Goal: Task Accomplishment & Management: Manage account settings

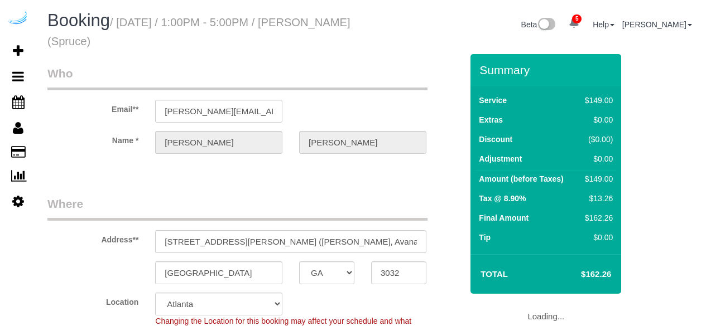
select select "GA"
select select "282"
select select "number:9"
click at [393, 46] on div "Booking / [DATE] / 1:00PM - 5:00PM / [PERSON_NAME] (Spruce) Beta 5 Your Notific…" at bounding box center [371, 32] width 664 height 43
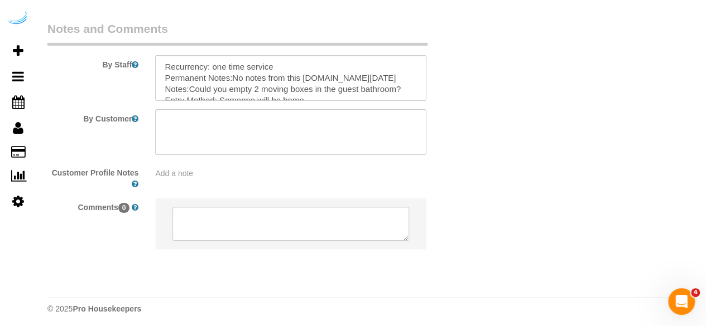
scroll to position [1822, 0]
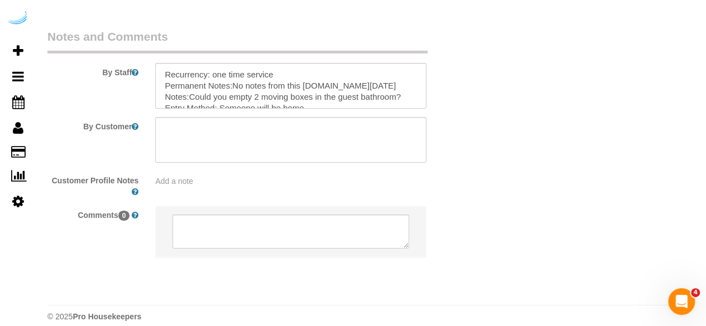
click at [317, 33] on legend "Notes and Comments" at bounding box center [237, 40] width 380 height 25
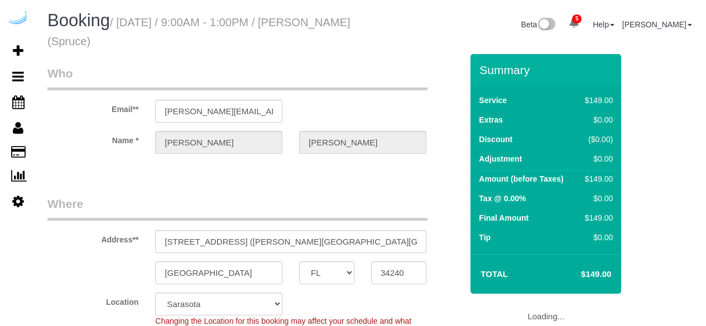
select select "FL"
select select "282"
select select "number:9"
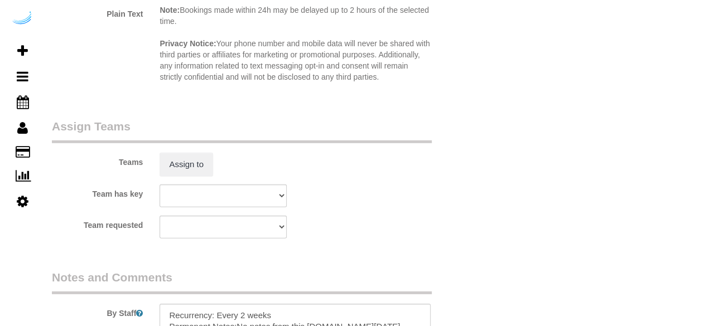
scroll to position [1581, 0]
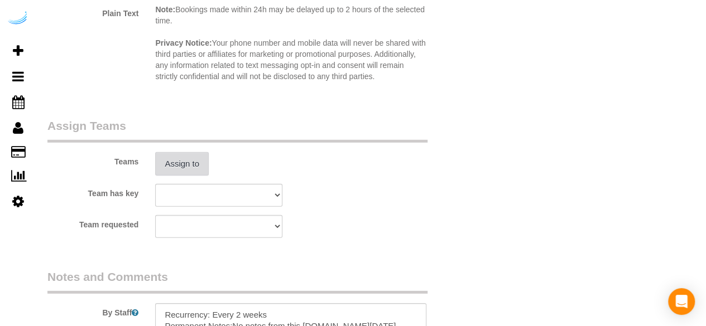
click at [194, 162] on button "Assign to" at bounding box center [182, 163] width 54 height 23
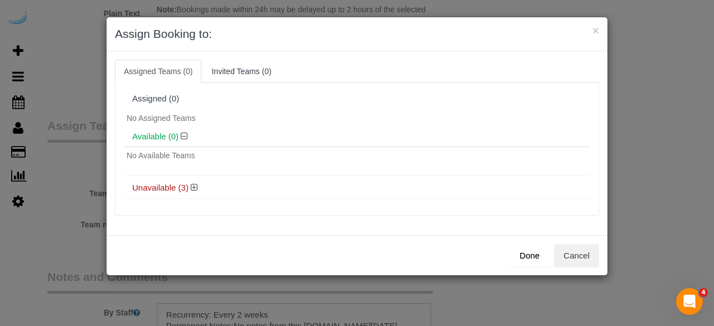
scroll to position [0, 0]
click at [192, 189] on icon at bounding box center [194, 188] width 7 height 8
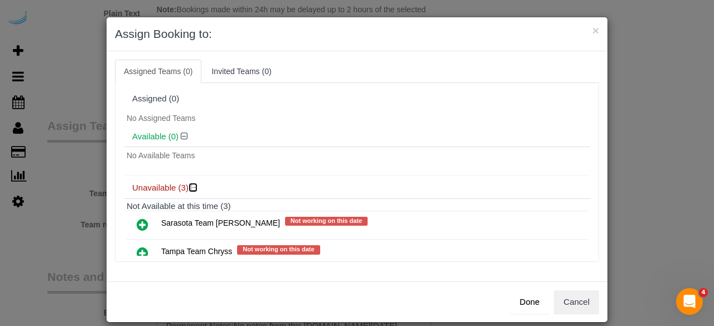
scroll to position [61, 0]
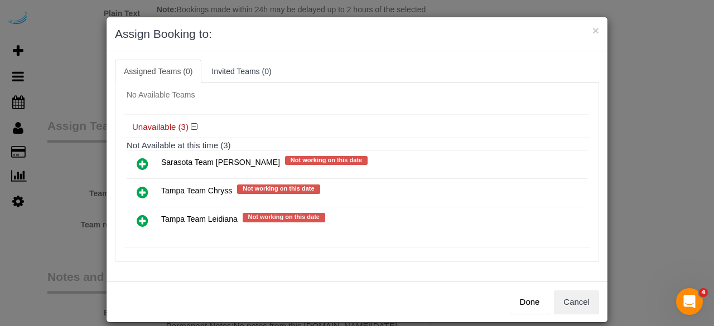
click at [138, 159] on icon at bounding box center [143, 163] width 12 height 13
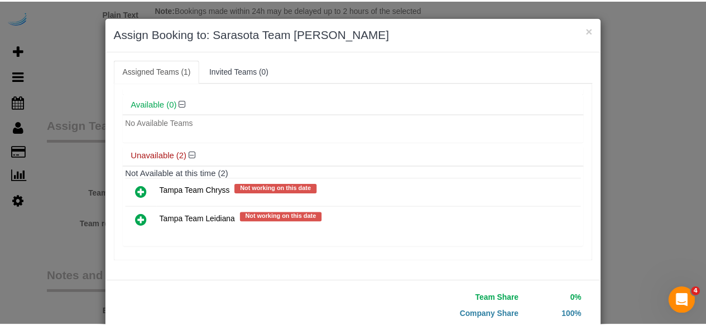
scroll to position [71, 0]
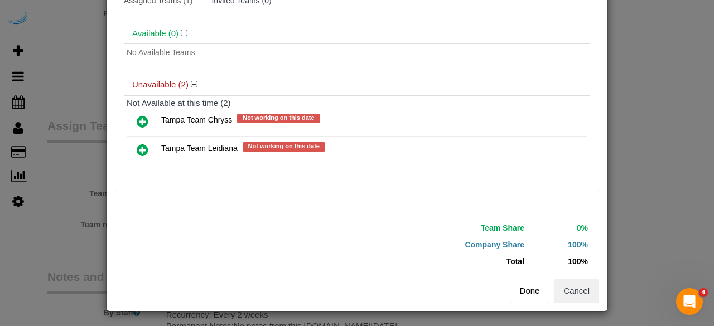
click at [527, 299] on button "Done" at bounding box center [530, 291] width 39 height 23
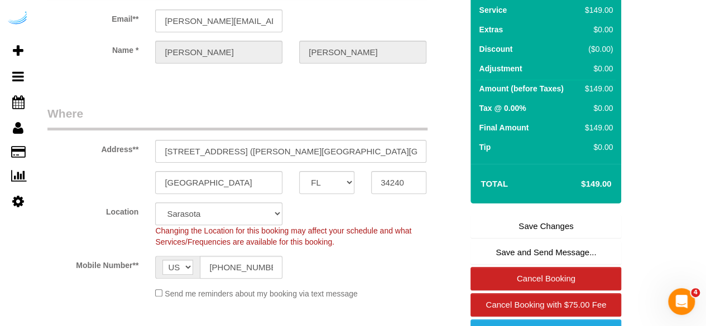
scroll to position [0, 0]
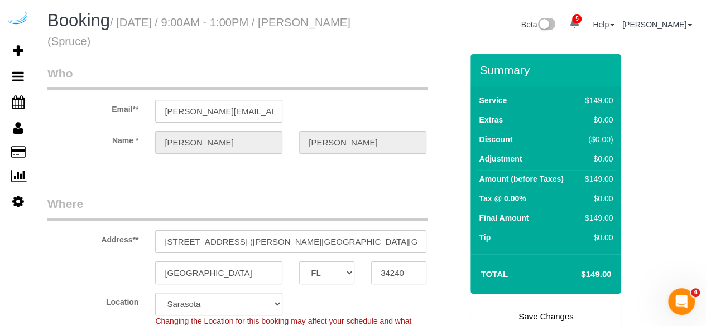
click at [513, 312] on link "Save Changes" at bounding box center [545, 316] width 151 height 23
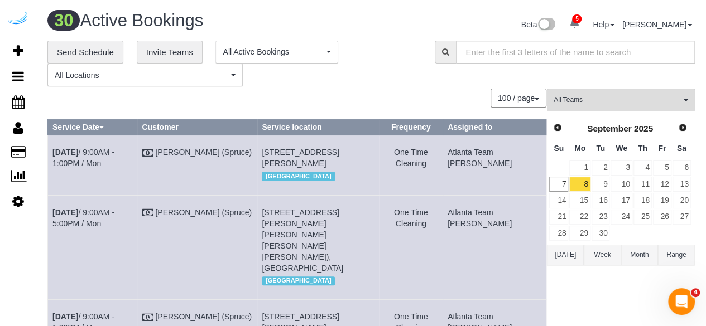
scroll to position [2279, 0]
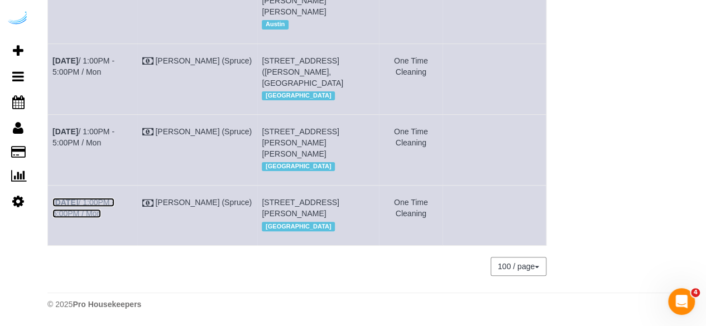
click at [114, 198] on link "Sep 8th / 1:00PM - 5:00PM / Mon" at bounding box center [83, 208] width 62 height 20
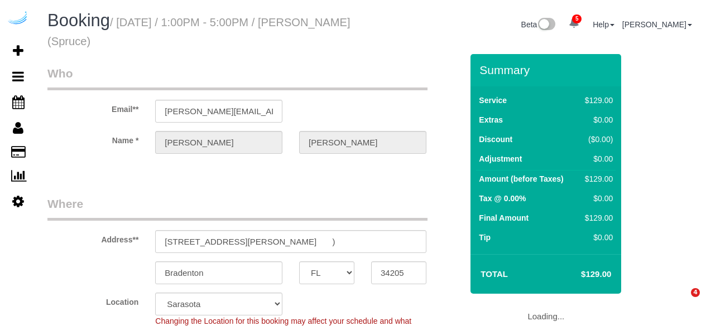
select select "FL"
select select "282"
select select "number:9"
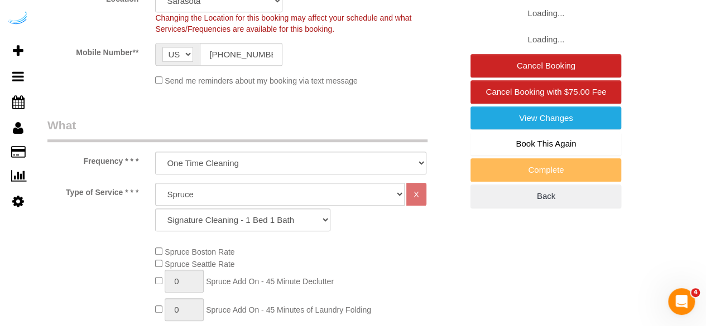
select select "object:813"
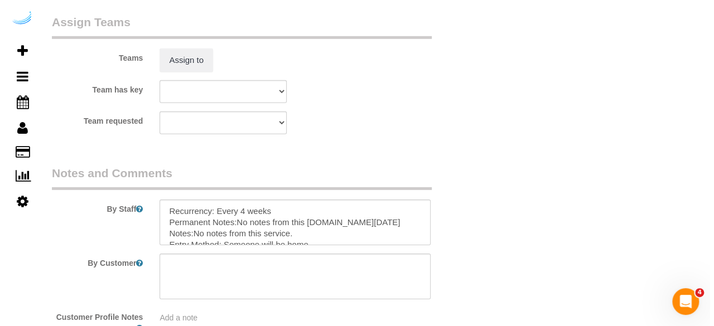
scroll to position [1669, 0]
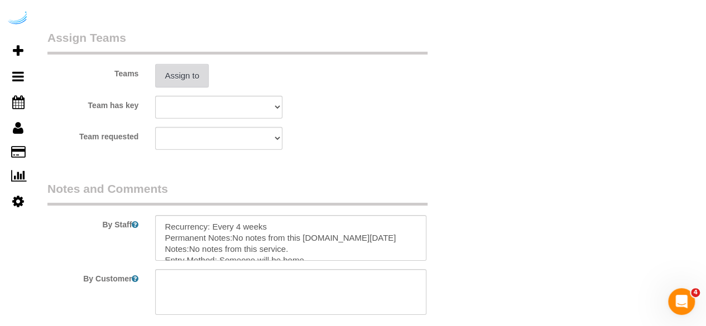
click at [198, 69] on button "Assign to" at bounding box center [182, 75] width 54 height 23
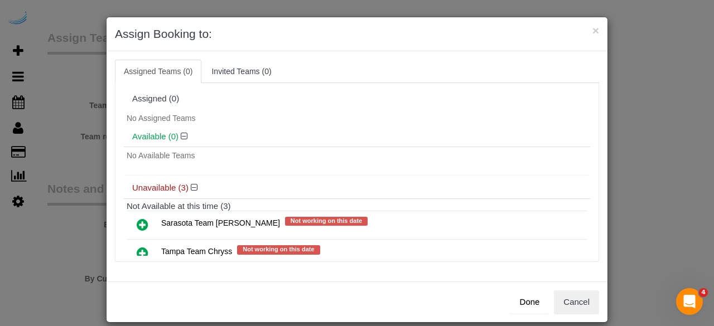
scroll to position [61, 0]
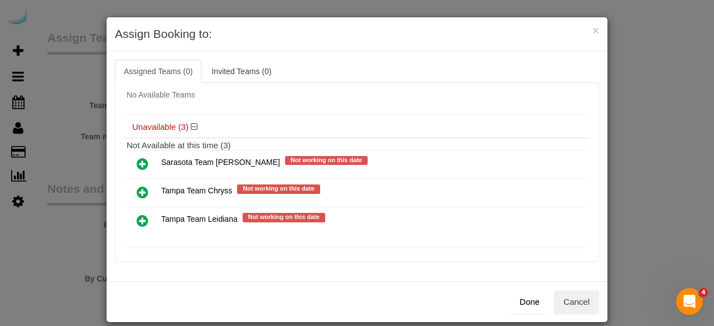
click at [137, 161] on icon at bounding box center [143, 163] width 12 height 13
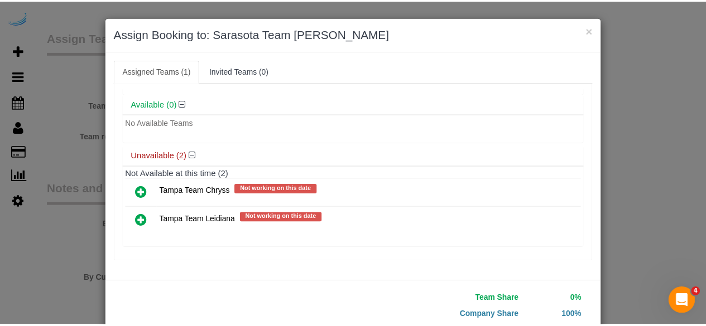
scroll to position [71, 0]
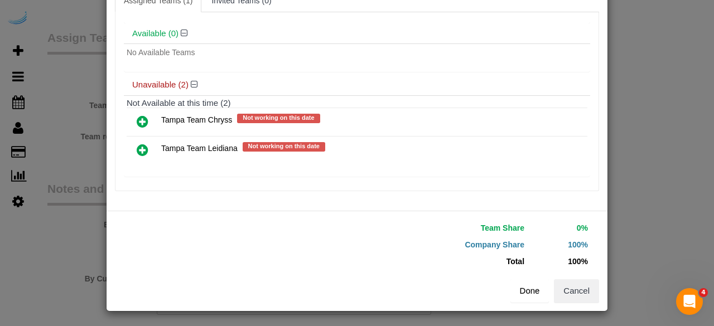
click at [527, 294] on button "Done" at bounding box center [530, 291] width 39 height 23
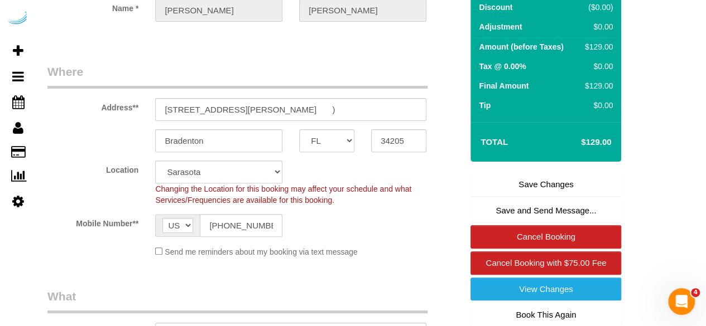
scroll to position [143, 0]
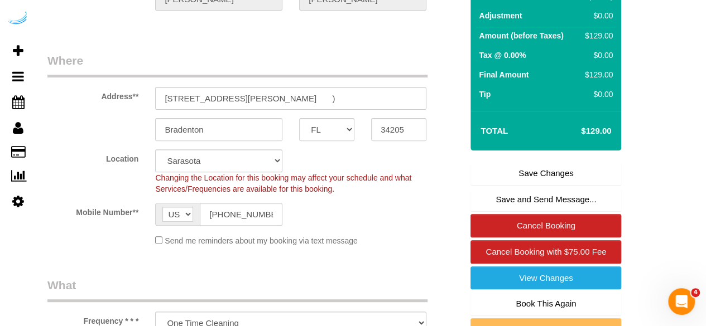
click at [528, 168] on link "Save Changes" at bounding box center [545, 173] width 151 height 23
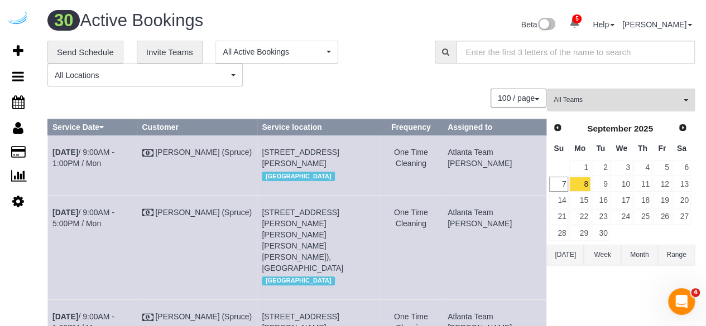
scroll to position [2247, 0]
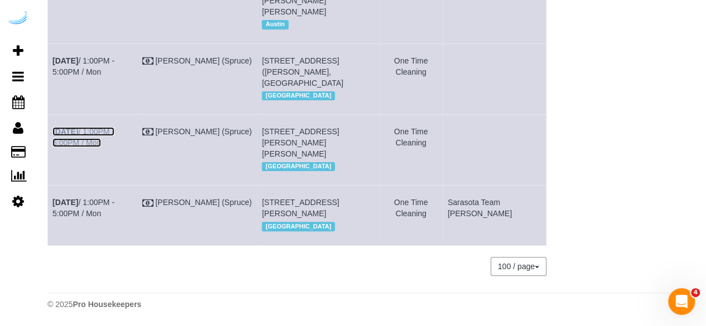
click at [114, 145] on link "Sep 8th / 1:00PM - 5:00PM / Mon" at bounding box center [83, 137] width 62 height 20
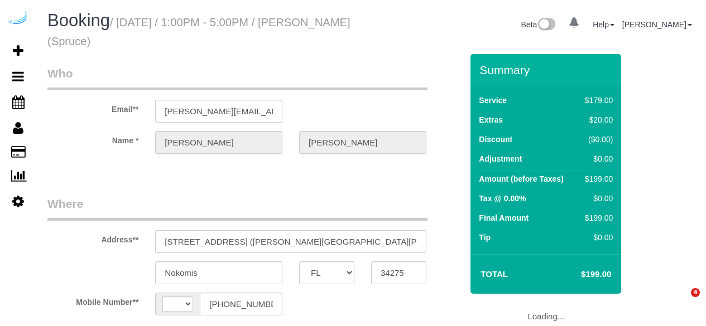
select select "FL"
select select "string:US"
select select "object:646"
select select "282"
select select "number:9"
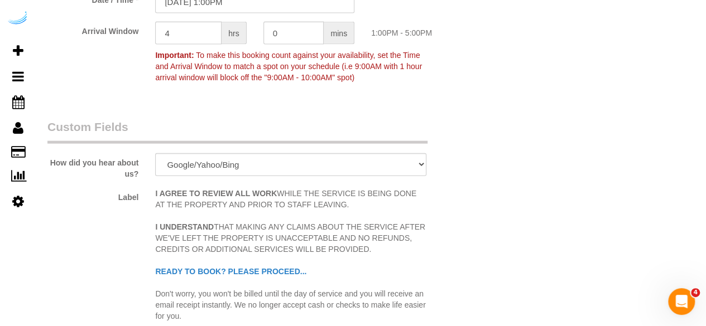
select select "object:838"
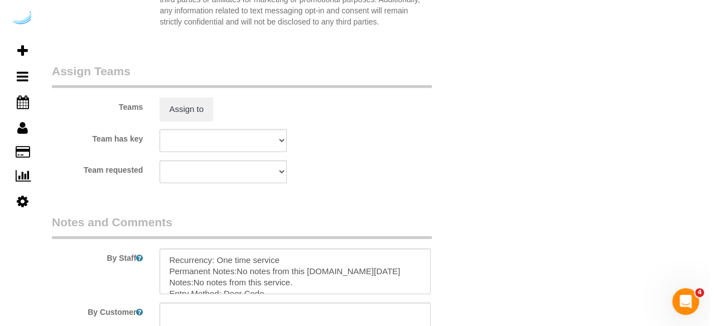
scroll to position [1638, 0]
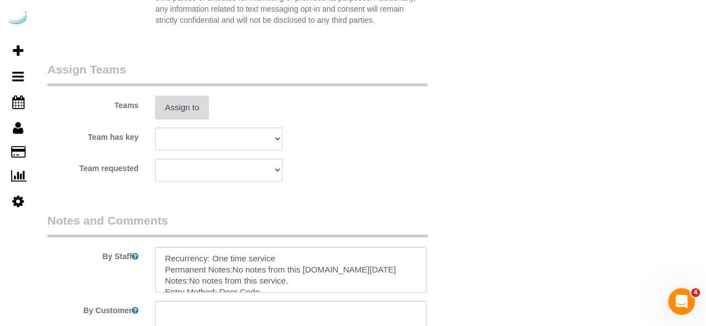
click at [176, 109] on button "Assign to" at bounding box center [182, 107] width 54 height 23
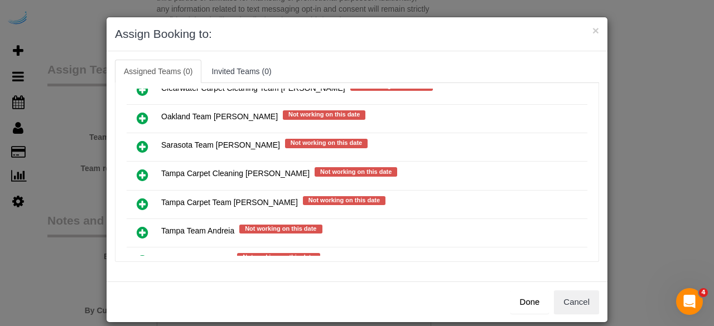
scroll to position [200, 0]
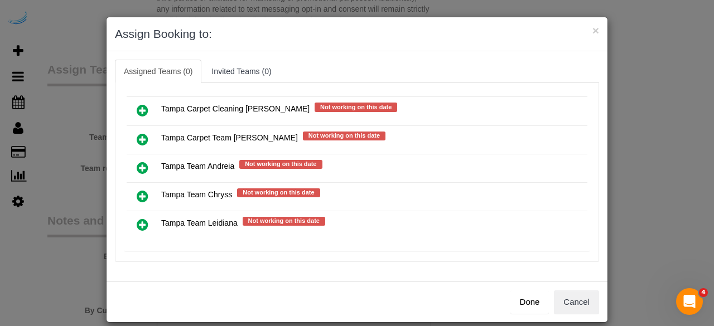
click at [137, 219] on icon at bounding box center [143, 224] width 12 height 13
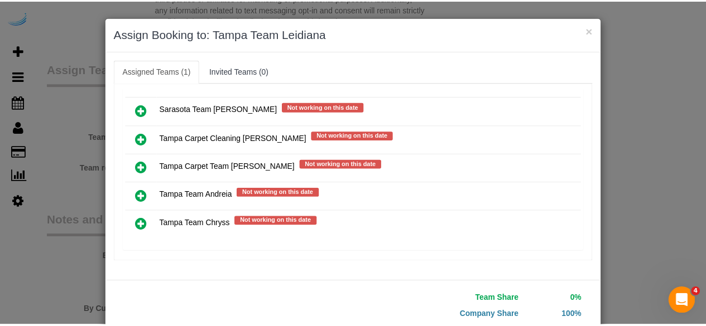
scroll to position [71, 0]
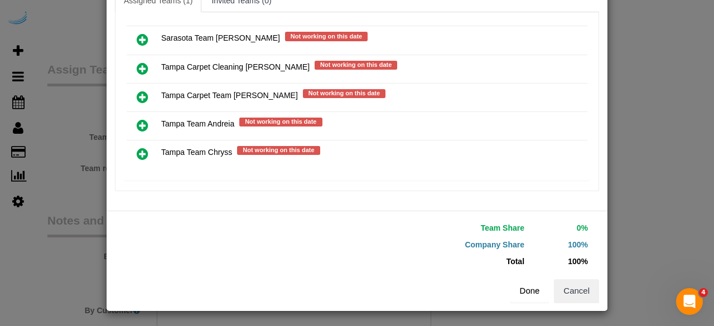
click at [514, 288] on button "Done" at bounding box center [530, 291] width 39 height 23
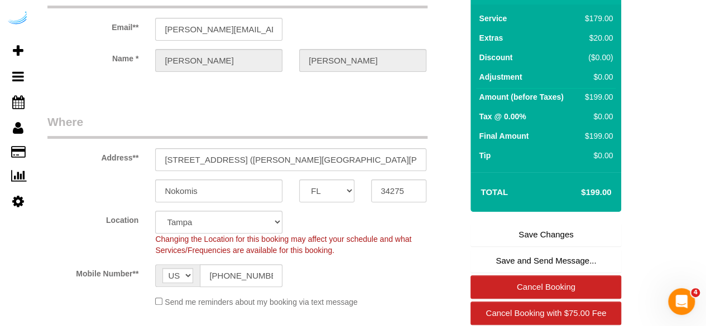
scroll to position [90, 0]
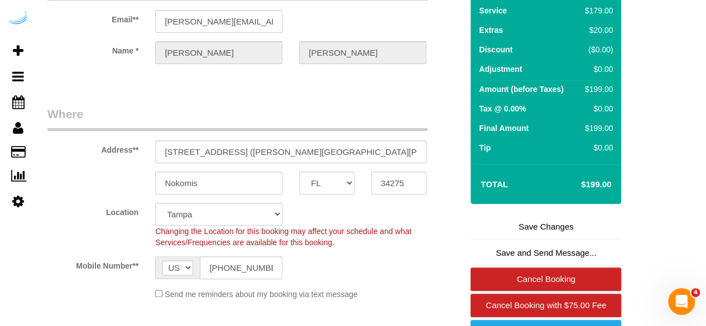
click at [526, 225] on link "Save Changes" at bounding box center [545, 226] width 151 height 23
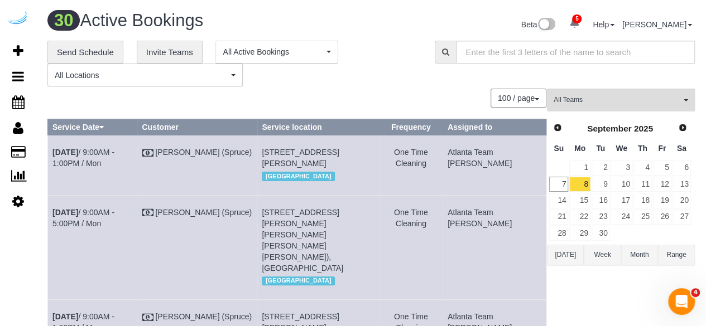
scroll to position [2165, 0]
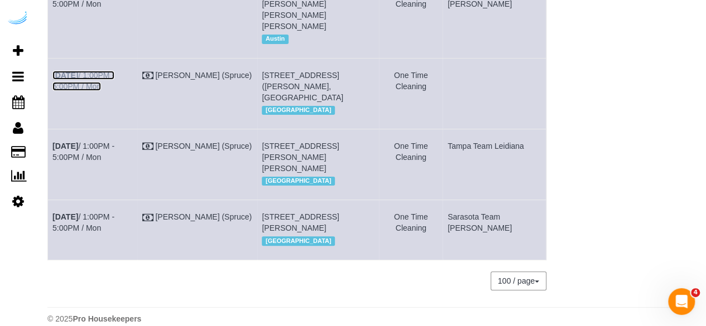
click at [114, 91] on link "Sep 8th / 1:00PM - 5:00PM / Mon" at bounding box center [83, 81] width 62 height 20
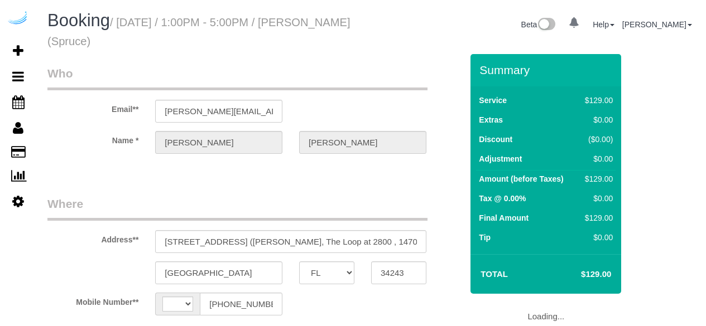
select select "FL"
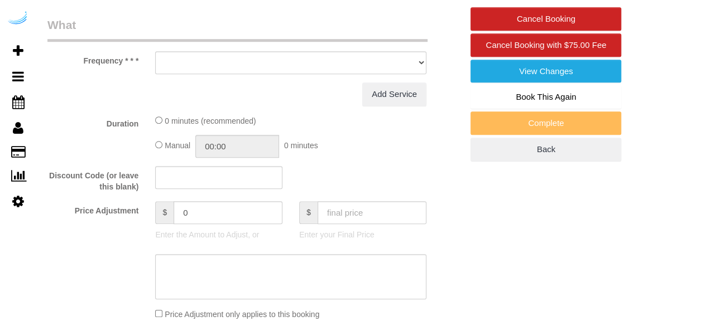
select select "string:[GEOGRAPHIC_DATA]"
select select "object:646"
select select "282"
select select "number:9"
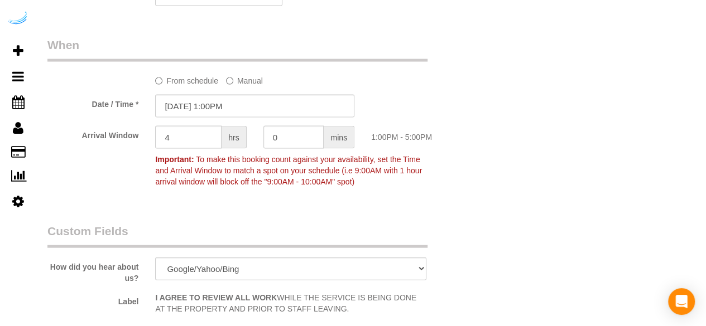
select select "object:813"
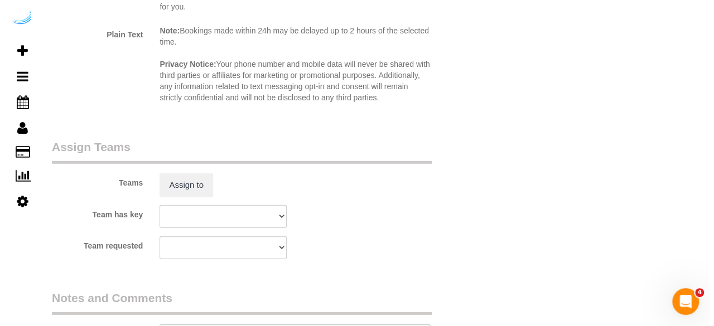
scroll to position [1547, 0]
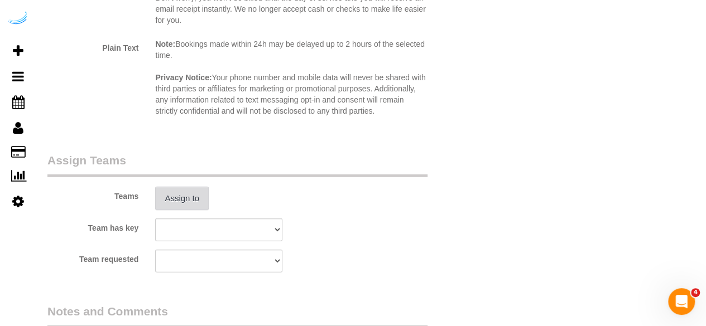
click at [196, 199] on button "Assign to" at bounding box center [182, 198] width 54 height 23
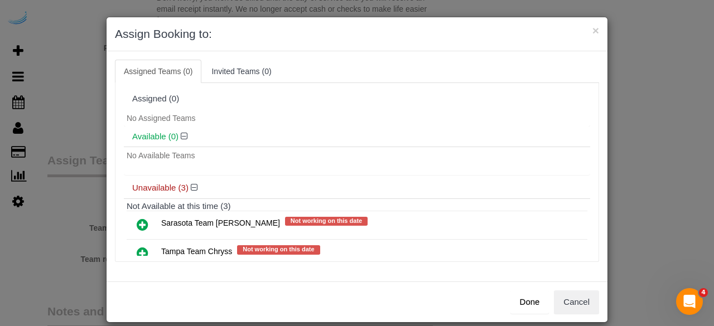
scroll to position [61, 0]
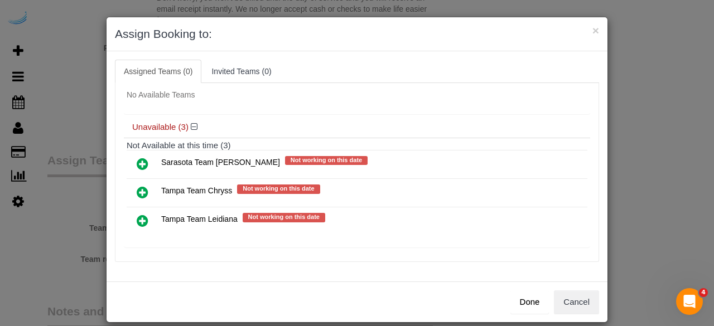
click at [137, 215] on icon at bounding box center [143, 220] width 12 height 13
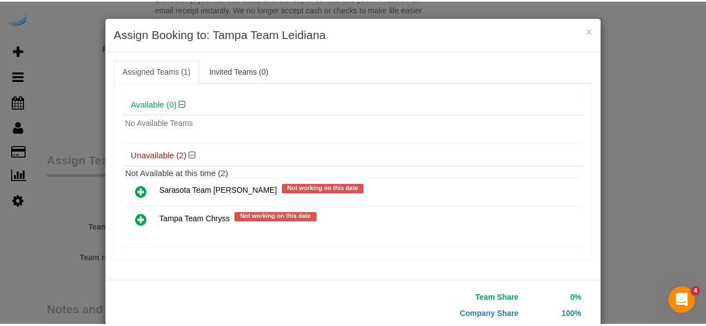
scroll to position [71, 0]
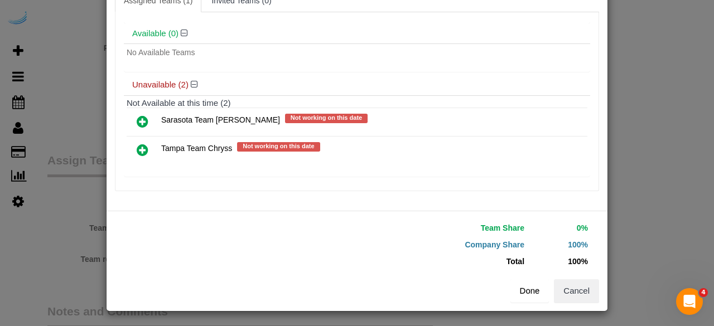
click at [523, 294] on button "Done" at bounding box center [530, 291] width 39 height 23
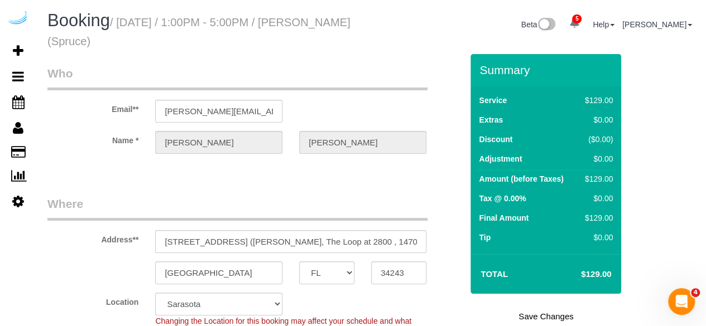
scroll to position [148, 0]
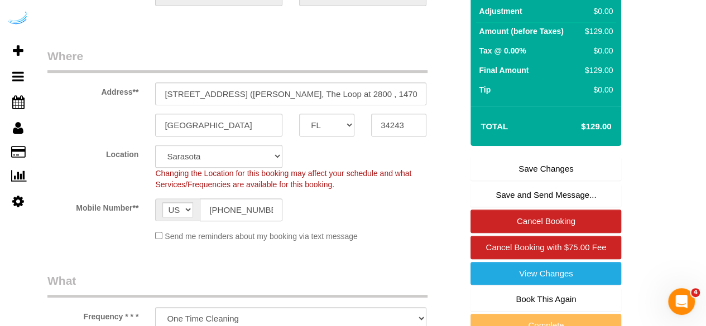
click at [532, 170] on link "Save Changes" at bounding box center [545, 168] width 151 height 23
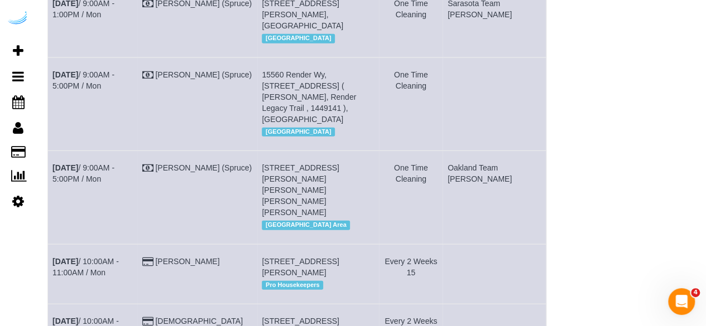
scroll to position [1399, 0]
drag, startPoint x: 302, startPoint y: 127, endPoint x: 286, endPoint y: 128, distance: 16.3
click at [286, 123] on span "15560 Render Wy, Building 8302, Unit 8302 ( Robert Parise, Render Legacy Trail …" at bounding box center [309, 97] width 94 height 54
copy span "8302"
click at [114, 90] on link "Sep 8th / 9:00AM - 5:00PM / Mon" at bounding box center [83, 80] width 62 height 20
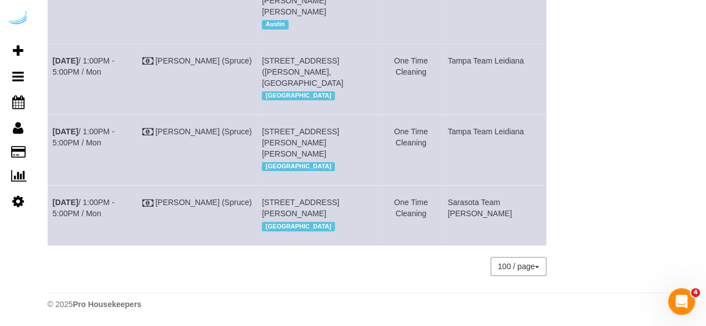
scroll to position [2279, 0]
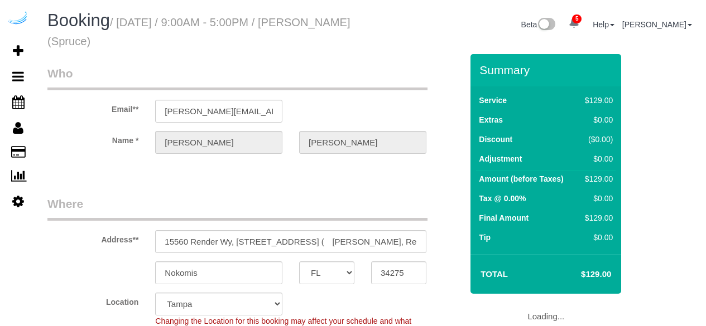
select select "FL"
select select "282"
select select "number:9"
select select "object:838"
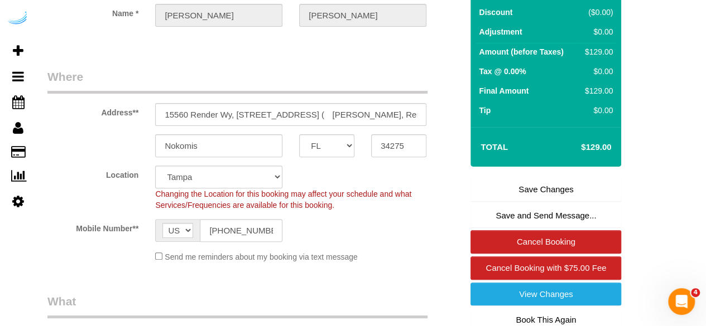
scroll to position [128, 0]
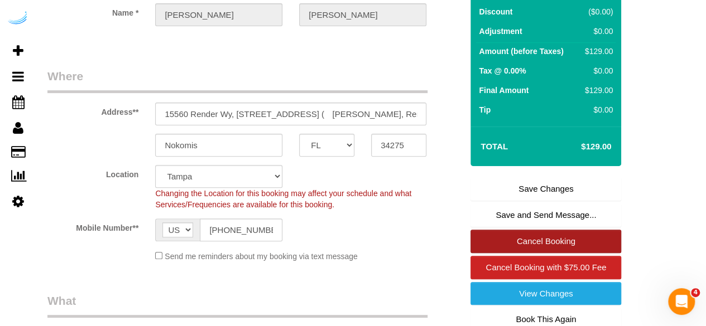
click at [528, 236] on link "Cancel Booking" at bounding box center [545, 241] width 151 height 23
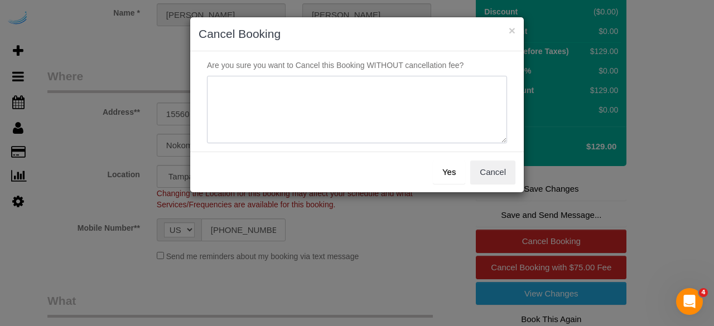
click at [397, 107] on textarea at bounding box center [357, 110] width 300 height 68
type textarea "Not on spruce."
click at [452, 170] on button "Yes" at bounding box center [449, 172] width 32 height 23
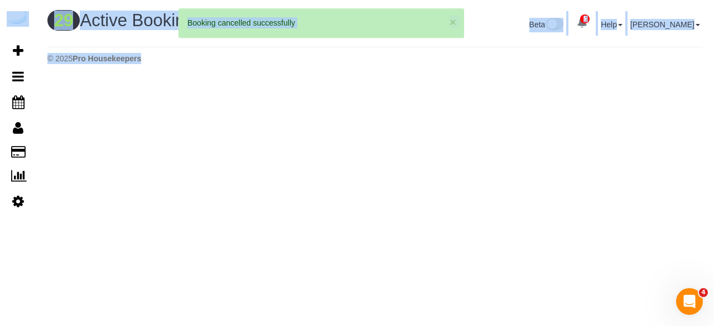
drag, startPoint x: 338, startPoint y: 80, endPoint x: 146, endPoint y: -49, distance: 230.4
click at [146, 0] on html "5 Beta Your Notifications You have 0 alerts × You have 18 to charge for 09/05/2…" at bounding box center [357, 163] width 714 height 326
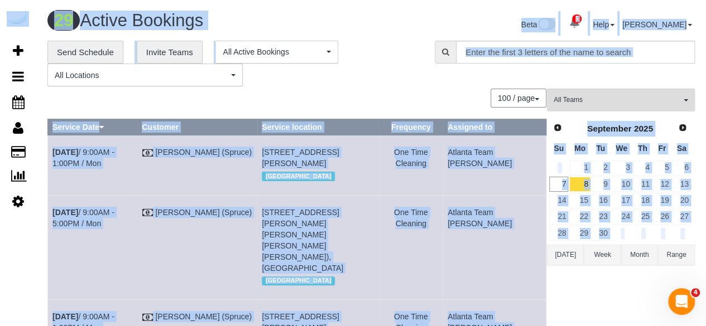
click at [580, 81] on div "**********" at bounding box center [371, 64] width 664 height 46
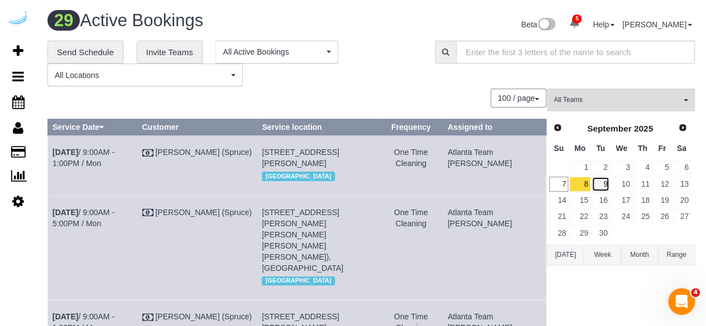
click at [601, 184] on link "9" at bounding box center [600, 184] width 18 height 15
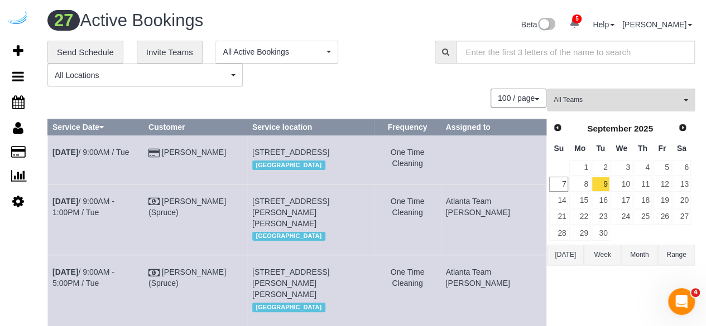
scroll to position [1260, 0]
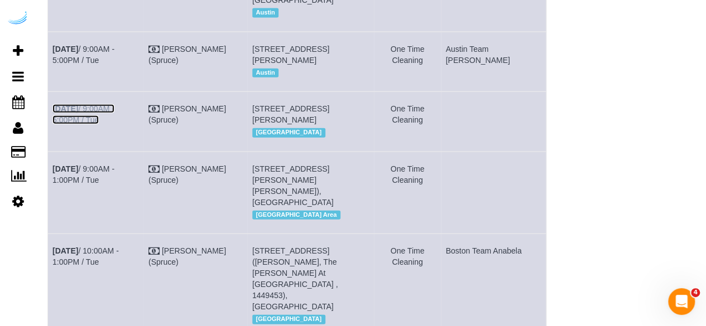
click at [114, 124] on link "Sep 9th / 9:00AM - 5:00PM / Tue" at bounding box center [83, 114] width 62 height 20
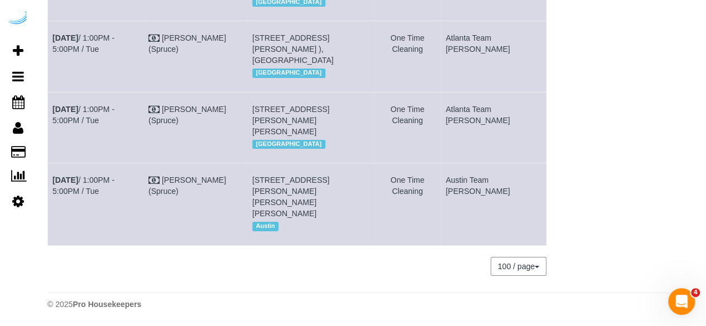
scroll to position [1988, 0]
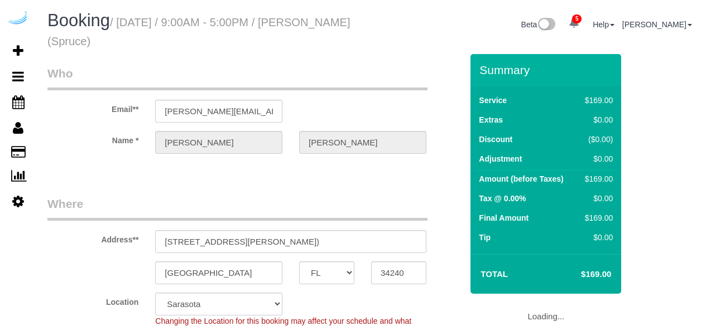
select select "FL"
select select "282"
select select "number:9"
select select "object:809"
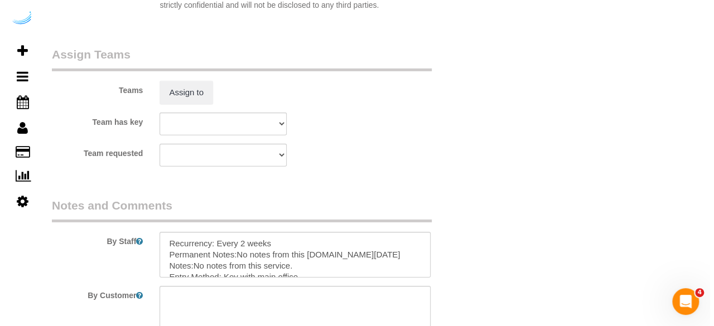
scroll to position [1653, 0]
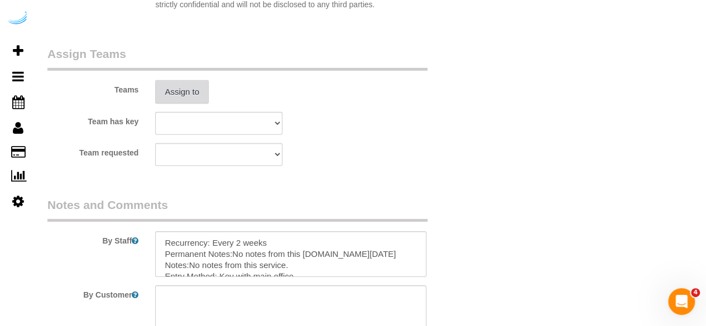
click at [196, 100] on button "Assign to" at bounding box center [182, 91] width 54 height 23
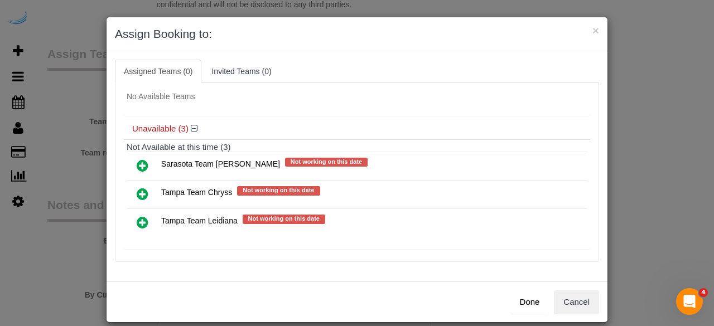
scroll to position [61, 0]
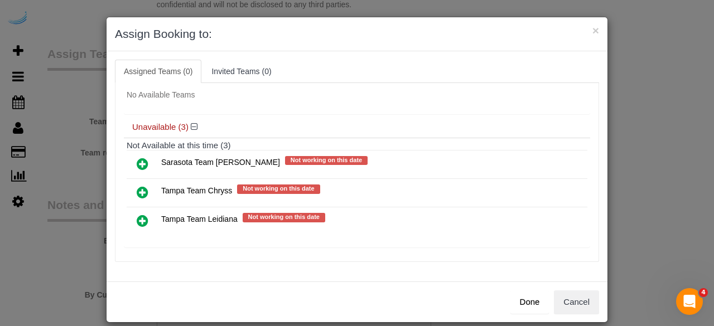
click at [137, 215] on icon at bounding box center [143, 220] width 12 height 13
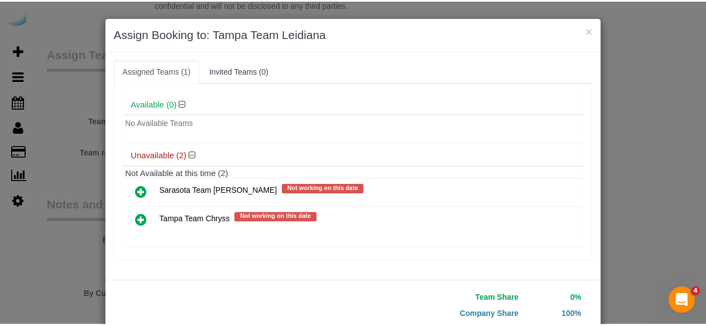
scroll to position [71, 0]
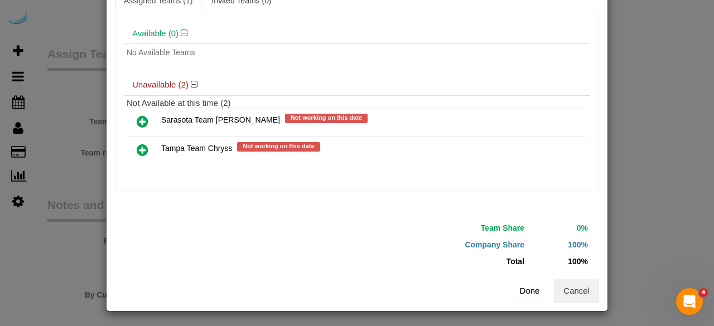
click at [523, 292] on button "Done" at bounding box center [530, 291] width 39 height 23
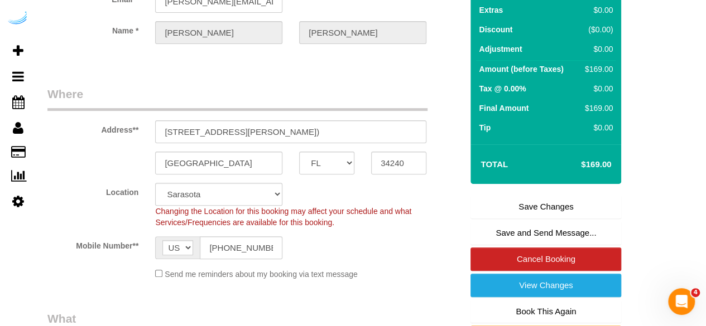
scroll to position [109, 0]
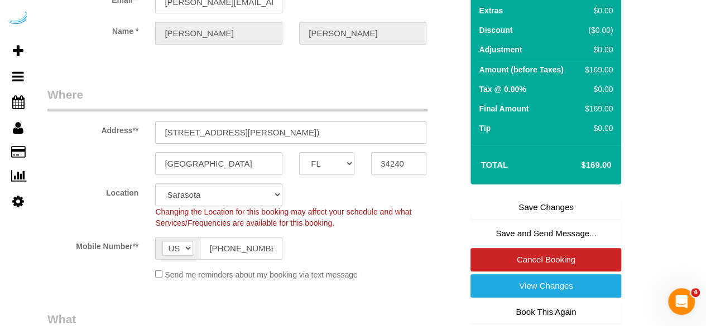
click at [541, 214] on link "Save Changes" at bounding box center [545, 207] width 151 height 23
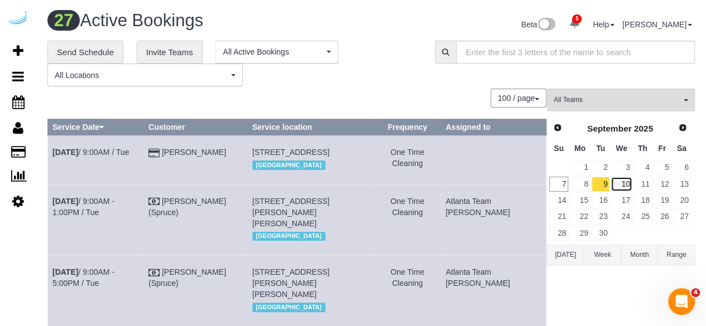
click at [620, 181] on link "10" at bounding box center [620, 184] width 21 height 15
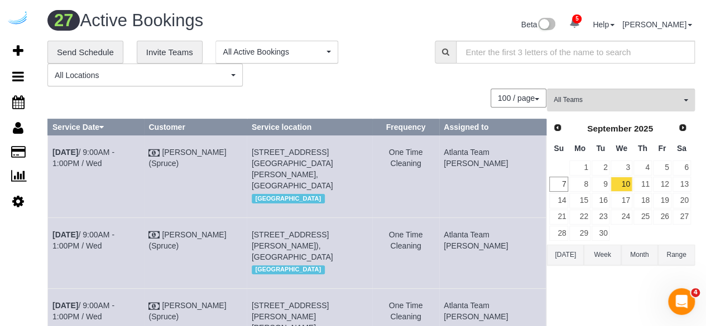
scroll to position [1398, 0]
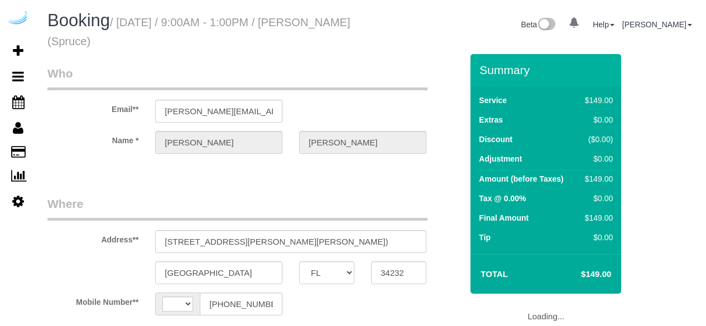
select select "FL"
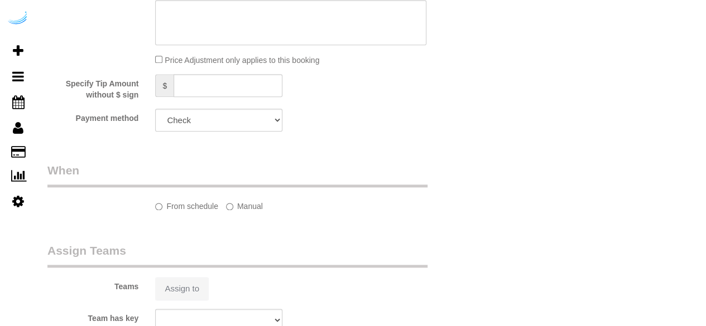
select select "string:US"
select select "object:642"
select select "number:9"
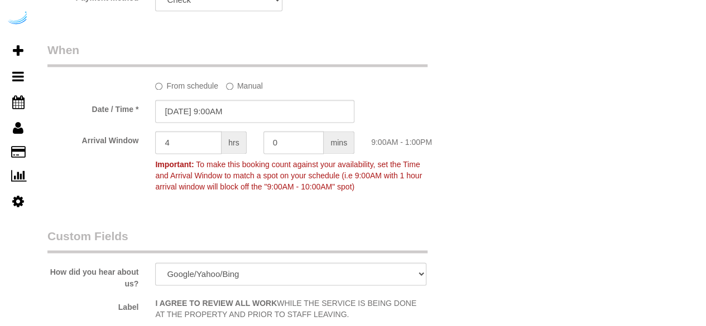
select select "282"
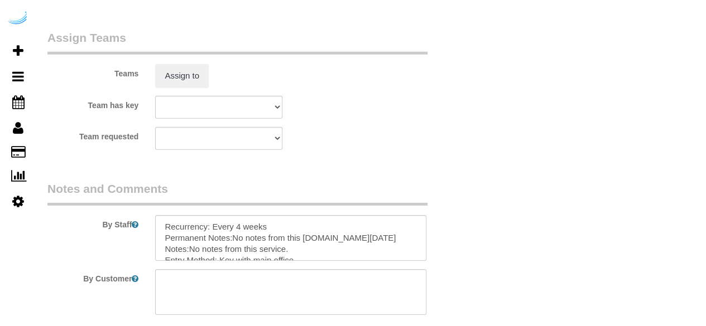
select select "object:809"
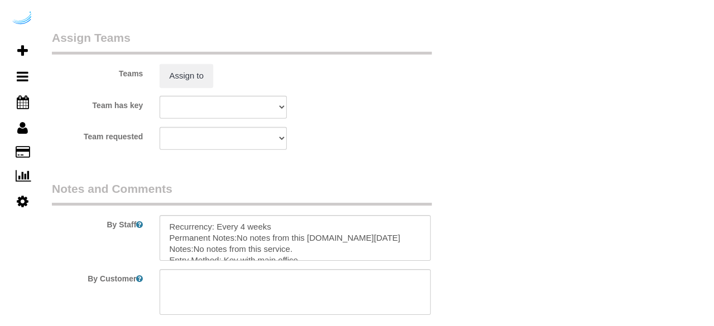
scroll to position [1645, 0]
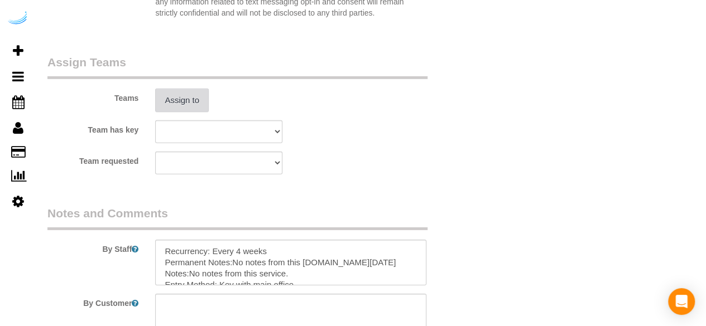
click at [198, 104] on button "Assign to" at bounding box center [182, 100] width 54 height 23
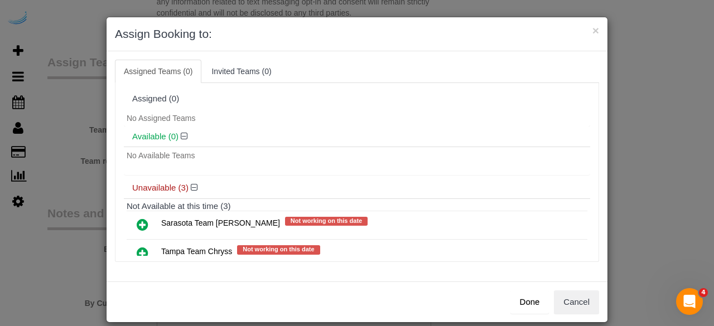
scroll to position [61, 0]
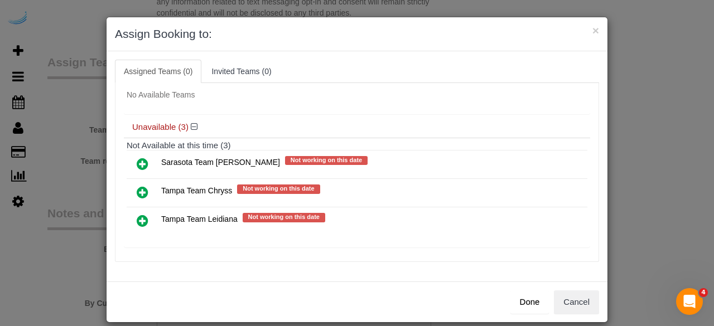
click at [141, 163] on icon at bounding box center [143, 163] width 12 height 13
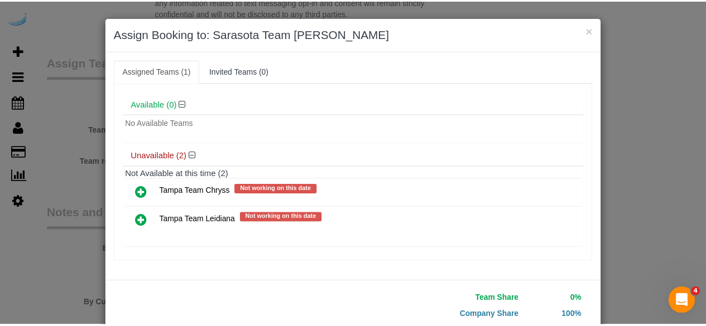
scroll to position [71, 0]
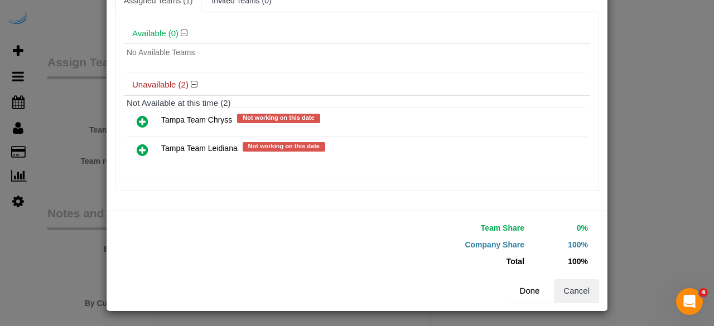
click at [518, 287] on button "Done" at bounding box center [530, 291] width 39 height 23
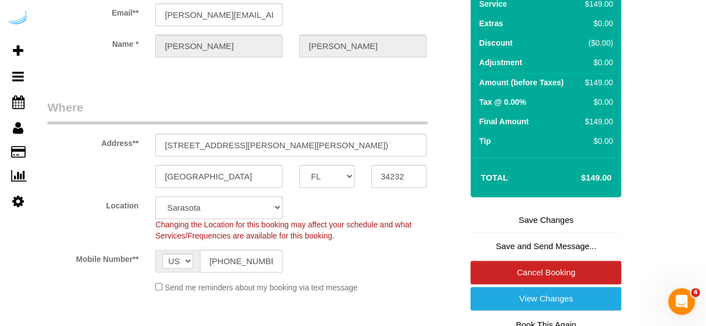
scroll to position [116, 0]
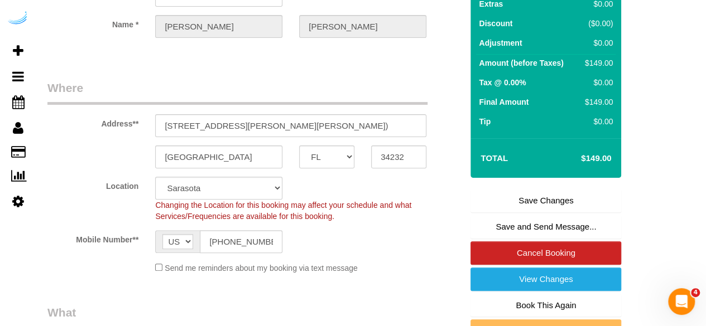
click at [536, 195] on link "Save Changes" at bounding box center [545, 200] width 151 height 23
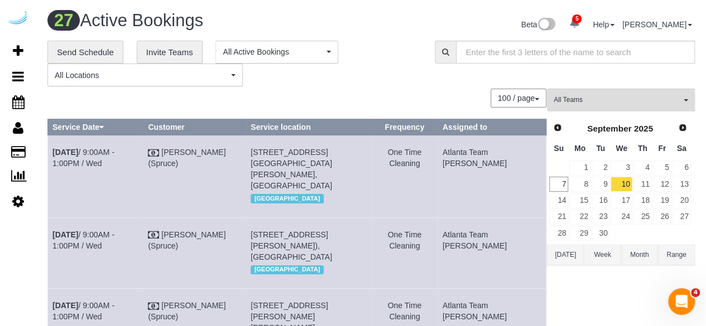
scroll to position [1316, 0]
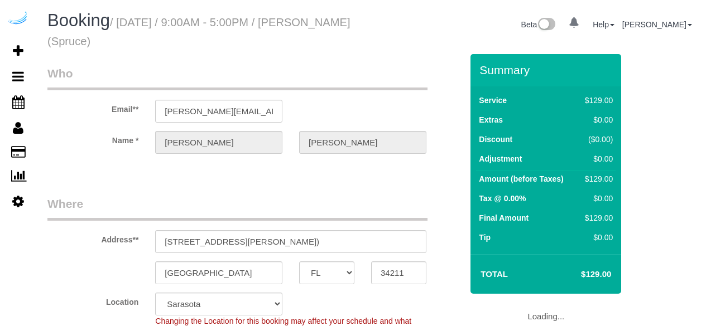
select select "FL"
select select "object:644"
select select "282"
select select "number:9"
select select "object:809"
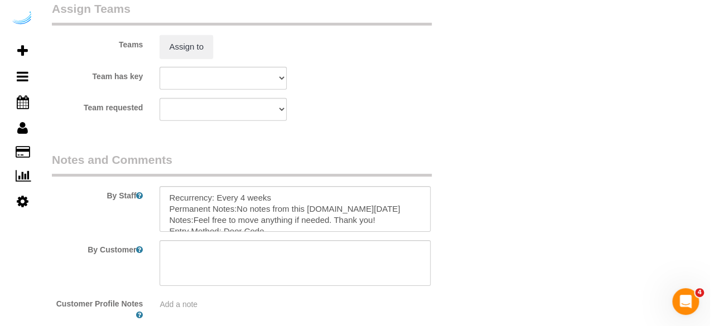
scroll to position [1702, 0]
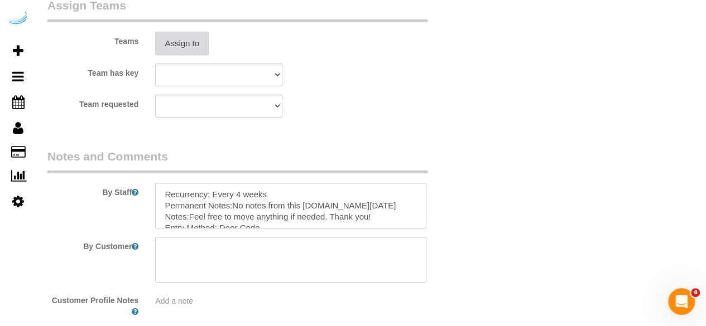
click at [191, 49] on button "Assign to" at bounding box center [182, 43] width 54 height 23
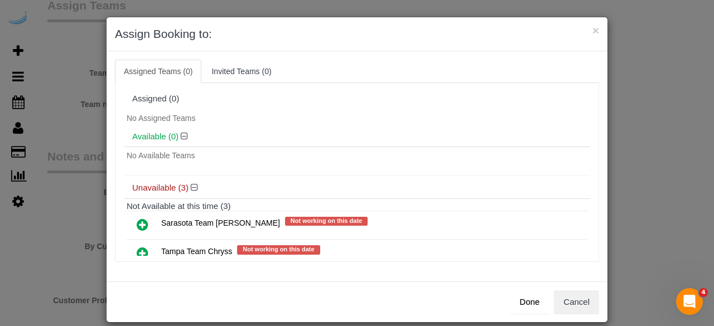
scroll to position [61, 0]
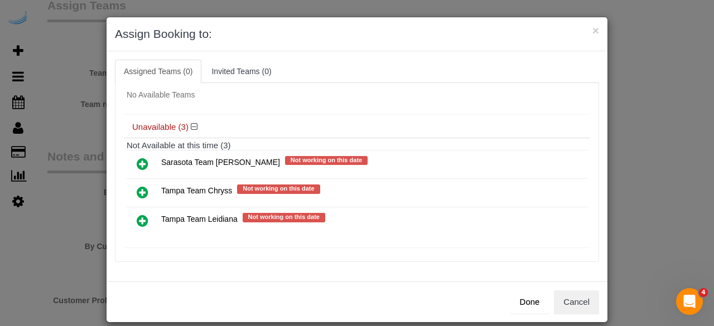
click at [137, 157] on icon at bounding box center [143, 163] width 12 height 13
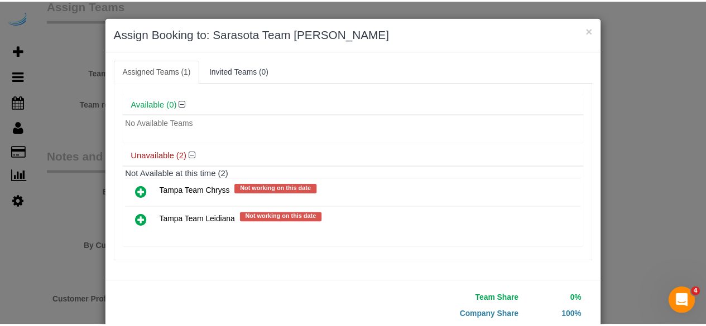
scroll to position [71, 0]
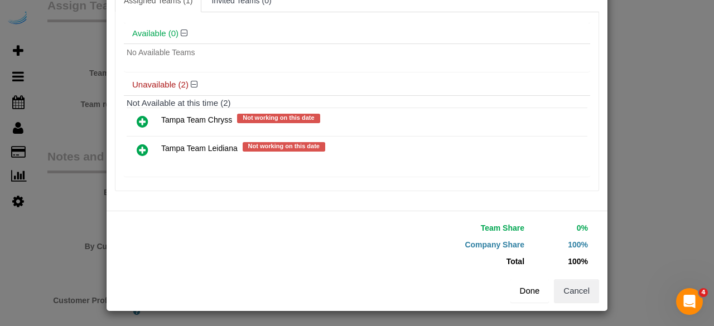
click at [519, 285] on button "Done" at bounding box center [530, 291] width 39 height 23
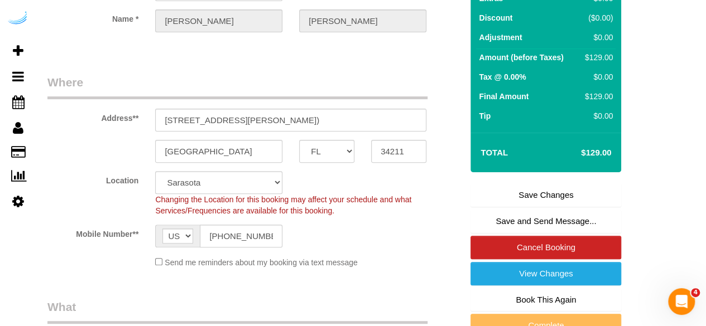
scroll to position [122, 0]
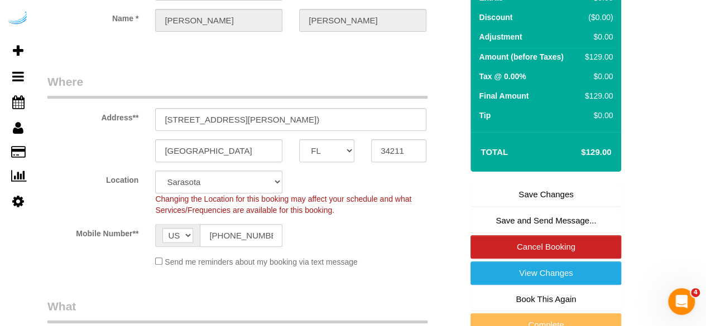
click at [517, 189] on link "Save Changes" at bounding box center [545, 194] width 151 height 23
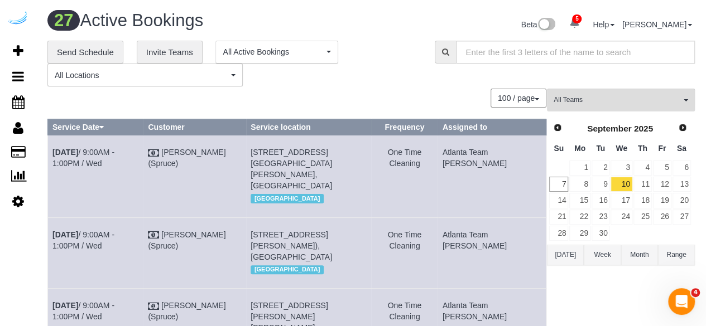
scroll to position [1069, 0]
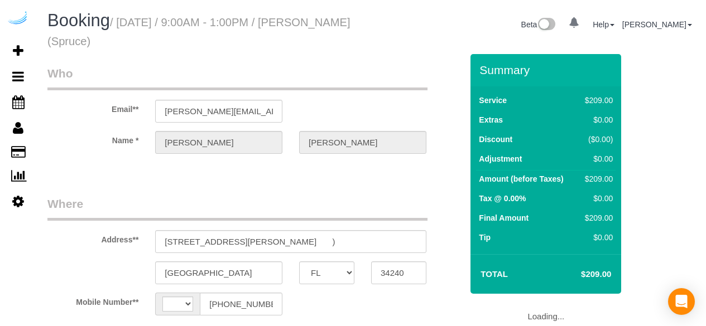
select select "FL"
select select "string:[GEOGRAPHIC_DATA]"
select select "object:642"
select select "282"
select select "number:9"
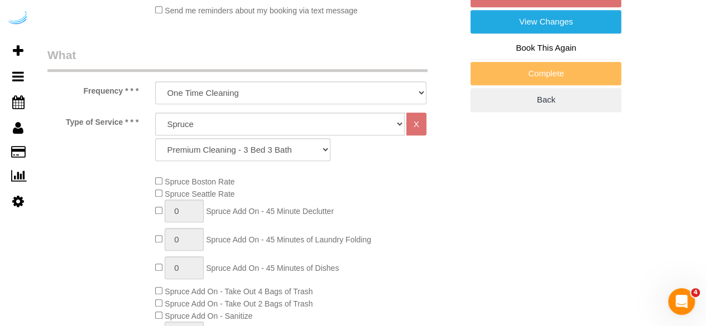
scroll to position [498, 0]
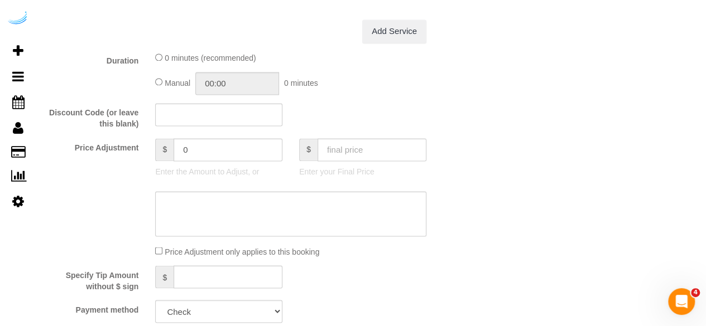
select select "object:809"
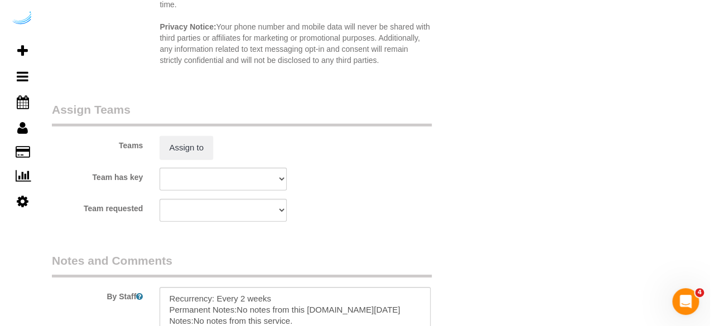
scroll to position [1600, 0]
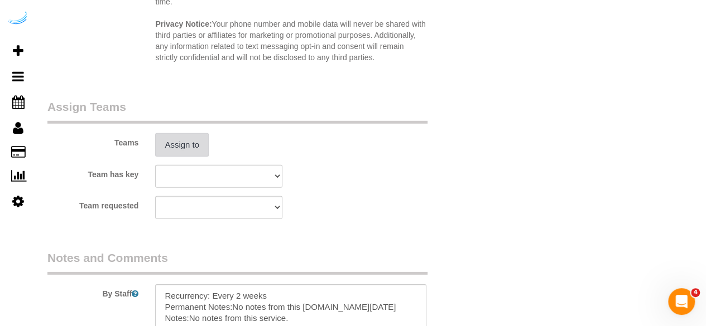
click at [173, 147] on button "Assign to" at bounding box center [182, 144] width 54 height 23
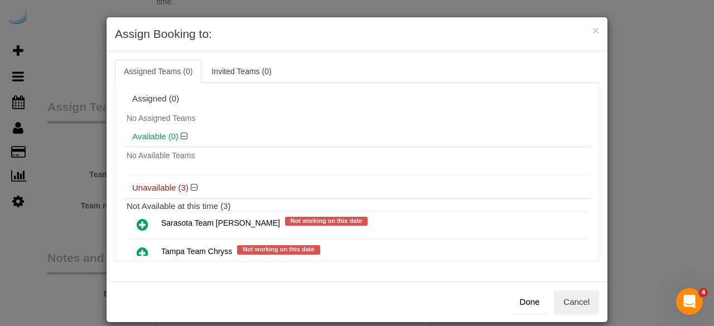
scroll to position [61, 0]
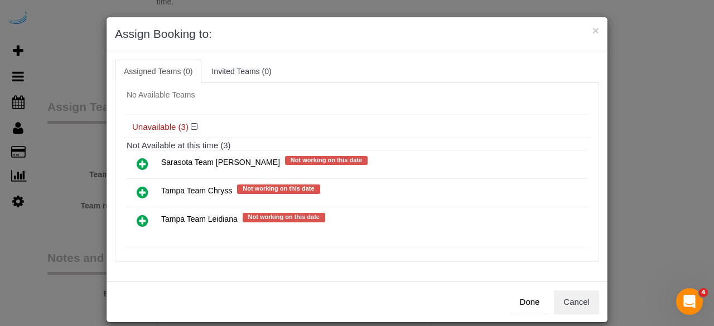
click at [138, 159] on icon at bounding box center [143, 163] width 12 height 13
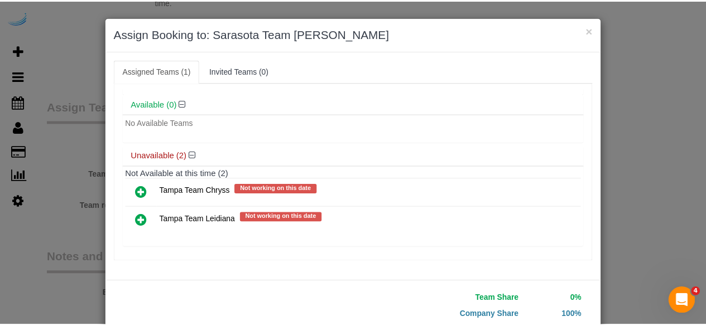
scroll to position [71, 0]
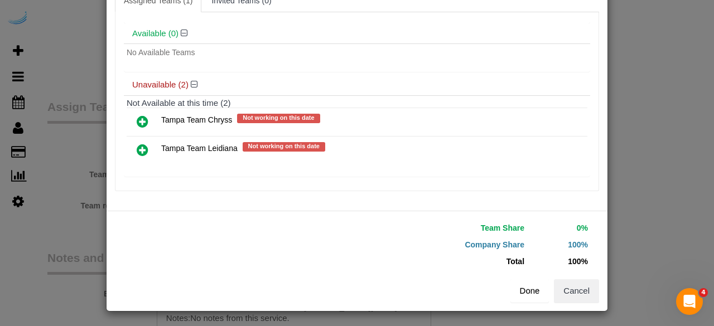
click at [527, 288] on button "Done" at bounding box center [530, 291] width 39 height 23
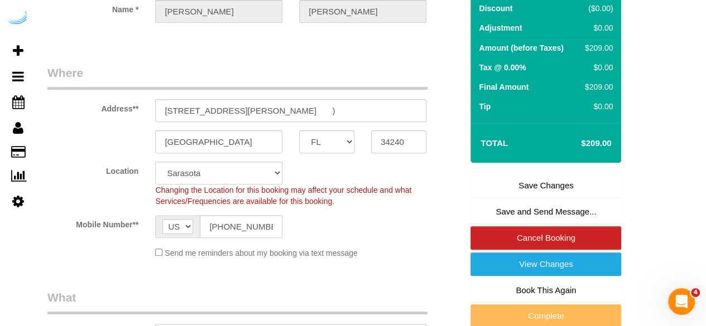
scroll to position [131, 0]
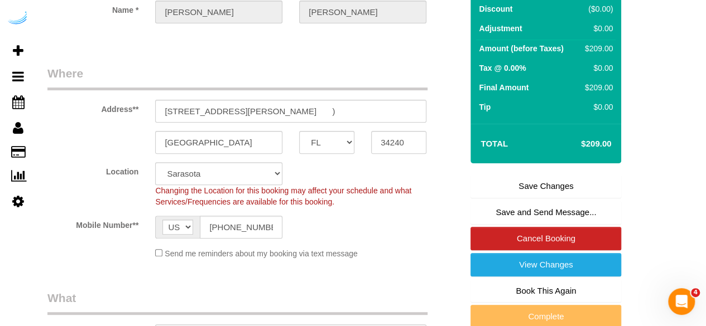
click at [524, 184] on link "Save Changes" at bounding box center [545, 186] width 151 height 23
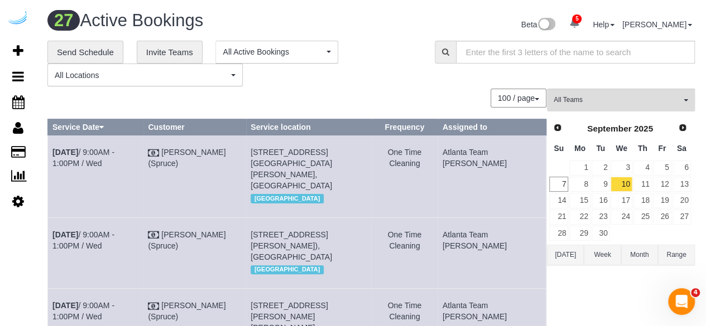
scroll to position [1222, 0]
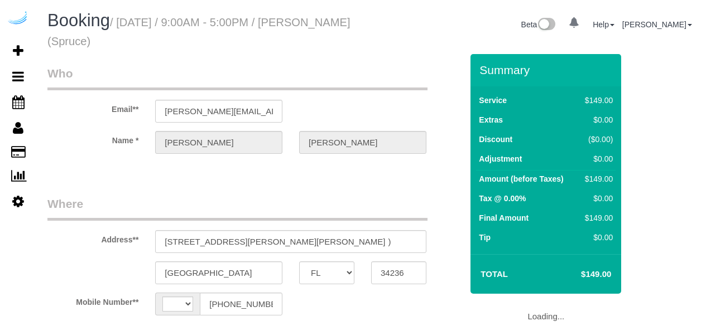
select select "FL"
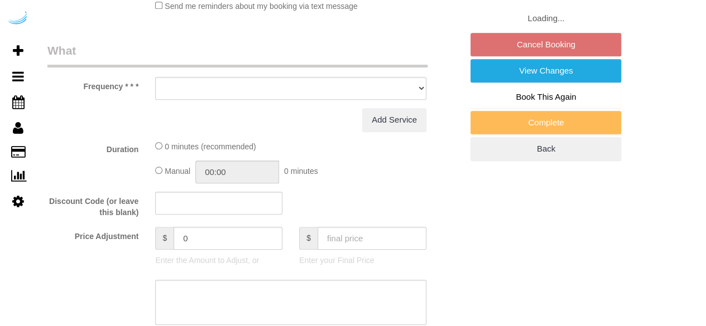
select select "string:[GEOGRAPHIC_DATA]"
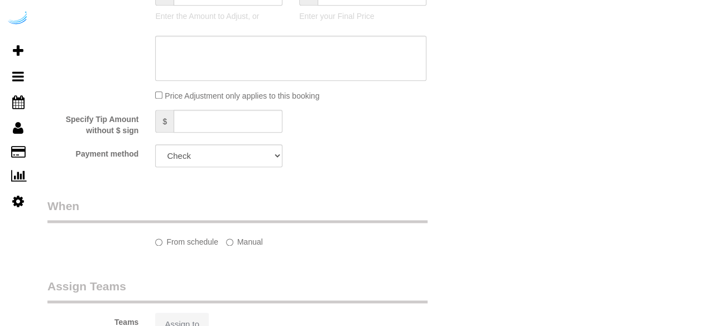
select select "object:642"
select select "282"
select select "number:9"
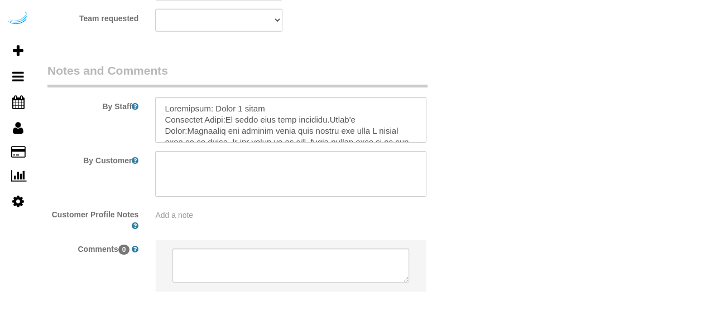
select select "object:809"
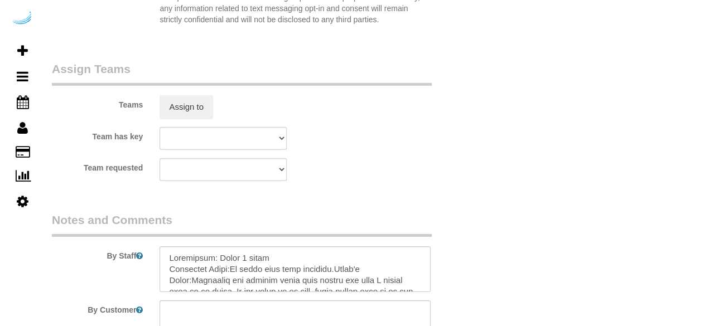
scroll to position [1637, 0]
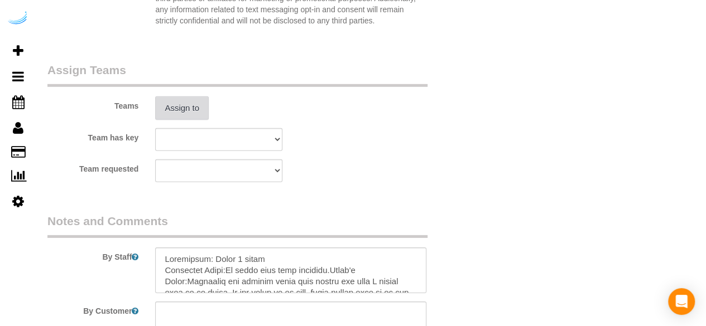
click at [201, 104] on button "Assign to" at bounding box center [182, 108] width 54 height 23
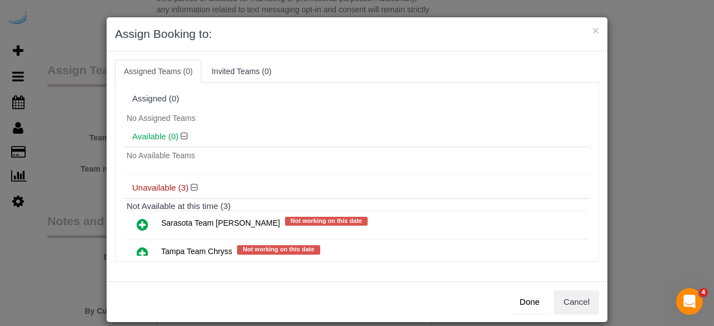
scroll to position [61, 0]
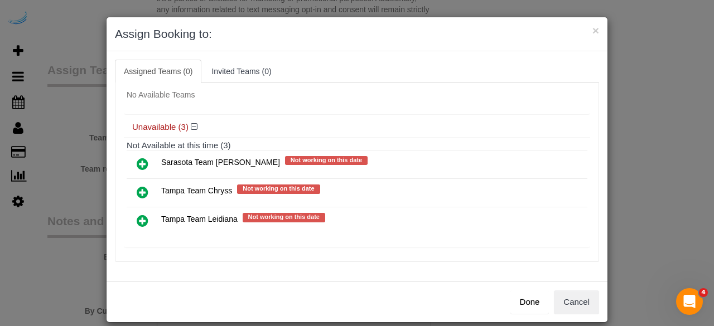
click at [137, 215] on icon at bounding box center [143, 220] width 12 height 13
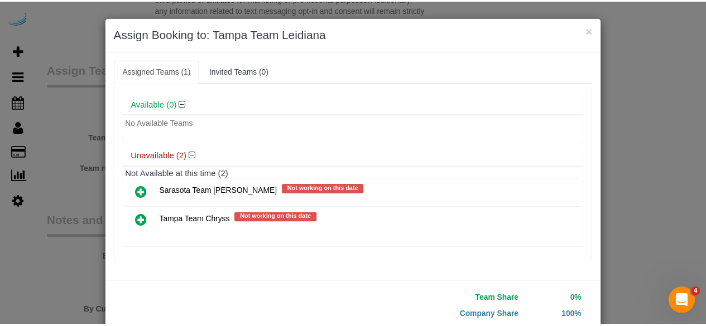
scroll to position [71, 0]
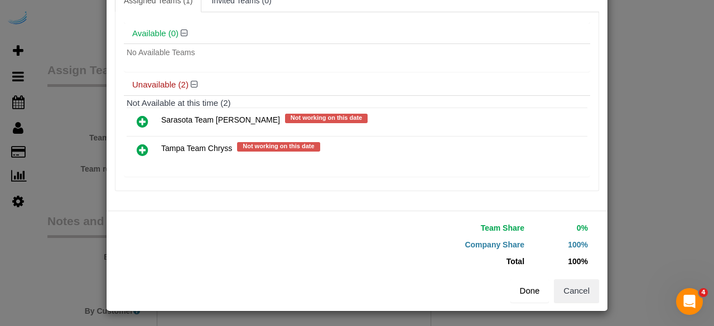
click at [528, 293] on button "Done" at bounding box center [530, 291] width 39 height 23
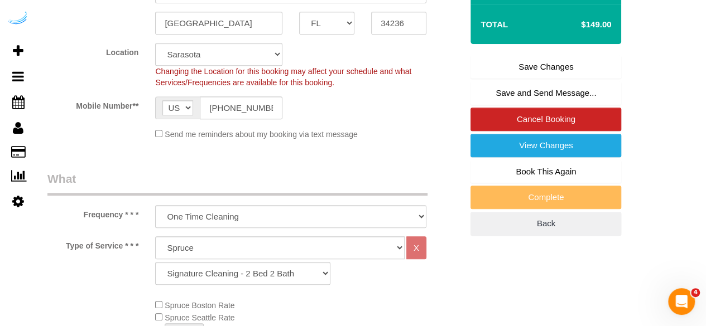
scroll to position [249, 0]
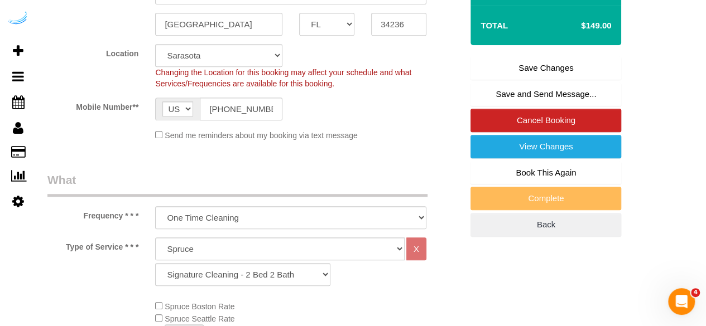
click at [555, 63] on link "Save Changes" at bounding box center [545, 67] width 151 height 23
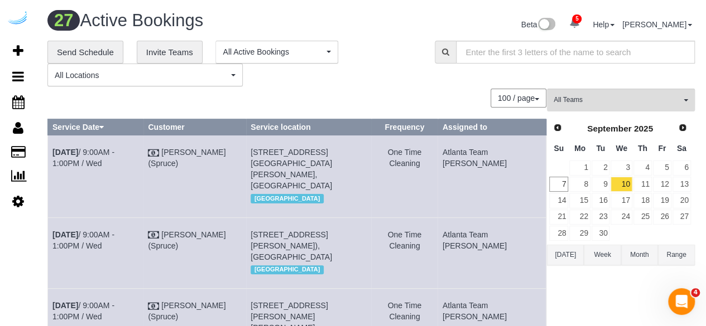
scroll to position [1152, 0]
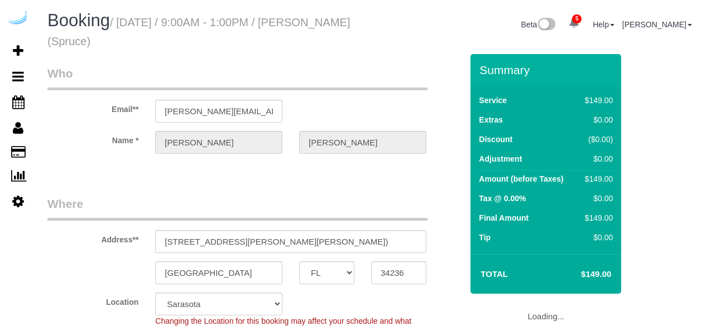
select select "FL"
select select "number:9"
select select "object:809"
select select "282"
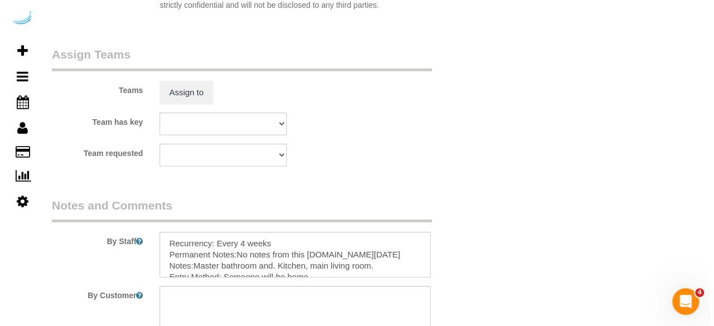
scroll to position [1654, 0]
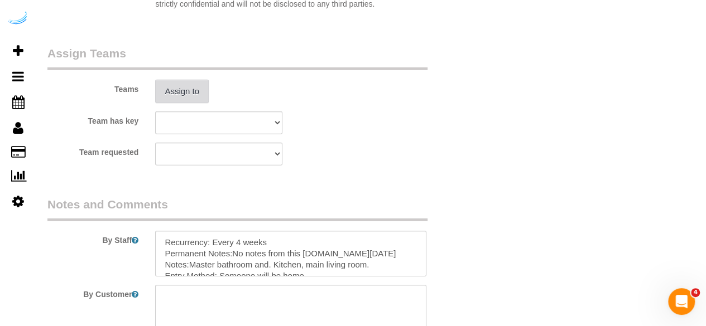
click at [179, 95] on button "Assign to" at bounding box center [182, 91] width 54 height 23
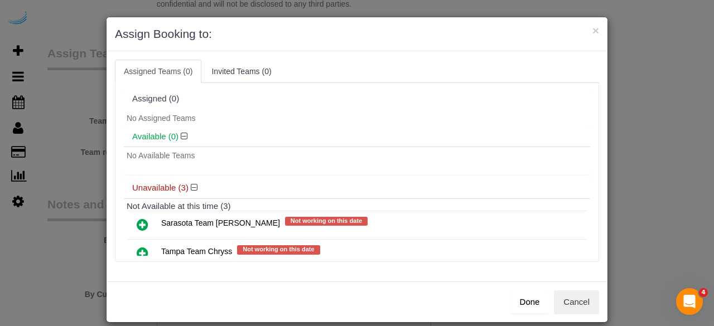
scroll to position [61, 0]
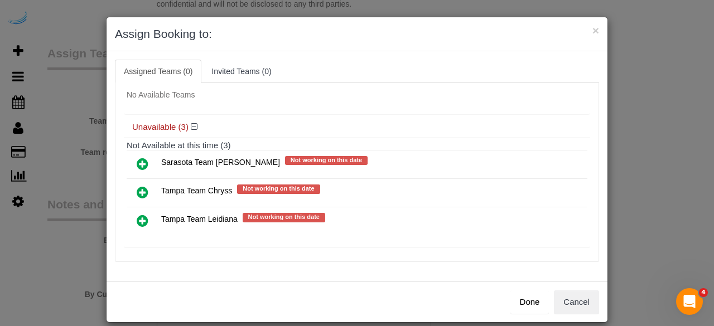
click at [137, 216] on icon at bounding box center [143, 220] width 12 height 13
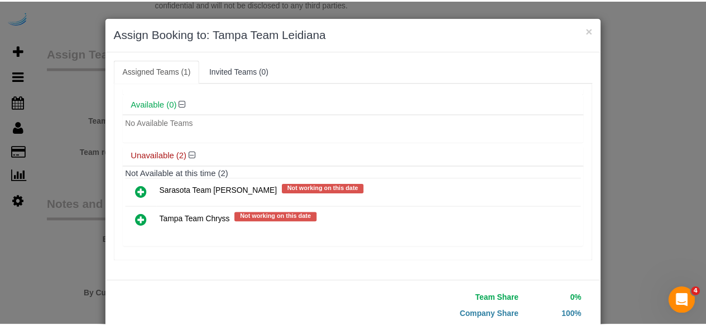
scroll to position [71, 0]
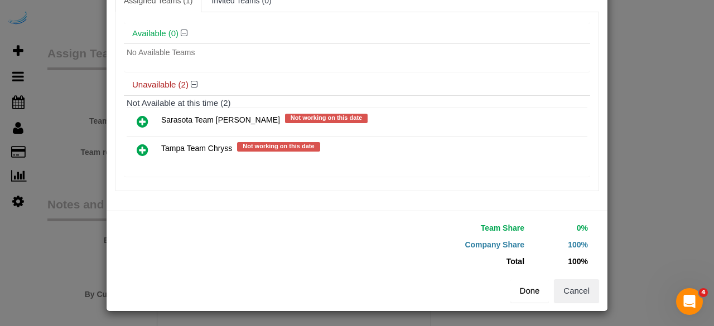
click at [521, 287] on button "Done" at bounding box center [530, 291] width 39 height 23
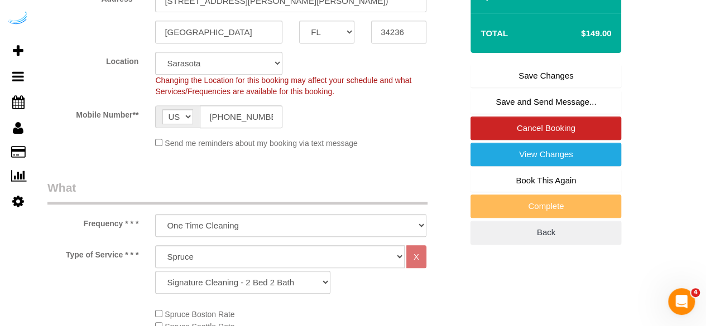
scroll to position [238, 0]
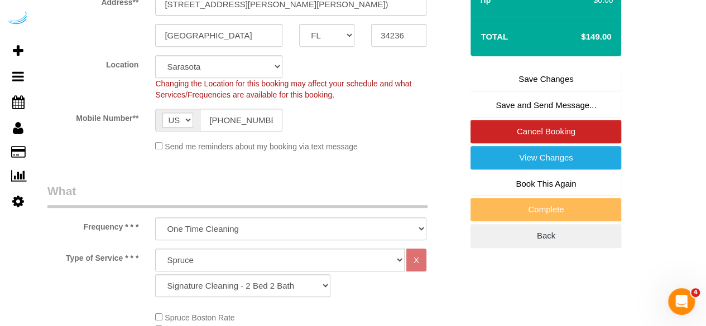
click at [540, 76] on link "Save Changes" at bounding box center [545, 79] width 151 height 23
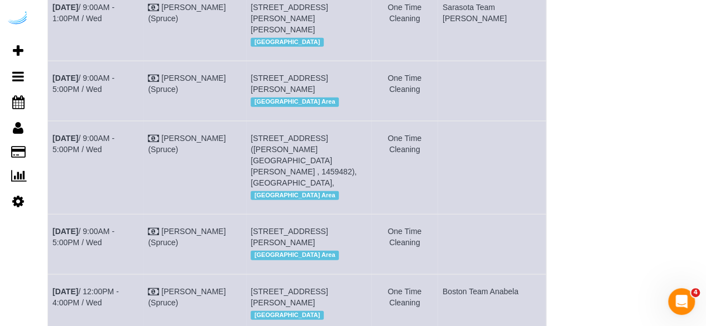
scroll to position [2066, 0]
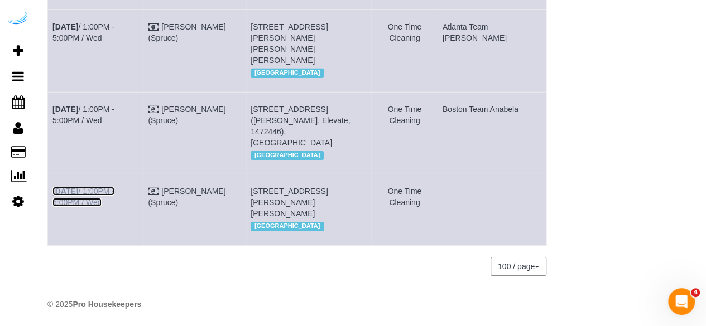
click at [114, 188] on link "Sep 10th / 1:00PM - 5:00PM / Wed" at bounding box center [83, 197] width 62 height 20
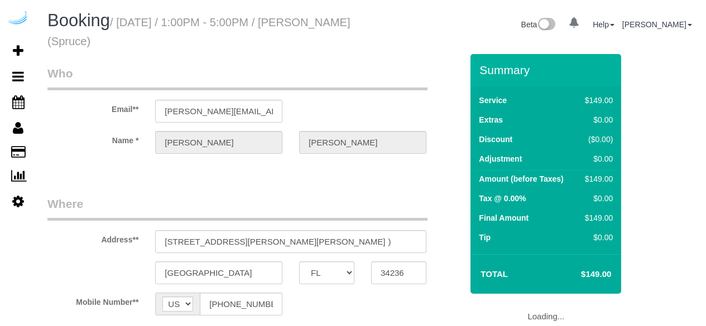
select select "FL"
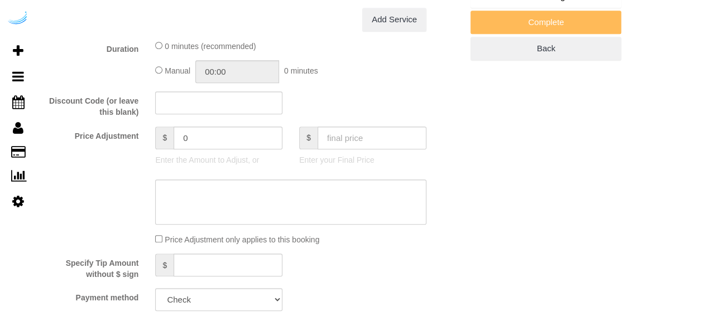
select select "object:690"
select select "282"
select select "number:9"
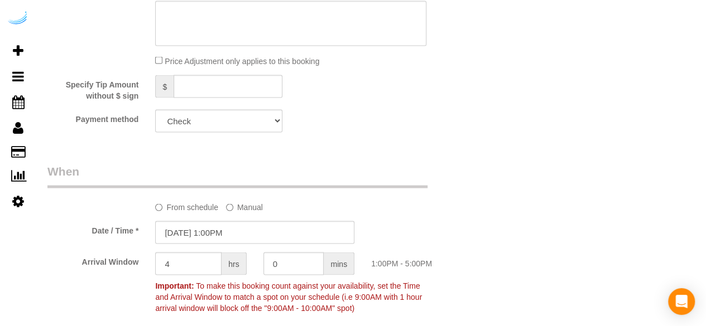
select select "object:809"
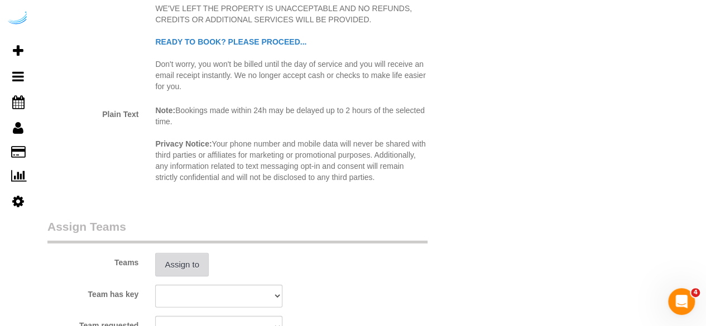
click at [185, 263] on button "Assign to" at bounding box center [182, 264] width 54 height 23
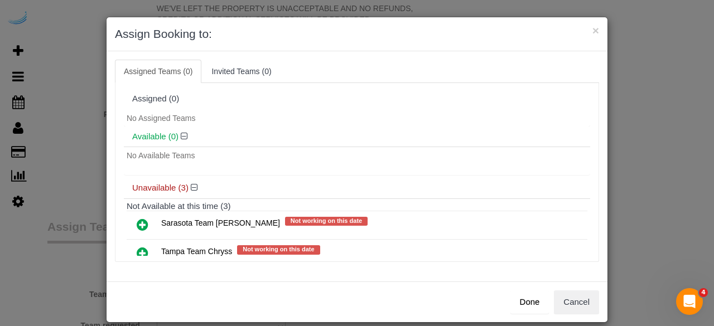
scroll to position [61, 0]
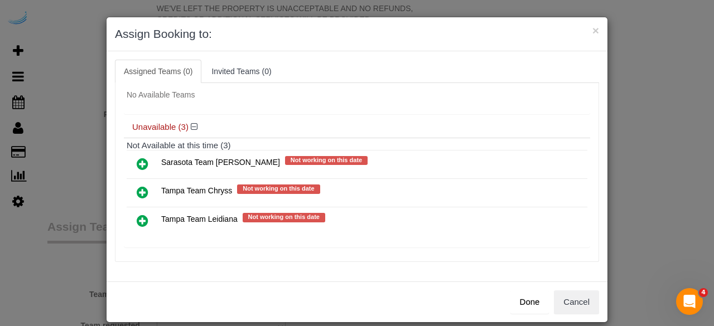
click at [139, 217] on icon at bounding box center [143, 220] width 12 height 13
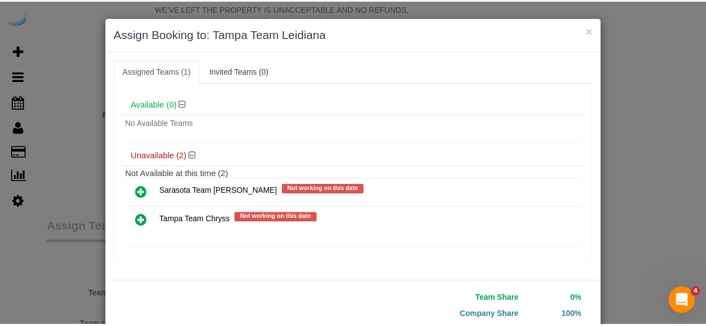
scroll to position [71, 0]
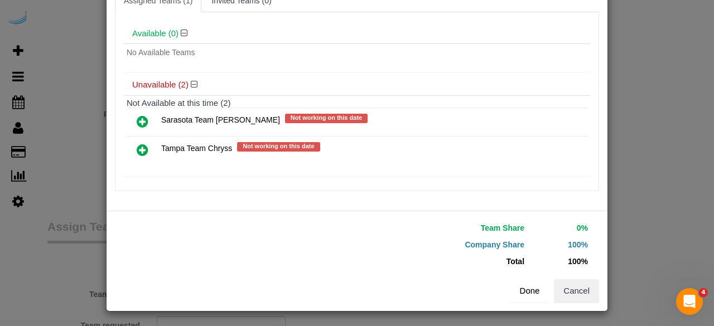
click at [520, 287] on button "Done" at bounding box center [530, 291] width 39 height 23
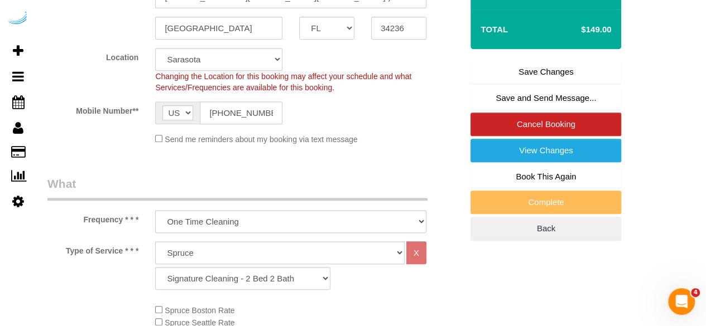
scroll to position [239, 0]
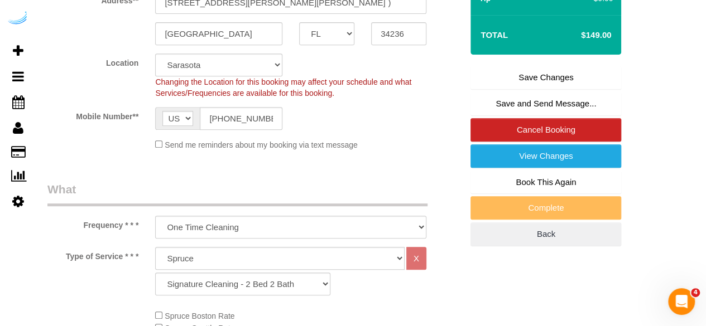
click at [528, 70] on link "Save Changes" at bounding box center [545, 77] width 151 height 23
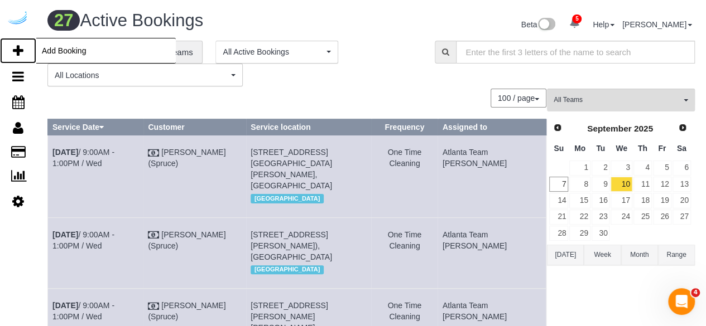
click at [22, 51] on icon at bounding box center [18, 50] width 11 height 13
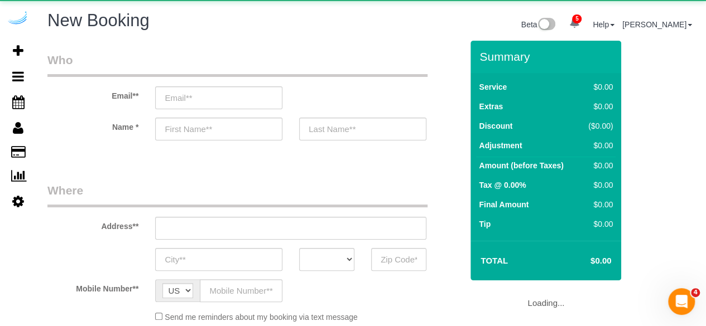
select select "object:1853"
select select "4"
select select "number:9"
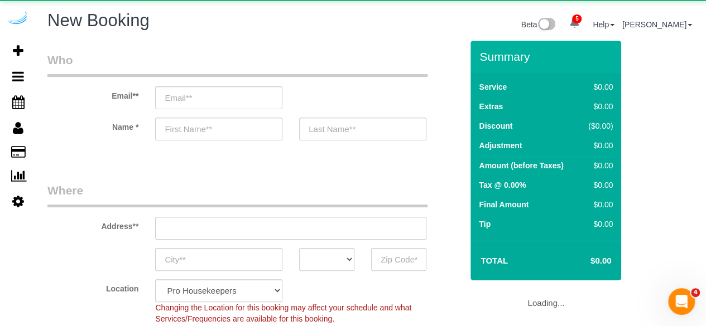
select select "object:2437"
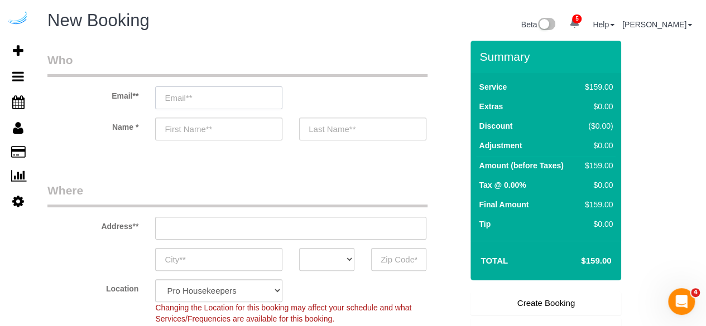
click at [257, 97] on input "email" at bounding box center [218, 97] width 127 height 23
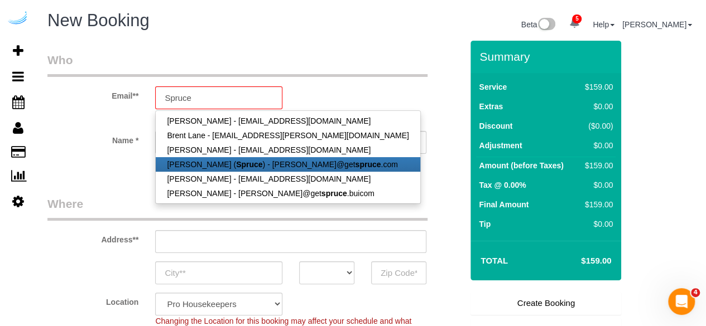
click at [243, 169] on link "Brandie Louck ( Spruce ) - brandie@get spruce .com" at bounding box center [288, 164] width 264 height 15
type input "[PERSON_NAME][EMAIL_ADDRESS][DOMAIN_NAME]"
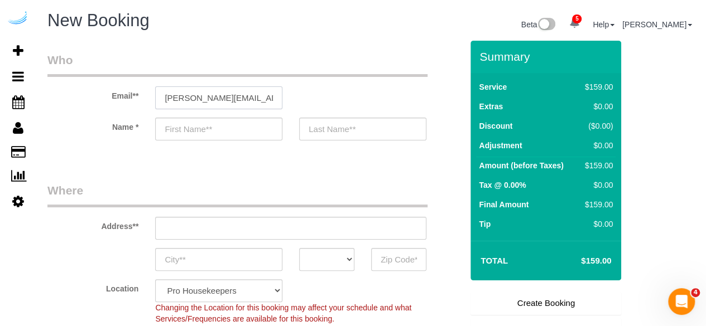
type input "[PERSON_NAME]"
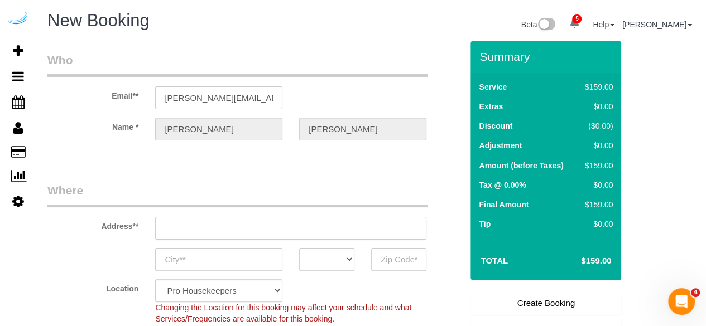
click at [263, 228] on input "text" at bounding box center [290, 228] width 271 height 23
paste input "3017 Clementine Ct, Sarasota, FL 34240, ယူနိုက်တက်စတိတ်"
type input "3816 S Lamar Blvd"
type input "Austin"
select select "[GEOGRAPHIC_DATA]"
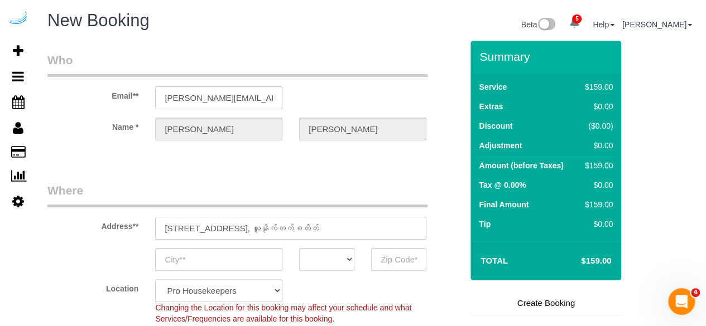
type input "78704"
paste input "017 Clementine Ct, Sarasota, FL 34240, ယူနိုက်တက်စတိတ်"
type input "3017 Clementine Ct, Sarasota, FL 34240, ယူနိုက်တက်စတိတ်"
click at [263, 228] on input "3017 Clementine Ct, Sarasota, FL 34240, ယူနိုက်တက်စတိတ်" at bounding box center [290, 228] width 271 height 23
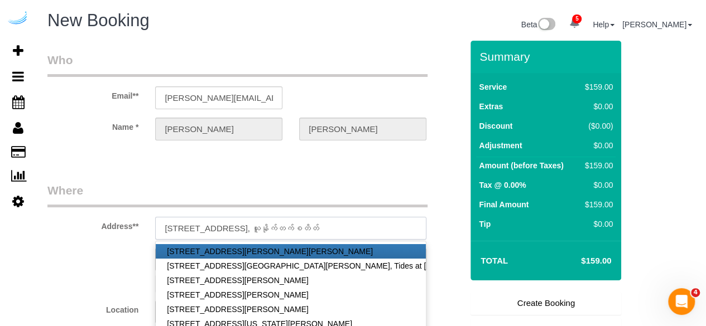
select select "9"
select select "object:2982"
drag, startPoint x: 295, startPoint y: 227, endPoint x: 316, endPoint y: 228, distance: 21.2
click at [316, 228] on input "3017 Clementine Ct, Sarasota, FL 34240, ယူနိုက်တက်စတိတ်" at bounding box center [290, 228] width 271 height 23
type input "3017 Clementine Ct, Sarasota, FL 34240, ယူနိုက်တက်စတိတ်"
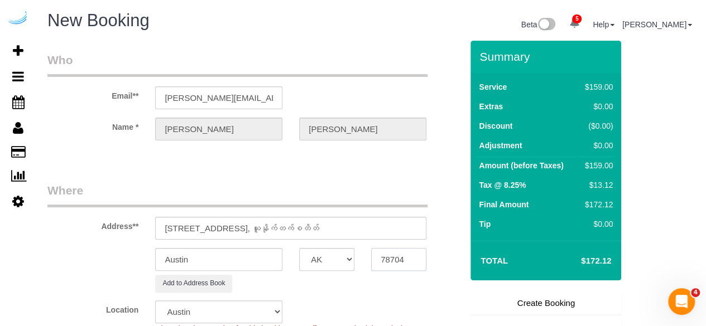
click at [389, 255] on input "78704" at bounding box center [398, 259] width 55 height 23
paste input "34240"
type input "34240"
click at [339, 263] on select "AK AL AR AZ CA CO CT DC DE FL GA HI IA ID IL IN KS KY LA MA MD ME MI MN MO MS M…" at bounding box center [326, 259] width 55 height 23
select select "FL"
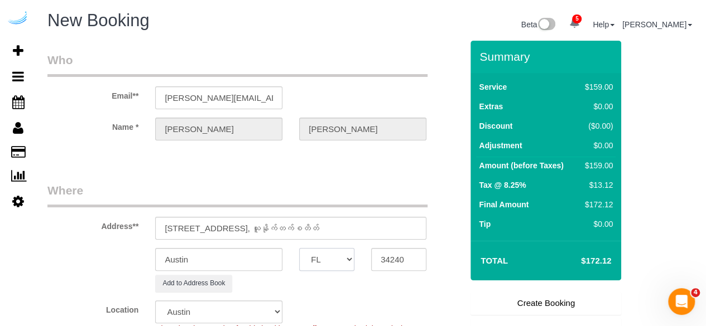
click at [299, 248] on select "AK AL AR AZ CA CO CT DC DE FL GA HI IA ID IL IN KS KY LA MA MD ME MI MN MO MS M…" at bounding box center [326, 259] width 55 height 23
select select "22"
select select "object:3024"
click at [253, 265] on input "Austin" at bounding box center [218, 259] width 127 height 23
type input "[GEOGRAPHIC_DATA]"
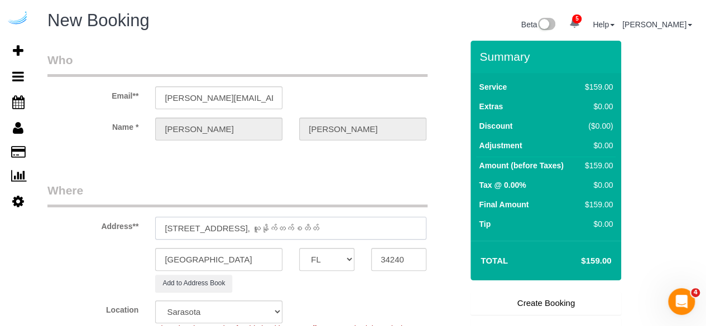
drag, startPoint x: 244, startPoint y: 227, endPoint x: 550, endPoint y: 243, distance: 306.2
click at [550, 41] on form "Who Email** brandie@getspruce.com Name * Brandie Louck Where Address** 3017 Cle…" at bounding box center [370, 41] width 647 height 0
paste input "Jacky Alcine"
paste input "Citria"
paste input "1473329"
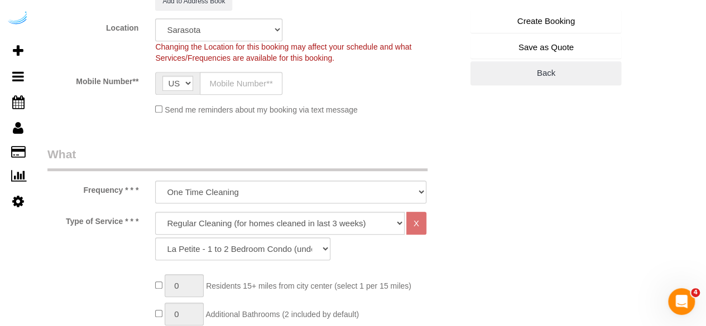
scroll to position [281, 0]
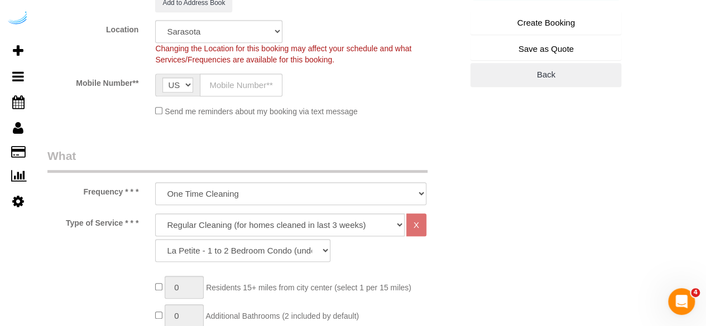
type input "3017 Clementine Ct, Unit 3116 (Jacky Alcine, Citria , 1473329 )"
click at [238, 83] on input "text" at bounding box center [241, 85] width 83 height 23
type input "[PHONE_NUMBER]"
type input "Brandie Louck"
type input "[PHONE_NUMBER]"
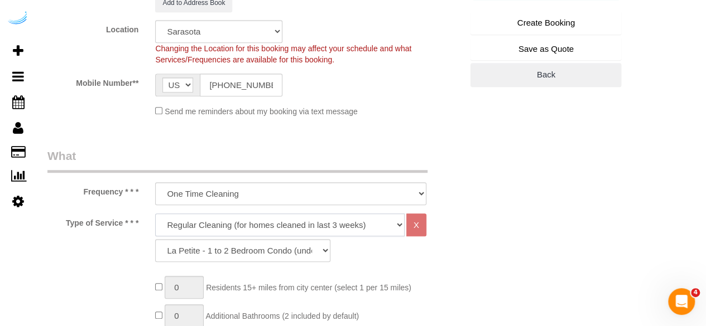
click at [263, 223] on select "Deep Cleaning (for homes that have not been cleaned in 3+ weeks) Spruce Regular…" at bounding box center [279, 225] width 249 height 23
select select "282"
click at [155, 214] on select "Deep Cleaning (for homes that have not been cleaned in 3+ weeks) Spruce Regular…" at bounding box center [279, 225] width 249 height 23
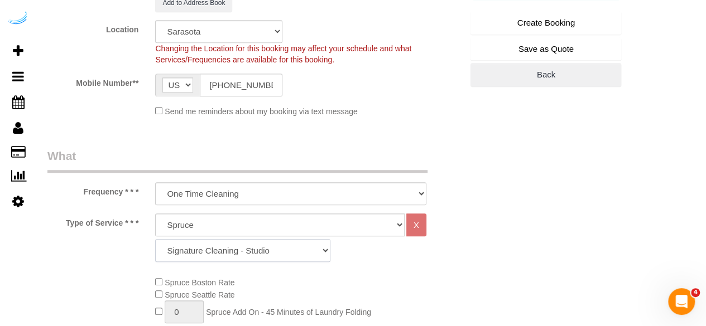
click at [231, 253] on select "Signature Cleaning - Studio Signature Cleaning - 1 Bed 1 Bath Signature Cleanin…" at bounding box center [242, 250] width 175 height 23
select select "304"
click at [155, 239] on select "Signature Cleaning - Studio Signature Cleaning - 1 Bed 1 Bath Signature Cleanin…" at bounding box center [242, 250] width 175 height 23
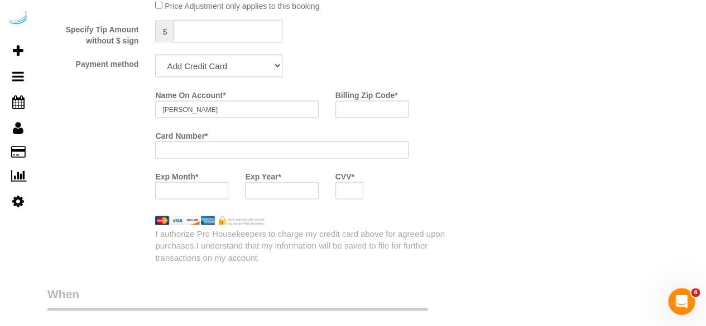
scroll to position [1083, 0]
drag, startPoint x: 251, startPoint y: 74, endPoint x: 229, endPoint y: 113, distance: 45.5
select select "string:check"
click at [155, 55] on select "Add Credit Card Cash Check Paypal" at bounding box center [218, 65] width 127 height 23
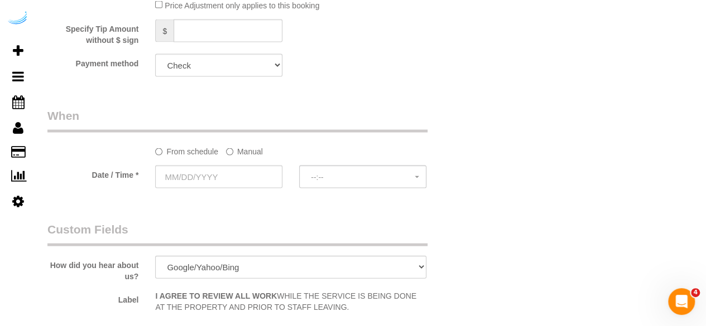
click at [234, 153] on label "Manual" at bounding box center [244, 149] width 37 height 15
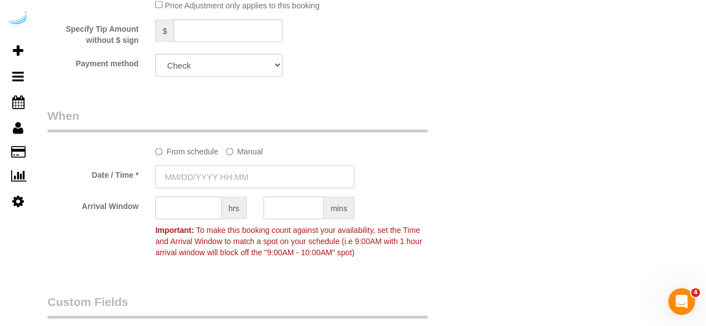
click at [220, 176] on input "text" at bounding box center [254, 177] width 199 height 23
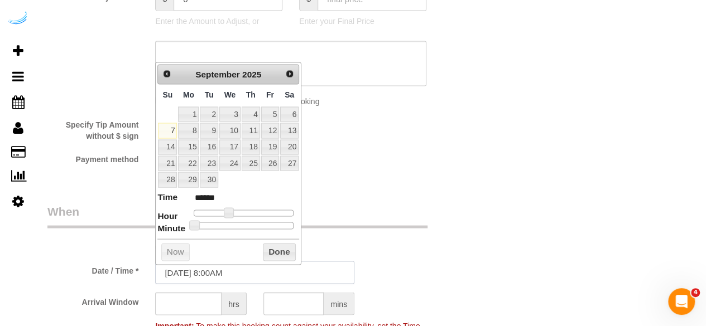
scroll to position [987, 0]
click at [228, 128] on link "10" at bounding box center [229, 130] width 21 height 15
type input "[DATE] 9:00AM"
type input "******"
click at [228, 213] on span at bounding box center [233, 213] width 10 height 10
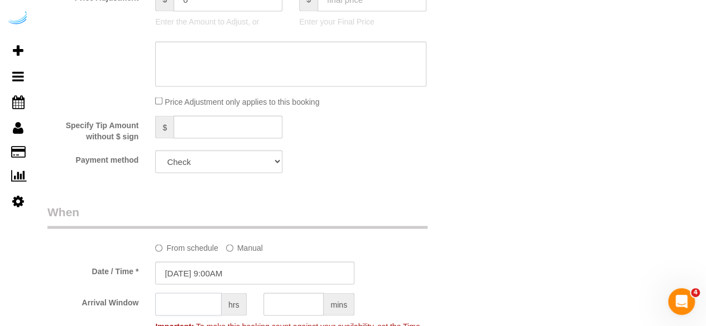
click at [200, 302] on input "text" at bounding box center [188, 304] width 66 height 23
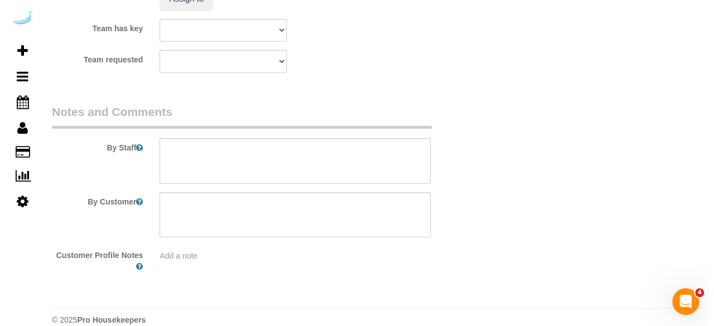
scroll to position [1657, 0]
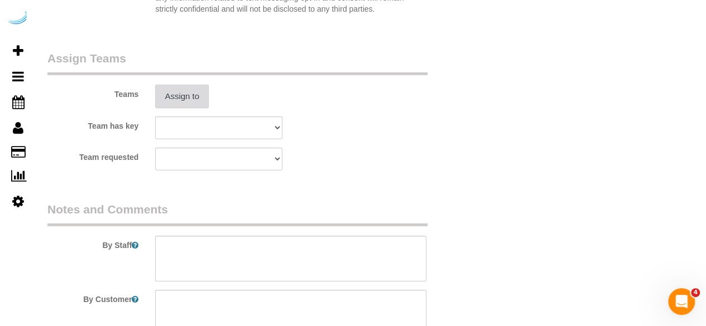
type input "8"
click at [197, 90] on button "Assign to" at bounding box center [182, 96] width 54 height 23
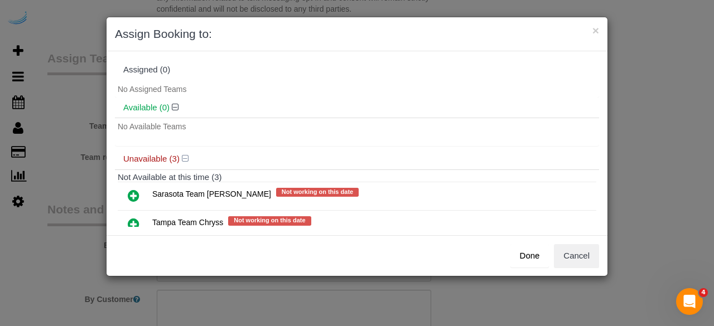
scroll to position [61, 0]
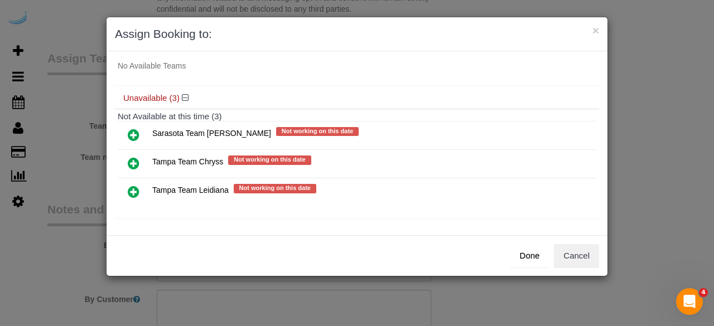
click at [135, 189] on icon at bounding box center [134, 191] width 12 height 13
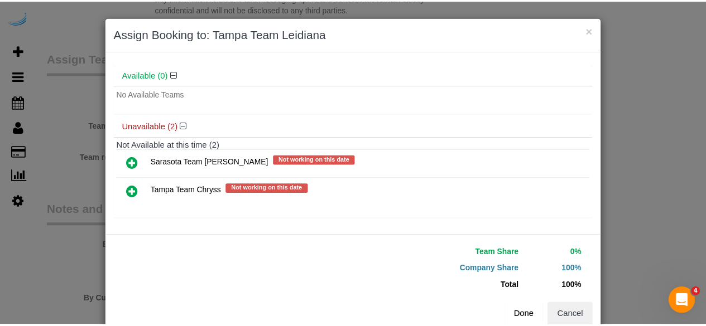
scroll to position [59, 0]
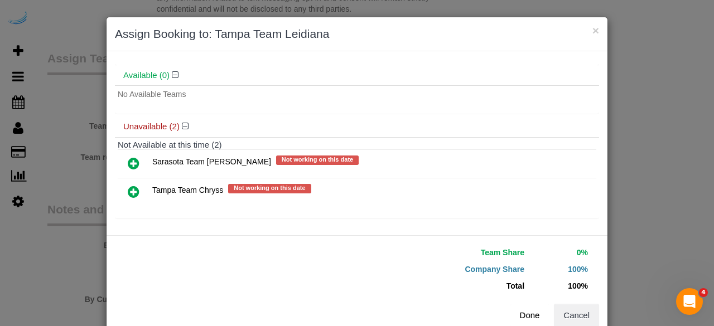
click at [513, 311] on button "Done" at bounding box center [530, 315] width 39 height 23
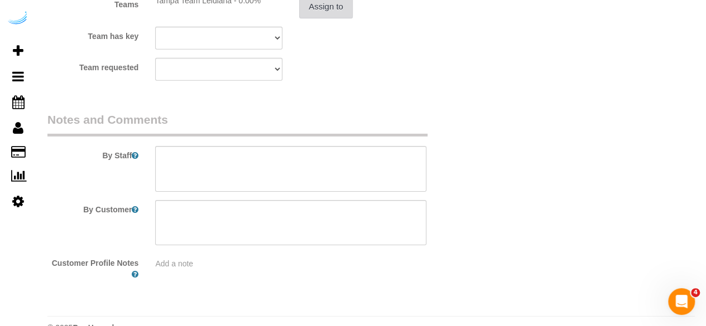
scroll to position [1751, 0]
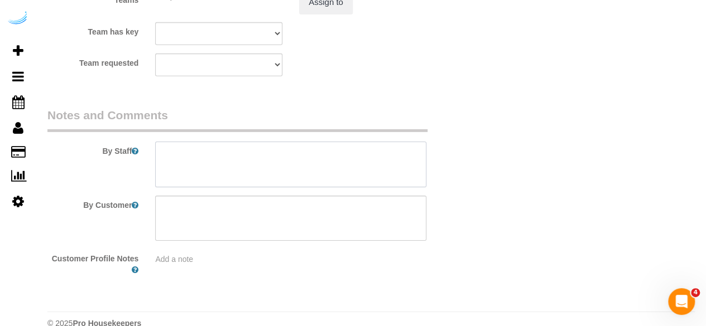
click at [316, 169] on textarea at bounding box center [290, 165] width 271 height 46
click at [267, 162] on textarea at bounding box center [290, 165] width 271 height 46
paste textarea "Permanent Notes:No notes from this customer.Today's Notes:No notes from this se…"
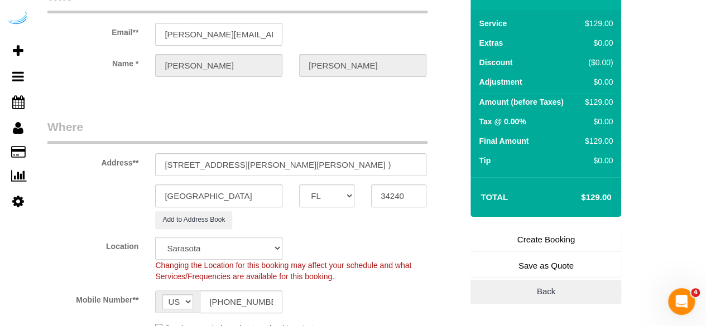
scroll to position [0, 0]
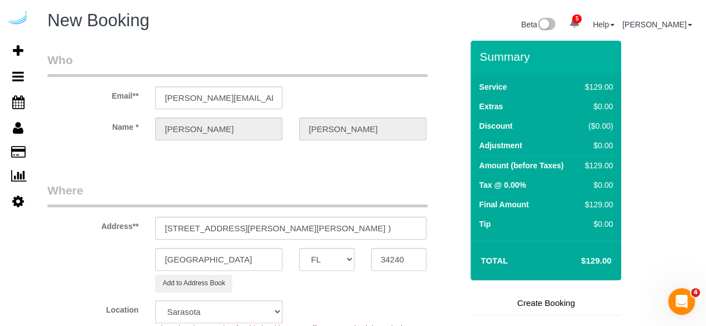
type textarea "Recurrency: Every 4 weeks Permanent Notes:No notes from this customer.Today's N…"
click at [537, 297] on link "Create Booking" at bounding box center [545, 303] width 151 height 23
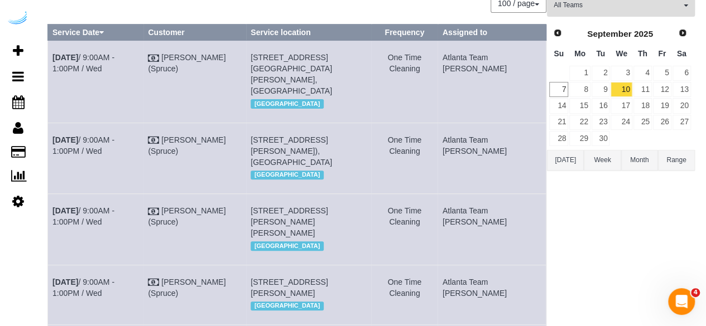
scroll to position [95, 0]
click at [647, 86] on link "11" at bounding box center [642, 89] width 18 height 15
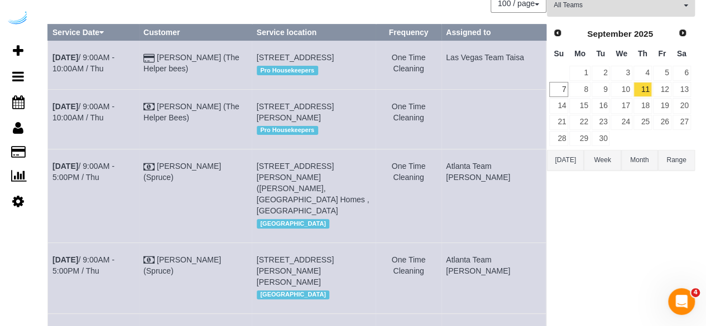
scroll to position [729, 0]
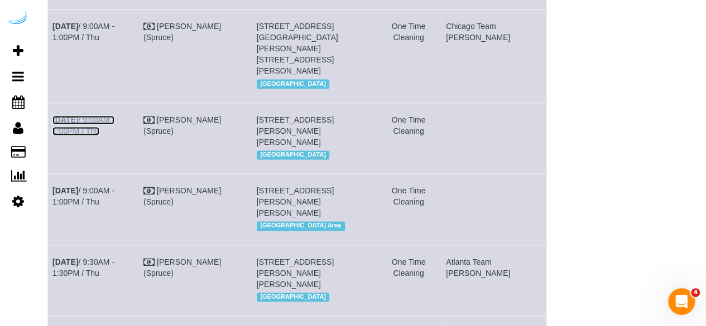
click at [114, 136] on link "Sep 11th / 9:00AM - 1:00PM / Thu" at bounding box center [83, 125] width 62 height 20
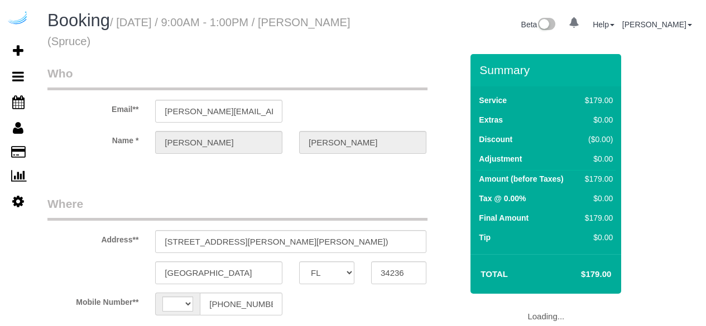
select select "FL"
select select "string:[GEOGRAPHIC_DATA]"
select select "object:627"
select select "282"
select select "number:9"
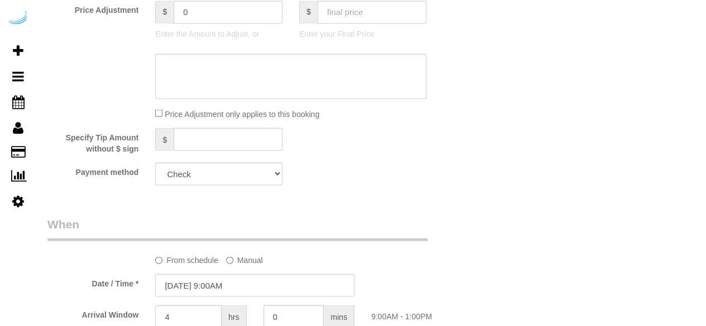
select select "object:809"
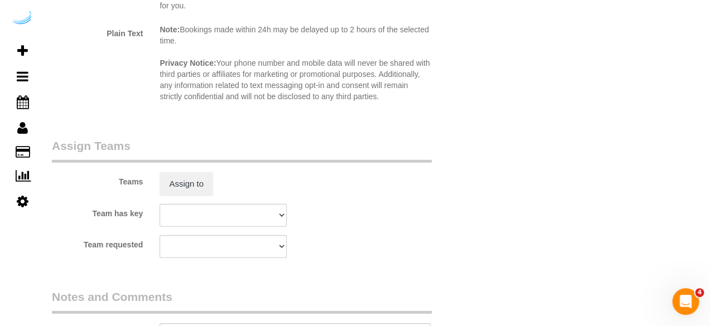
scroll to position [1563, 0]
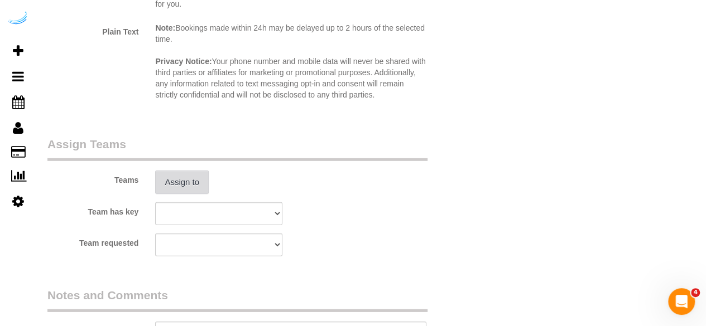
click at [175, 182] on button "Assign to" at bounding box center [182, 182] width 54 height 23
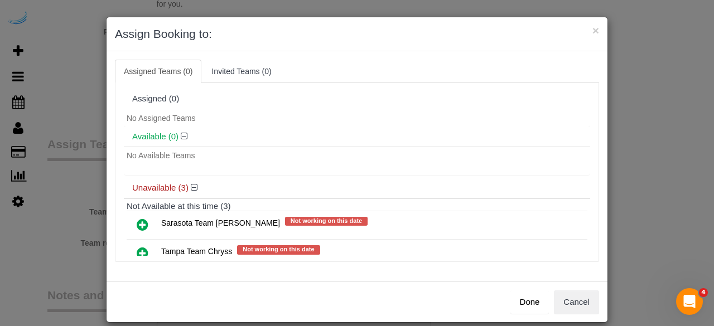
scroll to position [61, 0]
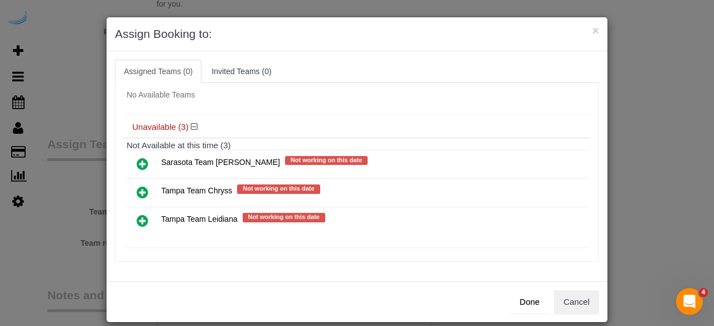
click at [137, 217] on icon at bounding box center [143, 220] width 12 height 13
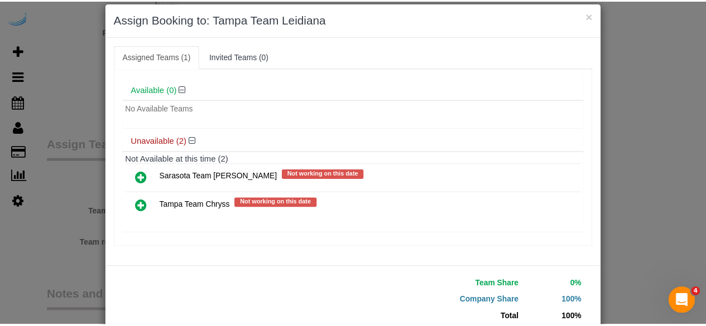
scroll to position [71, 0]
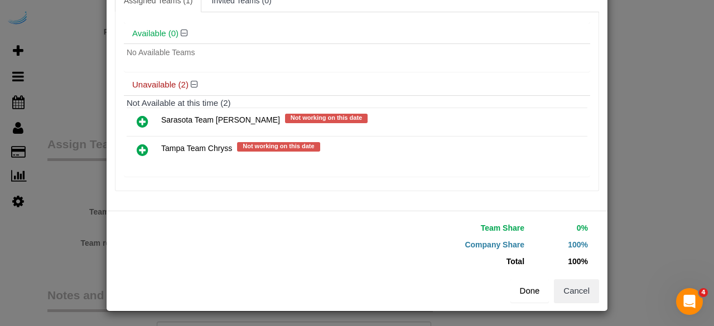
click at [524, 290] on button "Done" at bounding box center [530, 291] width 39 height 23
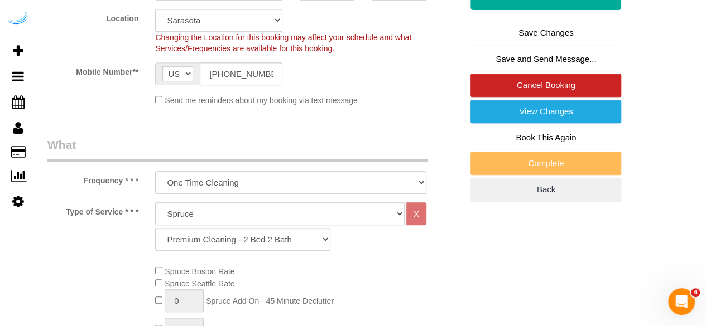
scroll to position [219, 0]
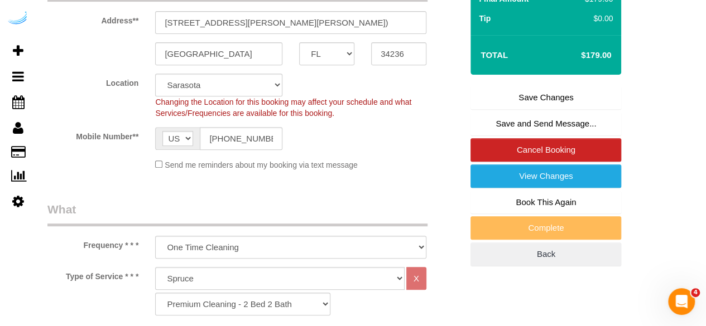
click at [527, 93] on link "Save Changes" at bounding box center [545, 97] width 151 height 23
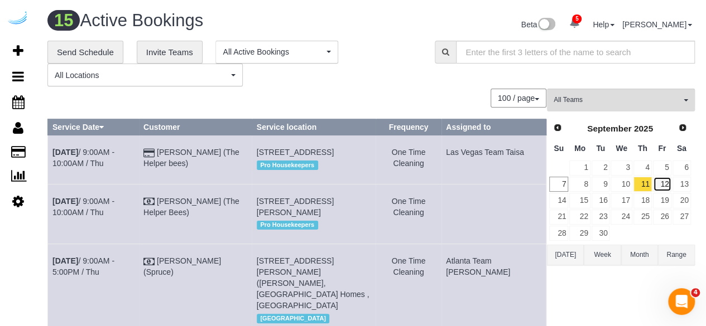
click at [664, 181] on link "12" at bounding box center [662, 184] width 18 height 15
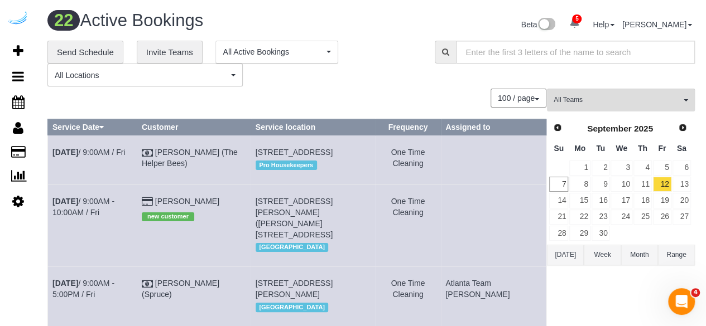
scroll to position [1024, 0]
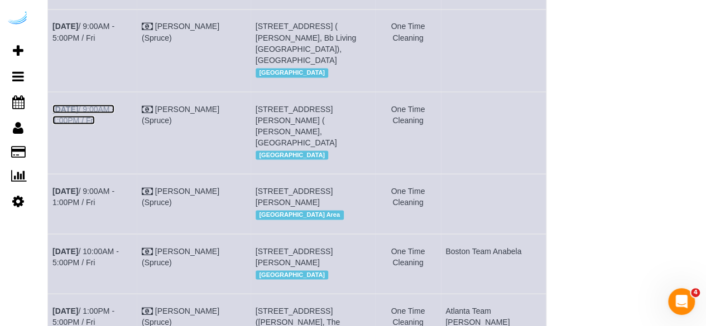
click at [95, 124] on link "[DATE] 9:00AM - 1:00PM / Fri" at bounding box center [83, 114] width 62 height 20
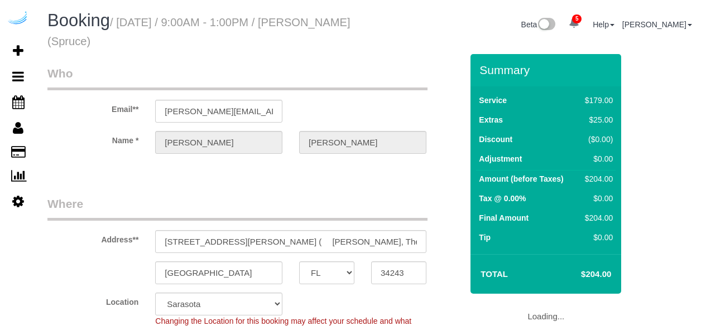
select select "FL"
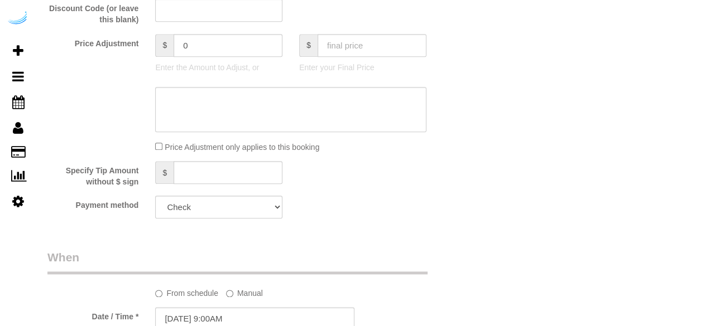
select select "object:809"
select select "282"
select select "number:9"
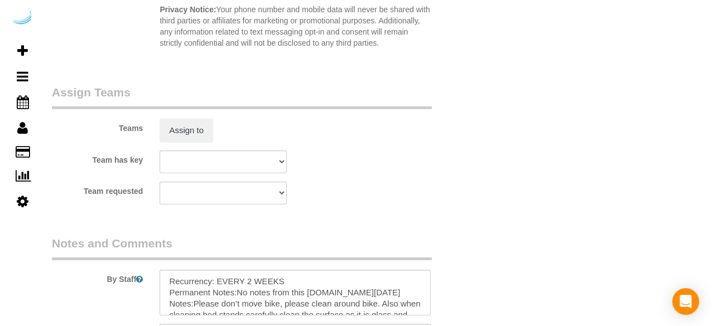
scroll to position [1617, 0]
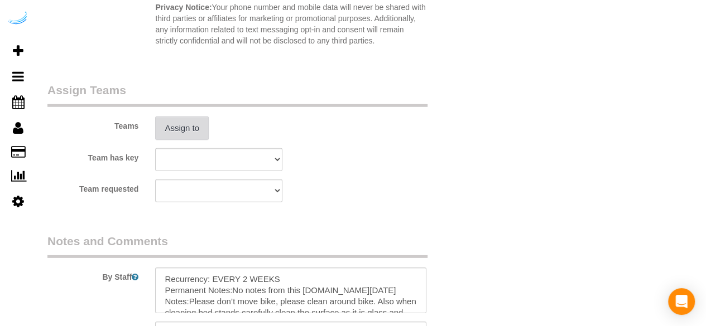
click at [199, 126] on button "Assign to" at bounding box center [182, 128] width 54 height 23
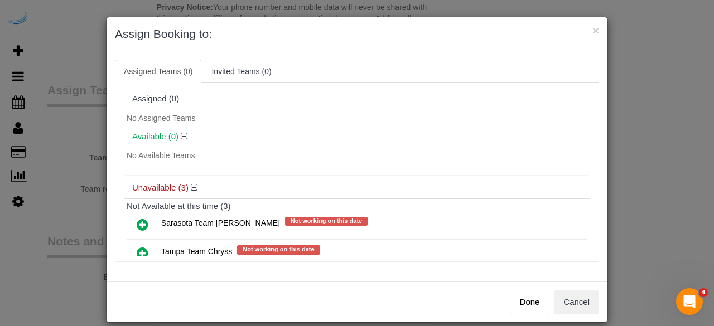
scroll to position [61, 0]
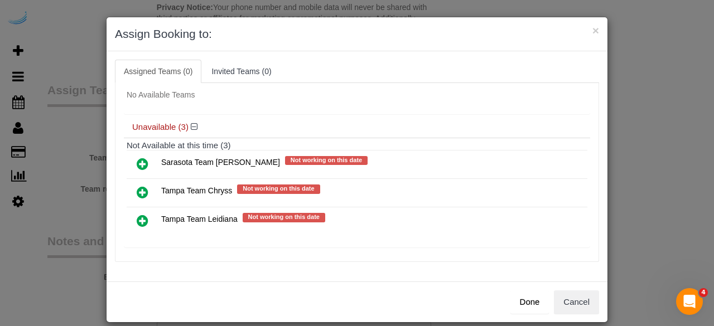
click at [138, 160] on icon at bounding box center [143, 163] width 12 height 13
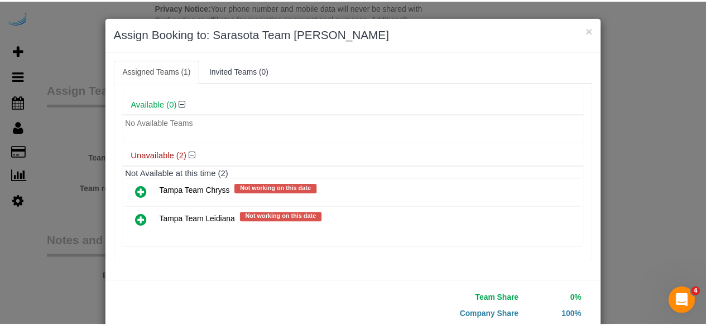
scroll to position [71, 0]
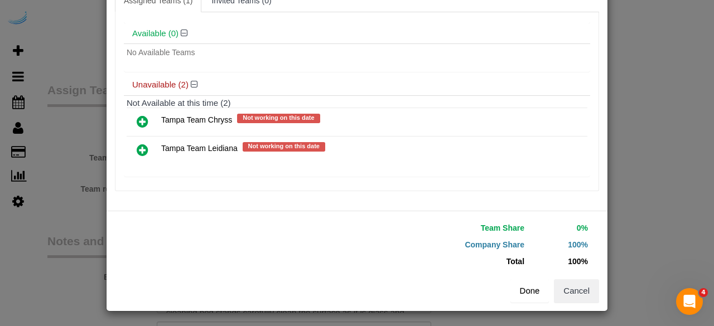
click at [518, 299] on button "Done" at bounding box center [530, 291] width 39 height 23
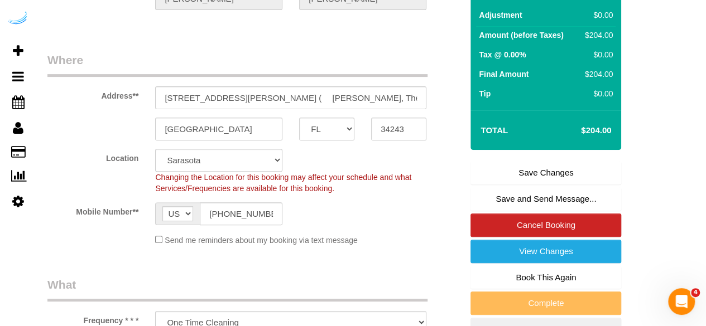
scroll to position [143, 0]
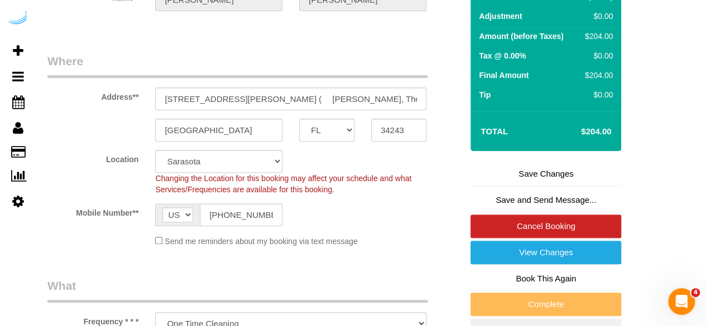
click at [542, 174] on link "Save Changes" at bounding box center [545, 173] width 151 height 23
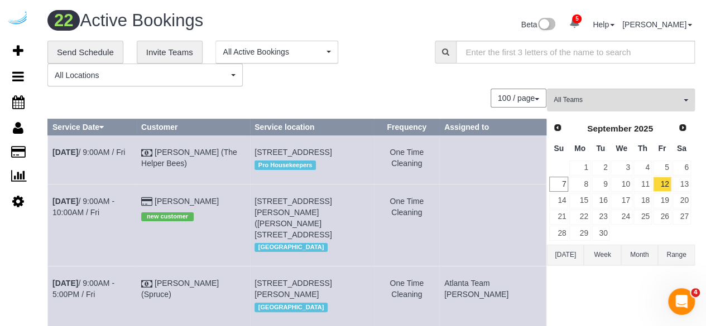
scroll to position [931, 0]
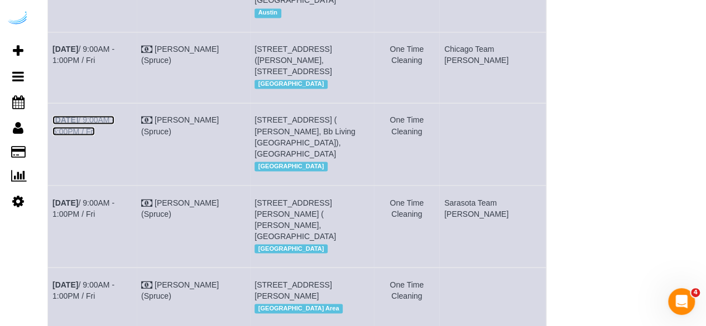
click at [99, 132] on link "Sep 12th / 9:00AM - 5:00PM / Fri" at bounding box center [83, 125] width 62 height 20
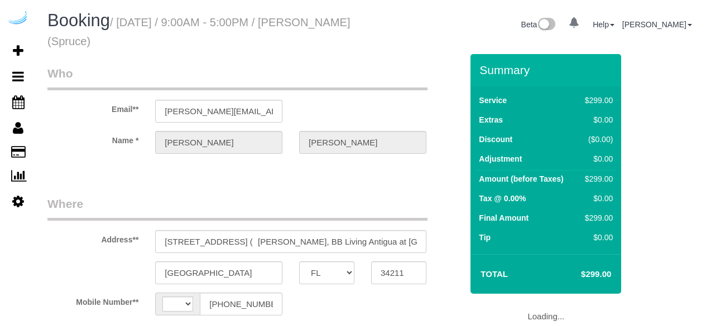
select select "FL"
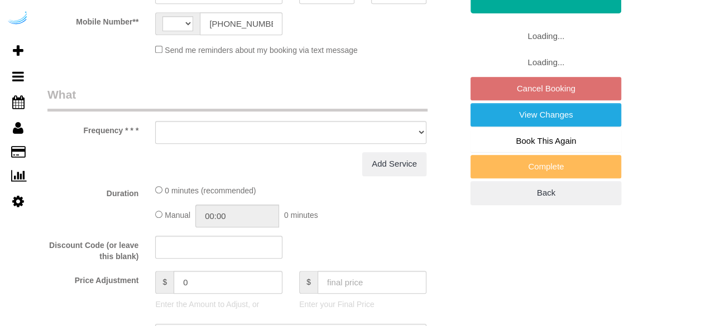
select select "string:[GEOGRAPHIC_DATA]"
select select "object:642"
select select "282"
select select "number:9"
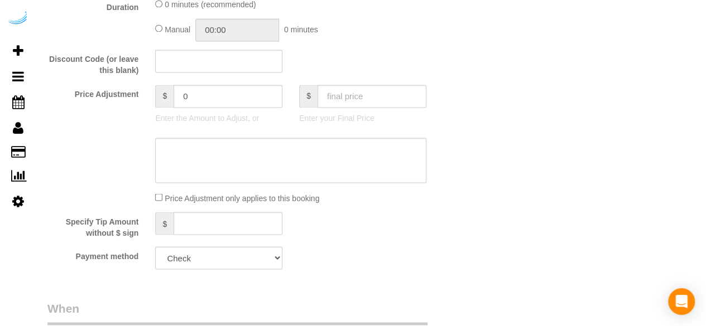
select select "object:809"
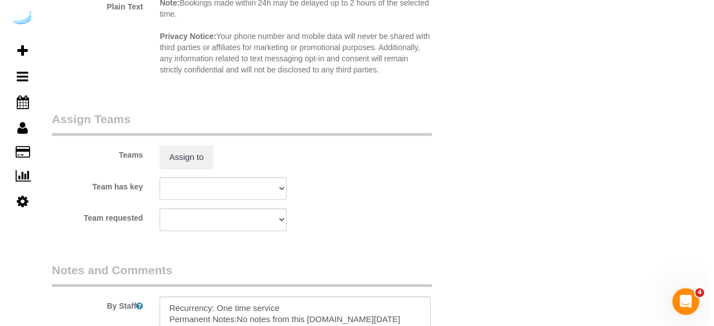
scroll to position [1592, 0]
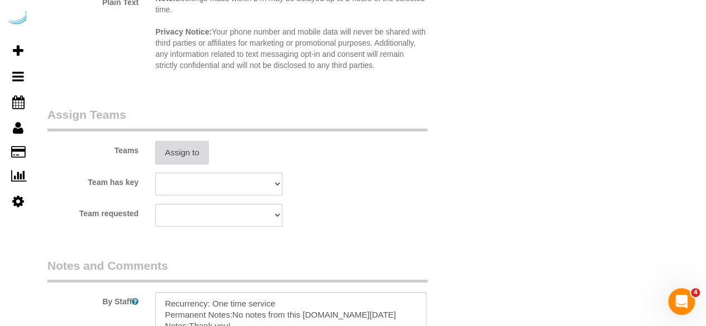
click at [187, 155] on button "Assign to" at bounding box center [182, 152] width 54 height 23
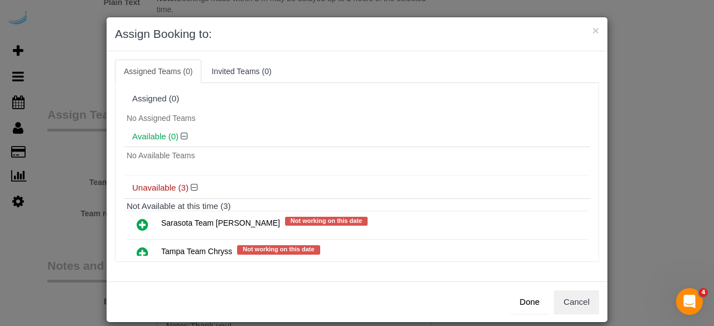
scroll to position [61, 0]
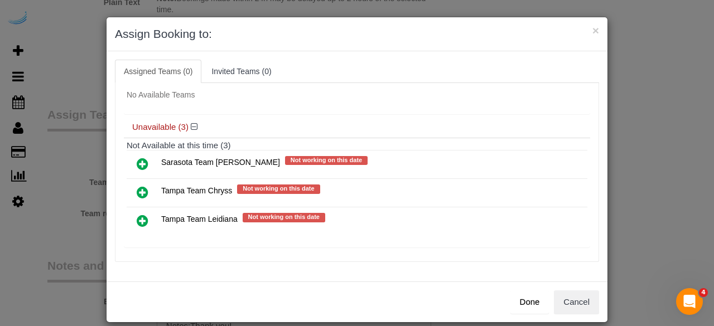
click at [138, 218] on icon at bounding box center [143, 220] width 12 height 13
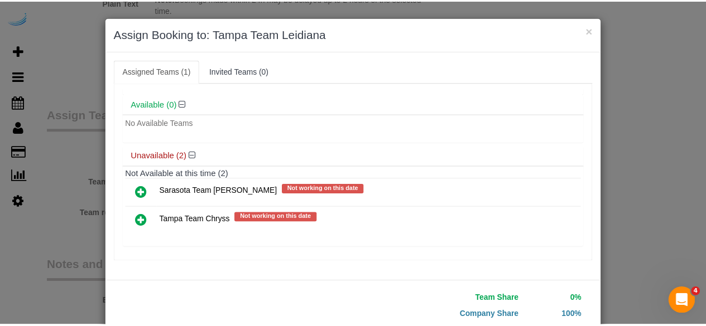
scroll to position [71, 0]
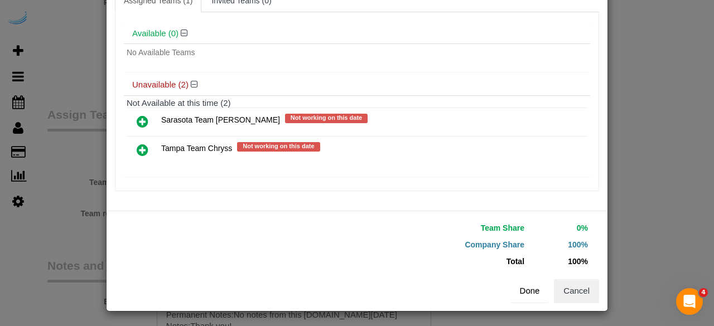
click at [522, 285] on button "Done" at bounding box center [530, 291] width 39 height 23
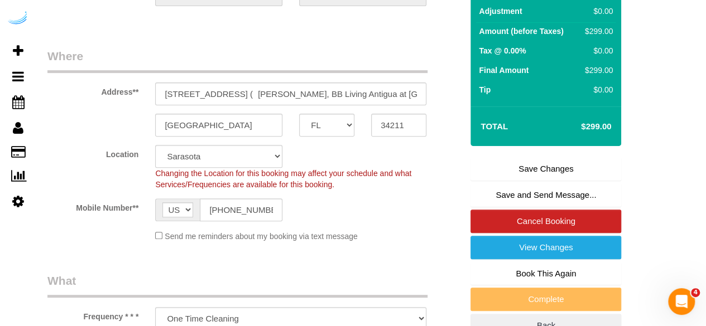
scroll to position [142, 0]
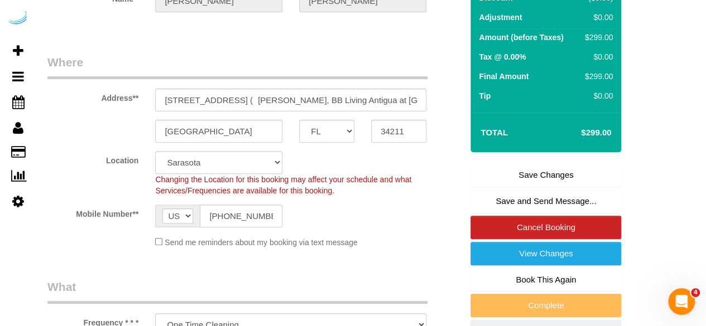
click at [522, 170] on link "Save Changes" at bounding box center [545, 174] width 151 height 23
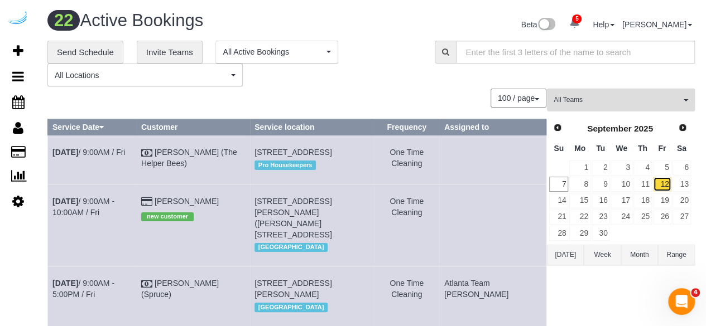
click at [665, 182] on link "12" at bounding box center [662, 184] width 18 height 15
click at [583, 180] on link "8" at bounding box center [579, 184] width 21 height 15
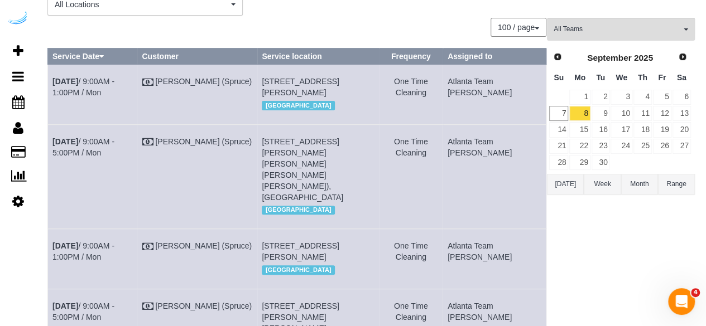
scroll to position [59, 0]
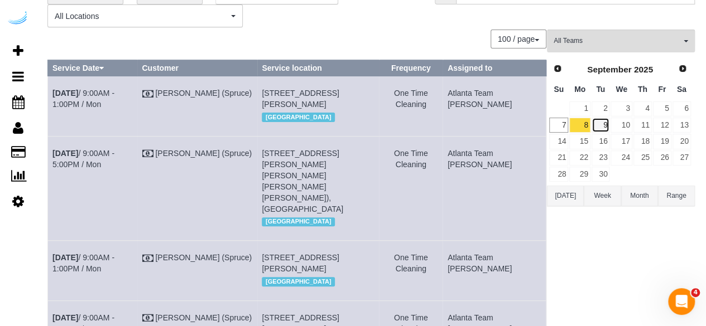
click at [605, 119] on link "9" at bounding box center [600, 125] width 18 height 15
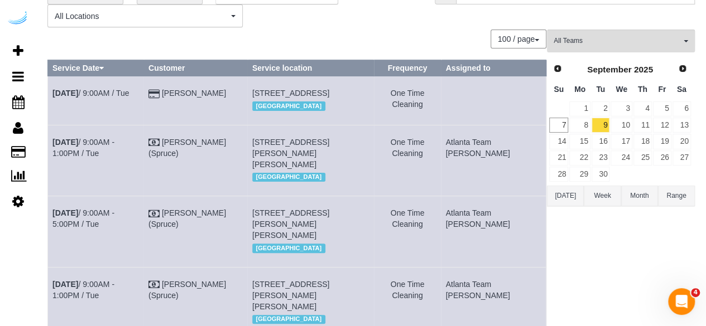
scroll to position [1331, 0]
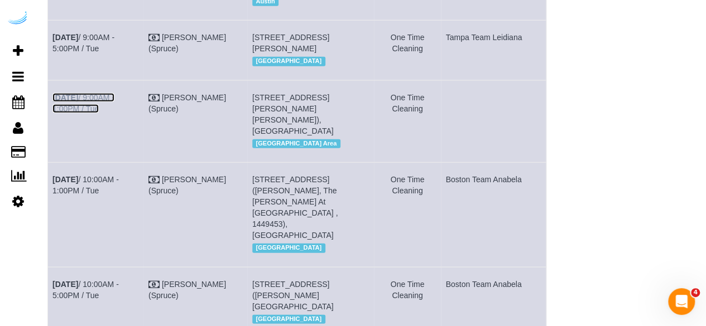
click at [89, 113] on link "Sep 9th / 9:00AM - 1:00PM / Tue" at bounding box center [83, 103] width 62 height 20
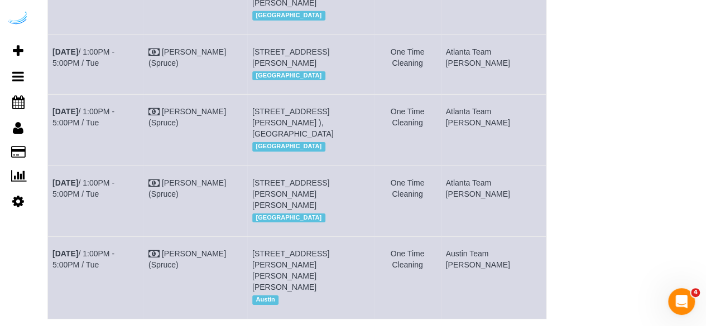
scroll to position [1988, 0]
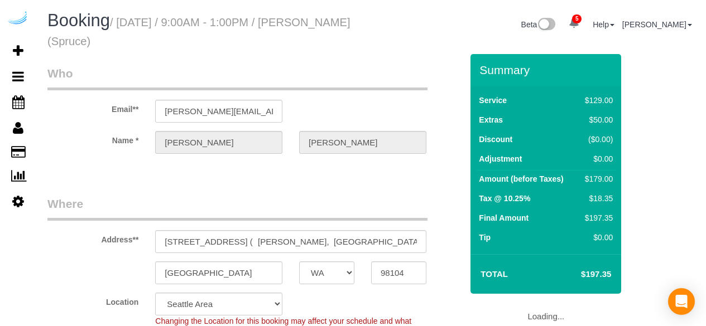
select select "WA"
select select "282"
select select "number:9"
select select "object:809"
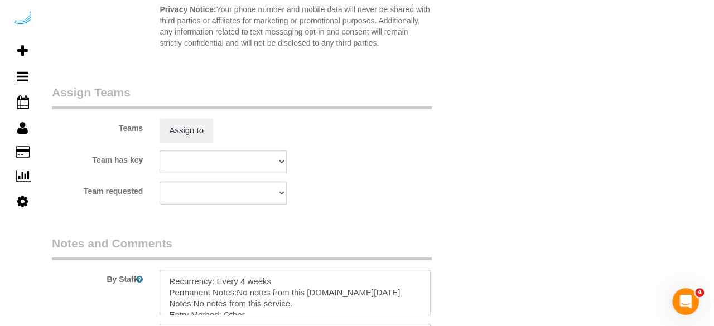
scroll to position [1600, 0]
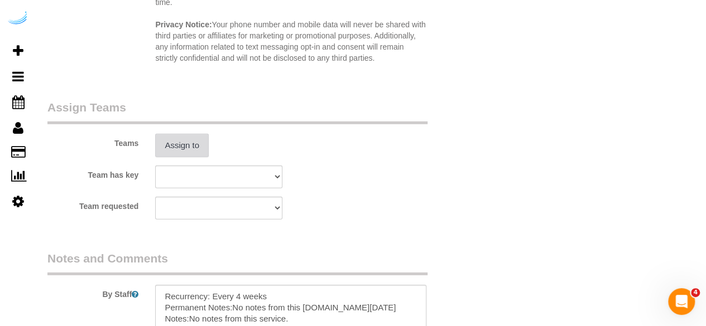
click at [173, 142] on button "Assign to" at bounding box center [182, 145] width 54 height 23
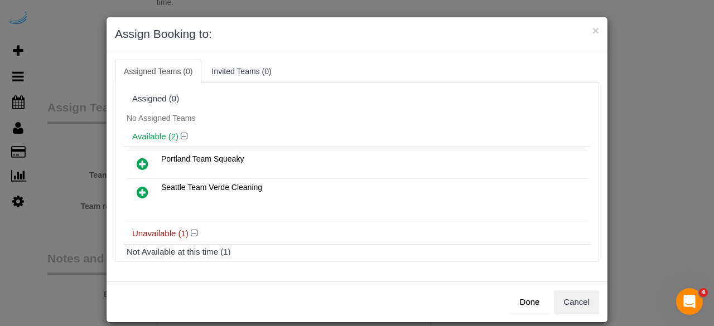
scroll to position [50, 0]
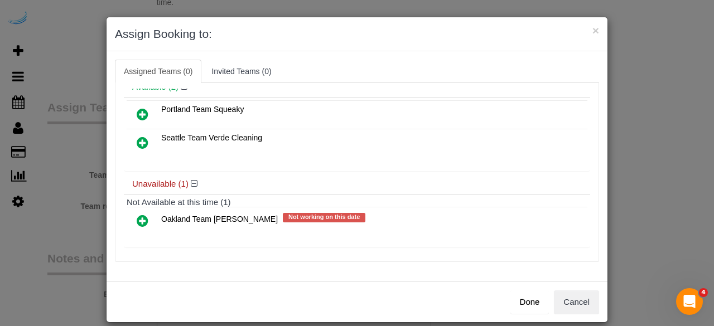
click at [137, 215] on icon at bounding box center [143, 220] width 12 height 13
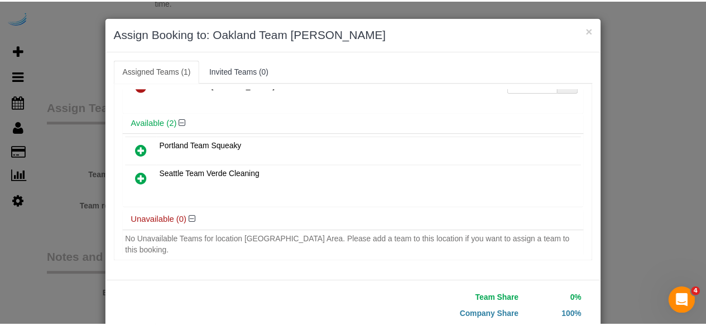
scroll to position [71, 0]
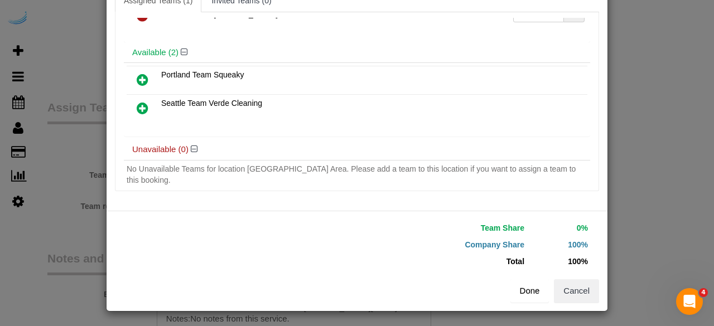
click at [523, 292] on button "Done" at bounding box center [530, 291] width 39 height 23
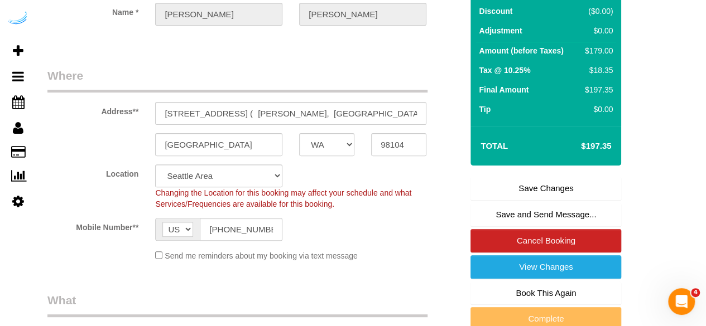
scroll to position [0, 0]
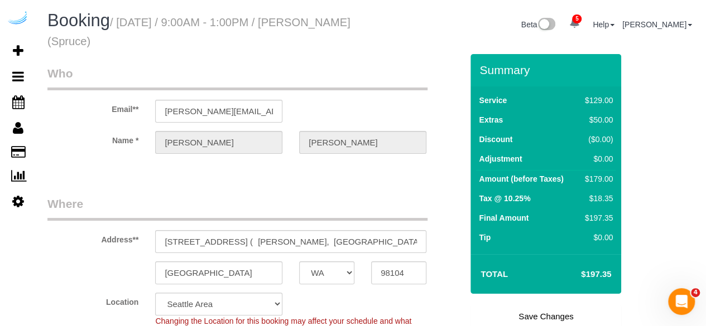
click at [540, 316] on link "Save Changes" at bounding box center [545, 316] width 151 height 23
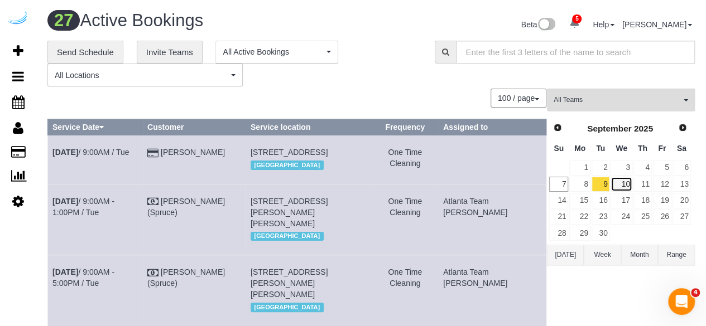
click at [622, 184] on link "10" at bounding box center [620, 184] width 21 height 15
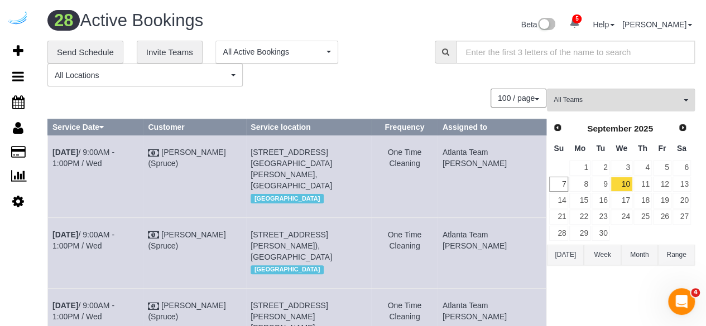
scroll to position [1634, 0]
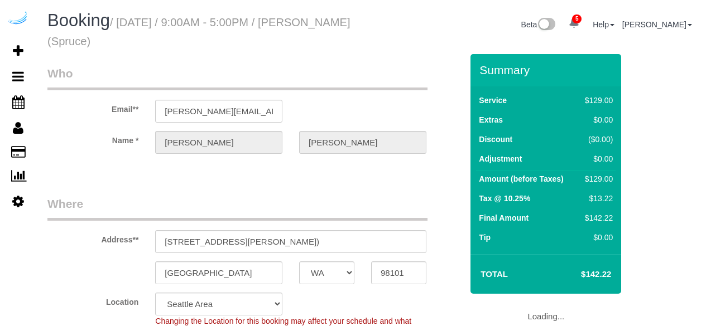
select select "WA"
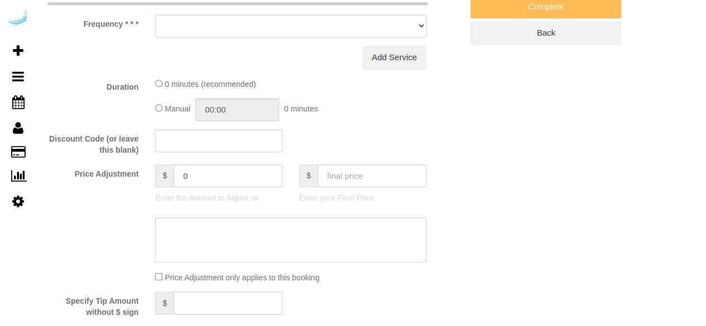
select select "string:[GEOGRAPHIC_DATA]"
select select "object:644"
select select "282"
select select "number:9"
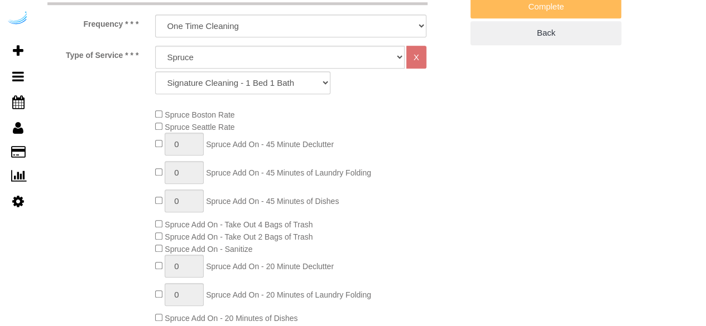
select select "object:809"
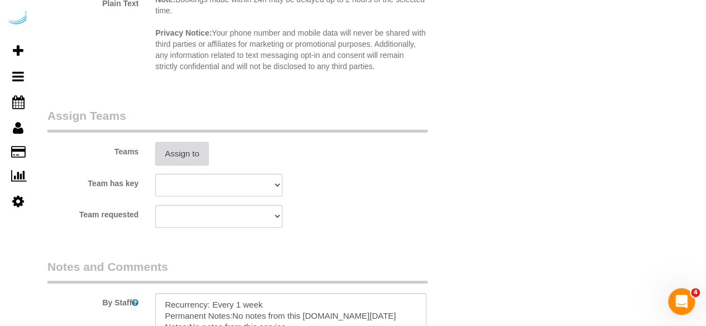
click at [187, 154] on button "Assign to" at bounding box center [182, 153] width 54 height 23
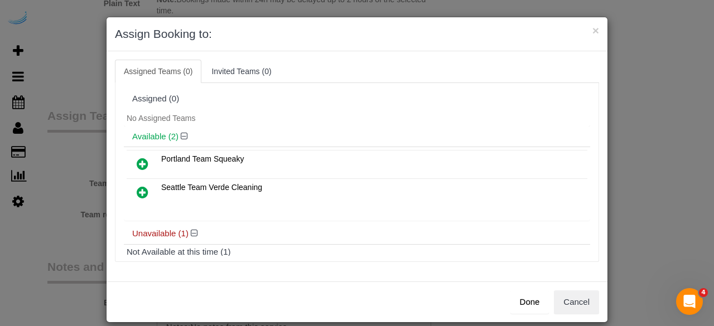
scroll to position [50, 0]
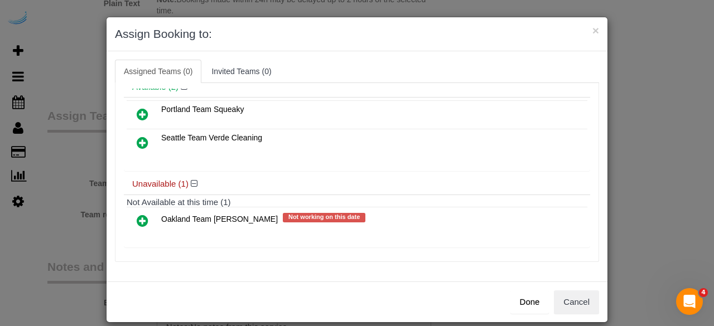
click at [138, 147] on icon at bounding box center [143, 142] width 12 height 13
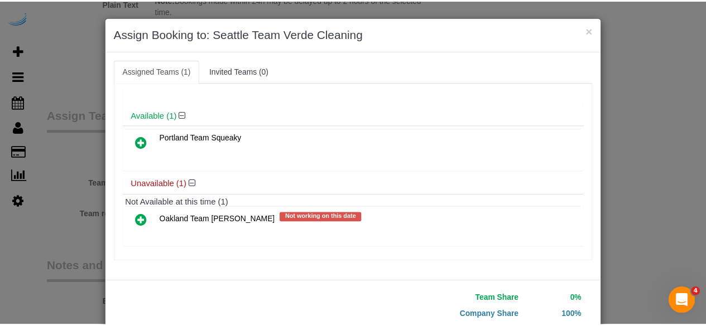
scroll to position [71, 0]
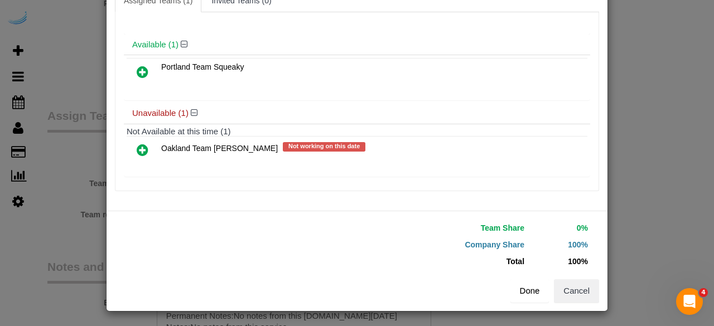
click at [530, 285] on button "Done" at bounding box center [530, 291] width 39 height 23
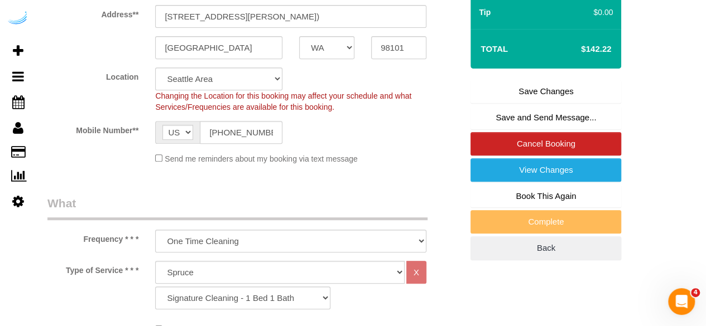
scroll to position [225, 0]
click at [540, 83] on link "Save Changes" at bounding box center [545, 91] width 151 height 23
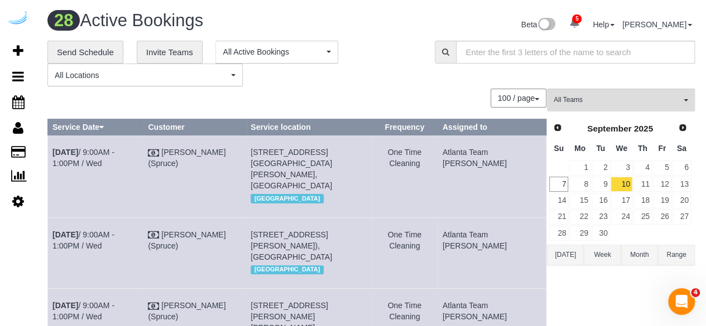
scroll to position [1574, 0]
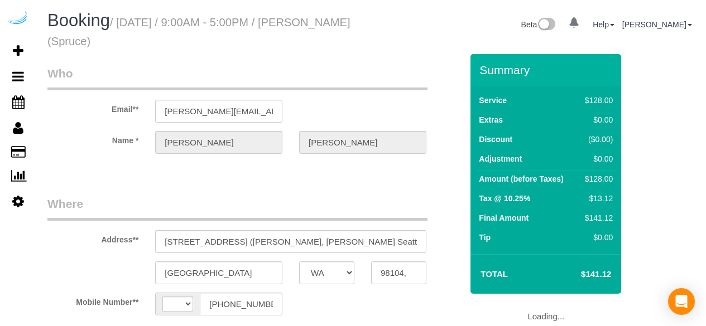
select select "WA"
select select "string:[GEOGRAPHIC_DATA]"
select select "object:642"
select select "282"
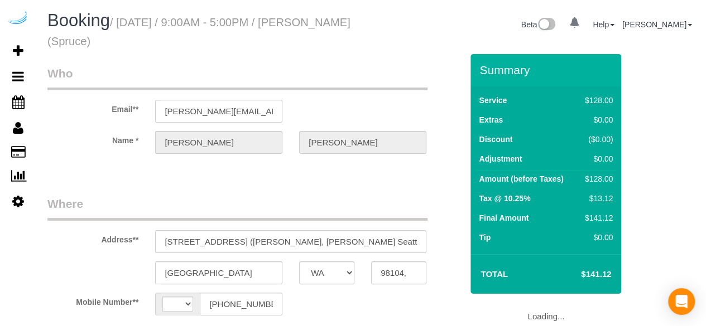
select select "number:9"
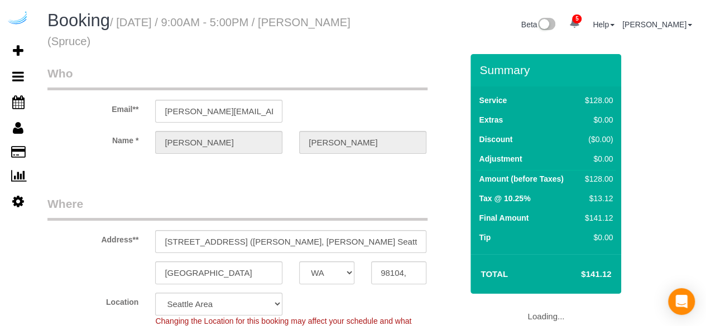
select select "object:877"
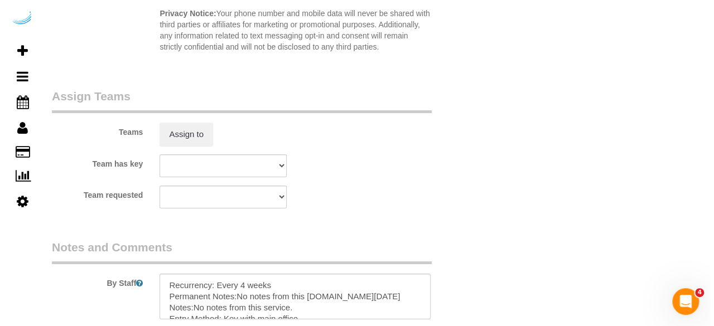
scroll to position [1995, 0]
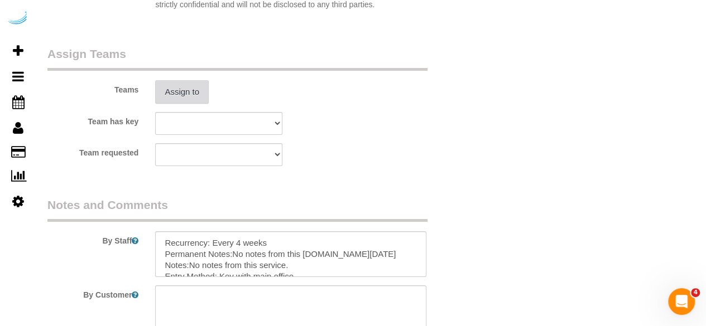
click at [187, 94] on button "Assign to" at bounding box center [182, 91] width 54 height 23
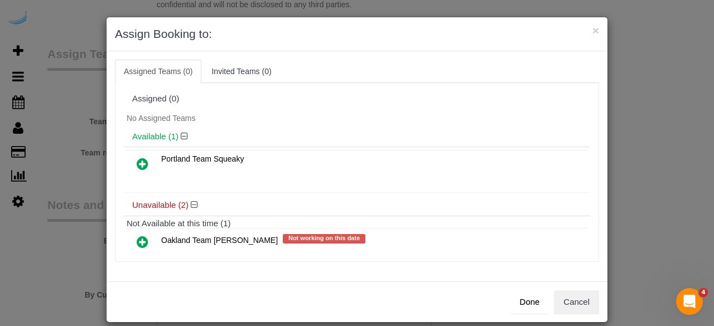
scroll to position [68, 0]
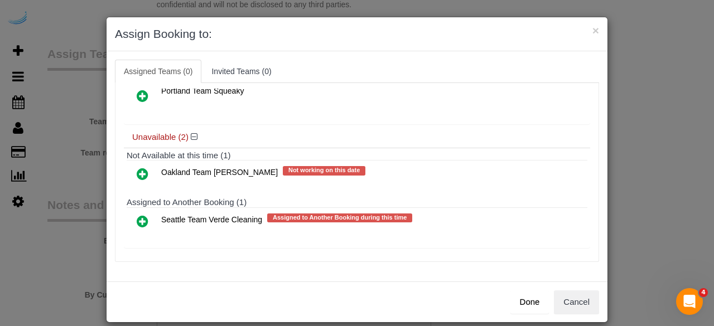
click at [138, 218] on icon at bounding box center [143, 221] width 12 height 13
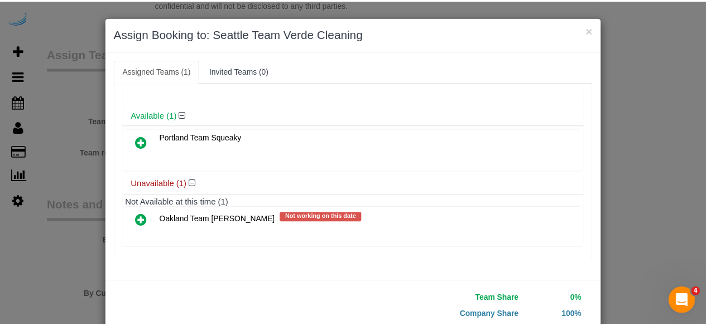
scroll to position [71, 0]
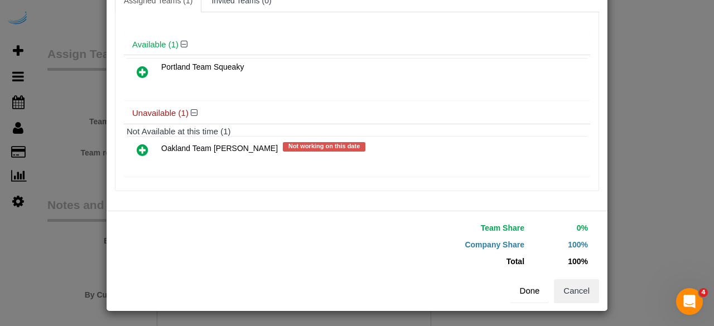
click at [532, 287] on button "Done" at bounding box center [530, 291] width 39 height 23
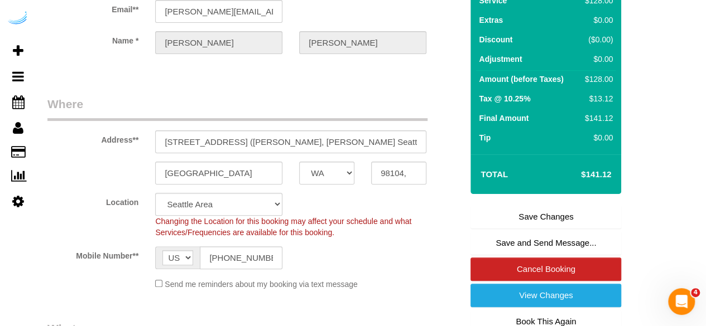
scroll to position [101, 0]
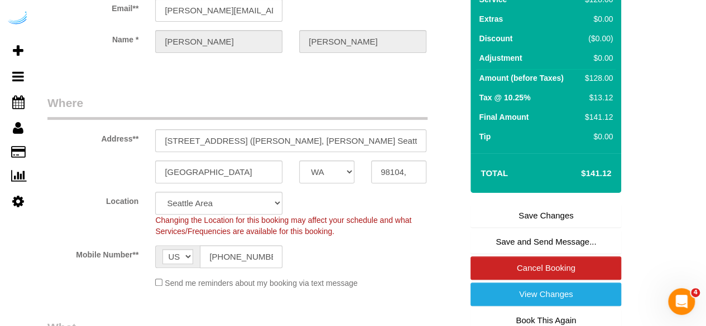
click at [525, 219] on link "Save Changes" at bounding box center [545, 215] width 151 height 23
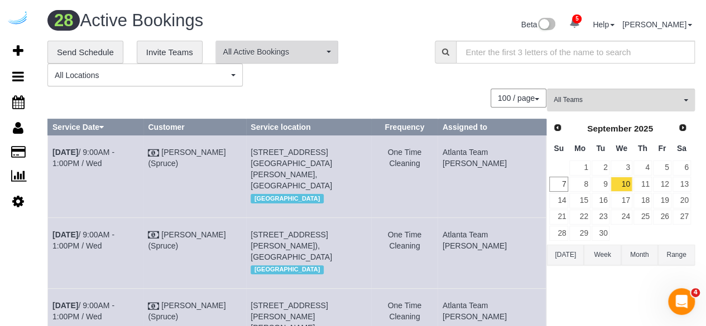
scroll to position [1492, 0]
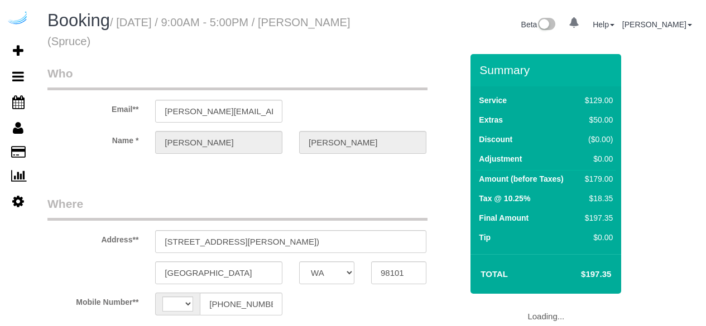
select select "WA"
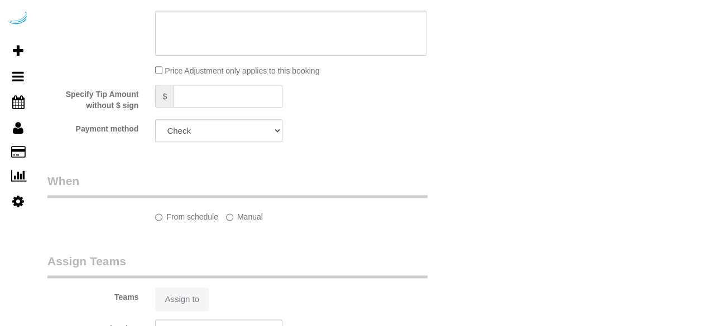
select select "string:[GEOGRAPHIC_DATA]"
select select "object:642"
select select "282"
select select "number:9"
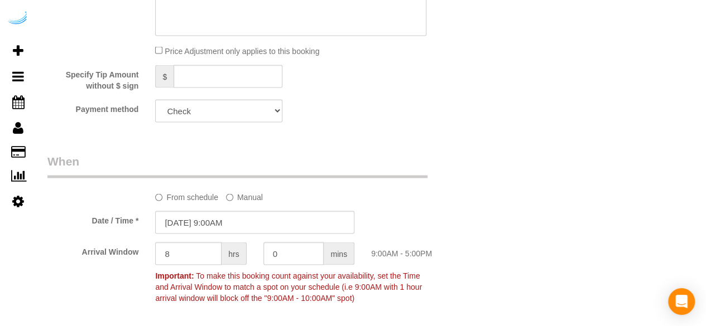
select select "object:809"
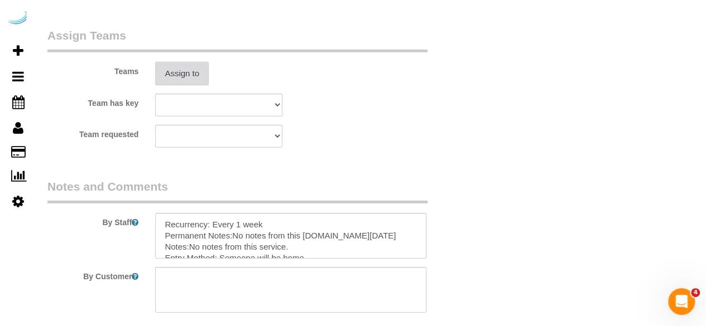
click at [186, 77] on button "Assign to" at bounding box center [182, 73] width 54 height 23
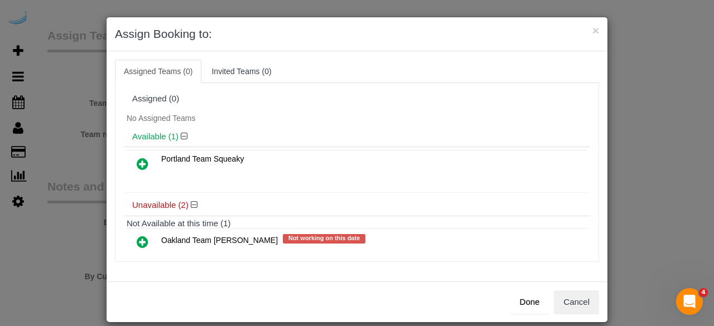
scroll to position [68, 0]
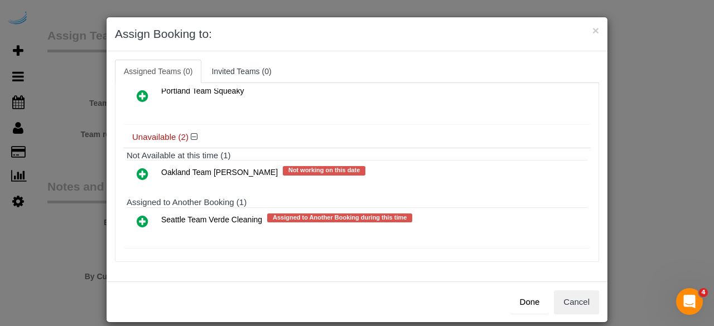
click at [139, 219] on icon at bounding box center [143, 221] width 12 height 13
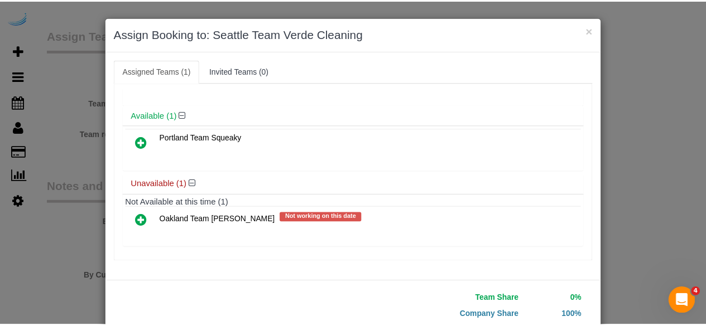
scroll to position [71, 0]
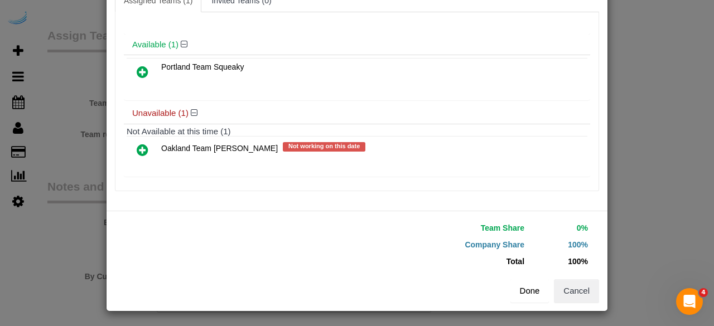
click at [532, 293] on button "Done" at bounding box center [530, 291] width 39 height 23
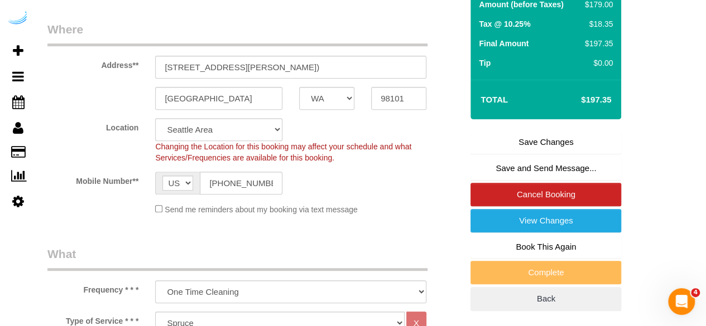
scroll to position [199, 0]
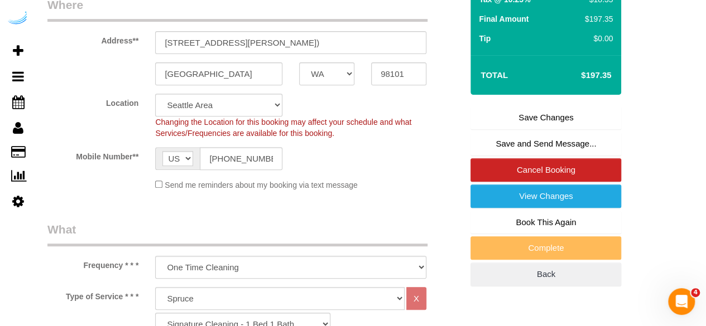
click at [549, 116] on link "Save Changes" at bounding box center [545, 117] width 151 height 23
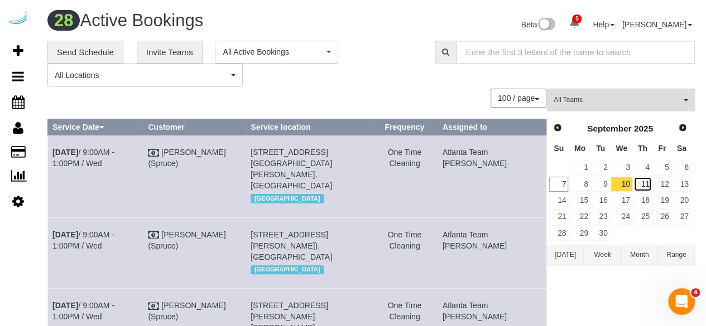
click at [644, 181] on link "11" at bounding box center [642, 184] width 18 height 15
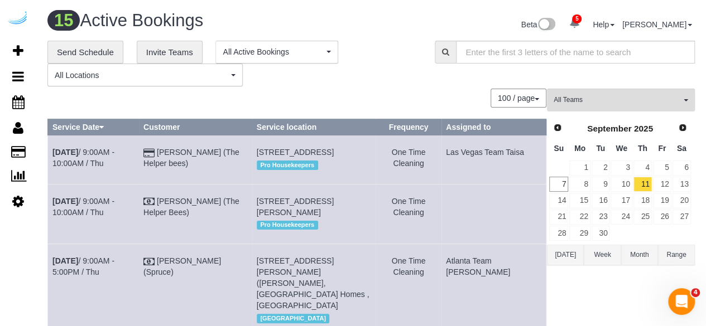
scroll to position [811, 0]
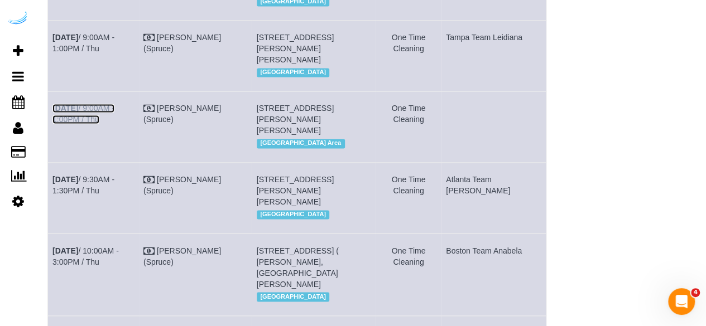
click at [78, 113] on b "Sep 11th" at bounding box center [65, 108] width 26 height 9
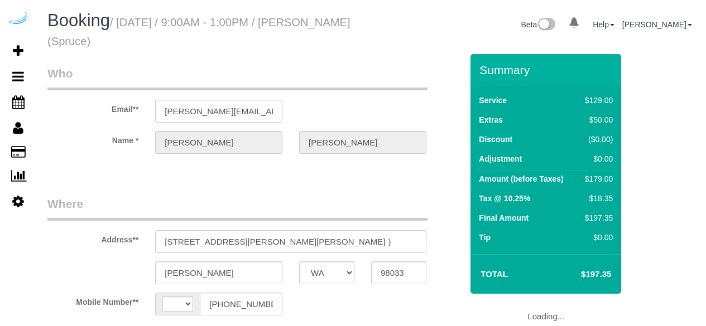
select select "WA"
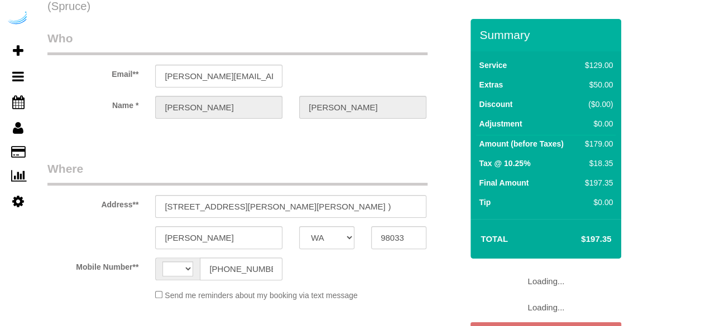
scroll to position [35, 0]
select select "string:[GEOGRAPHIC_DATA]"
select select "object:642"
select select "282"
select select "number:9"
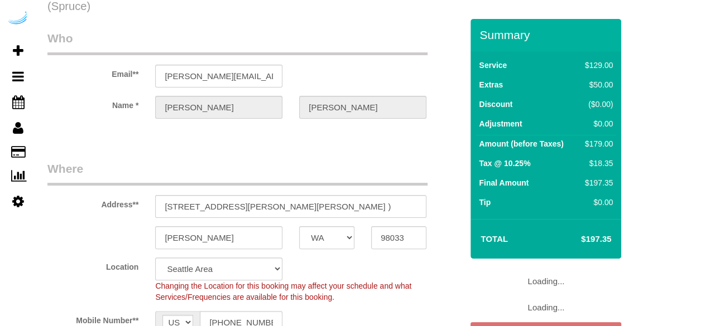
select select "object:809"
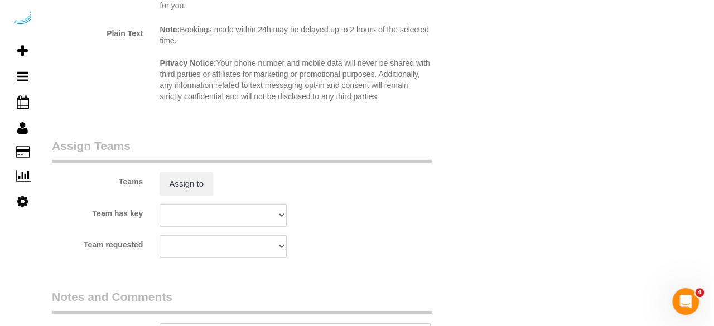
scroll to position [1569, 0]
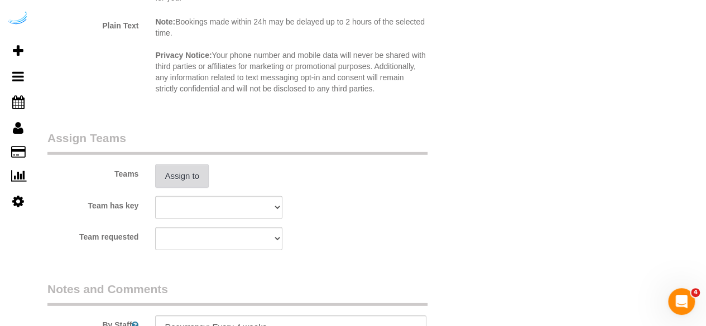
click at [194, 180] on button "Assign to" at bounding box center [182, 176] width 54 height 23
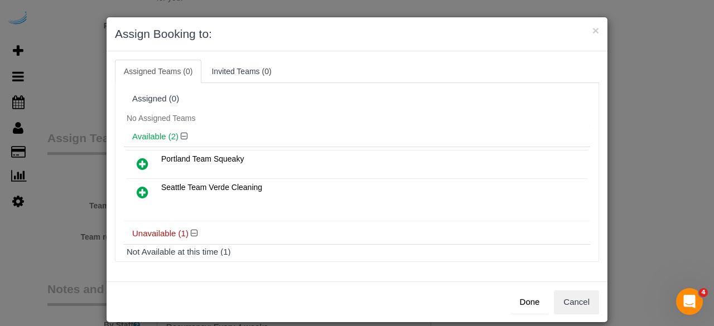
scroll to position [50, 0]
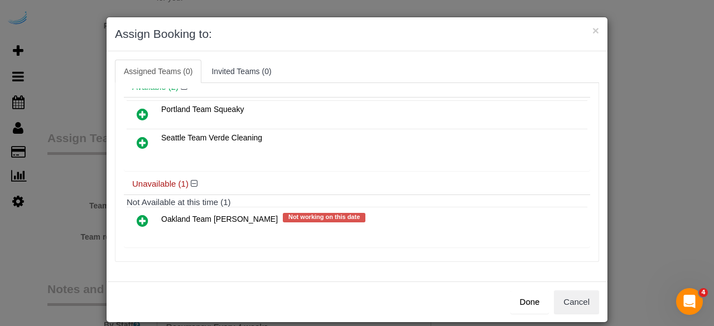
click at [137, 214] on icon at bounding box center [143, 220] width 12 height 13
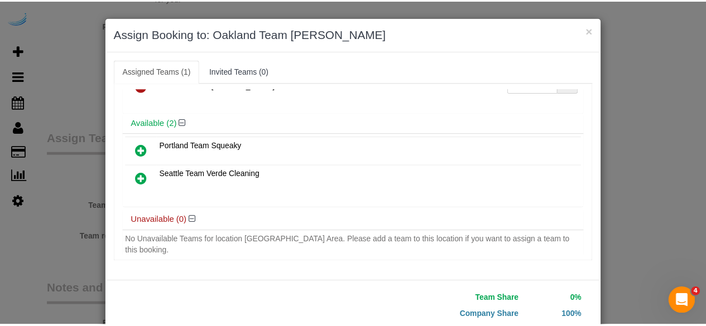
scroll to position [71, 0]
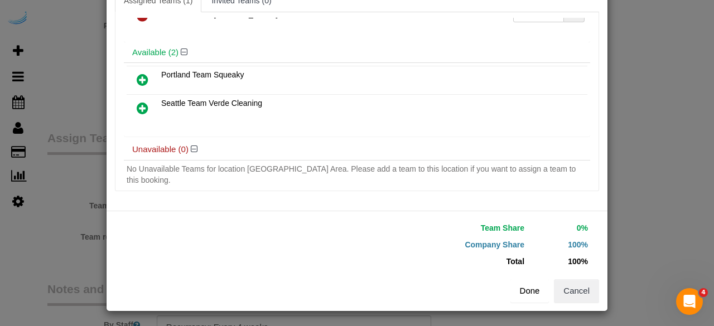
click at [529, 291] on button "Done" at bounding box center [530, 291] width 39 height 23
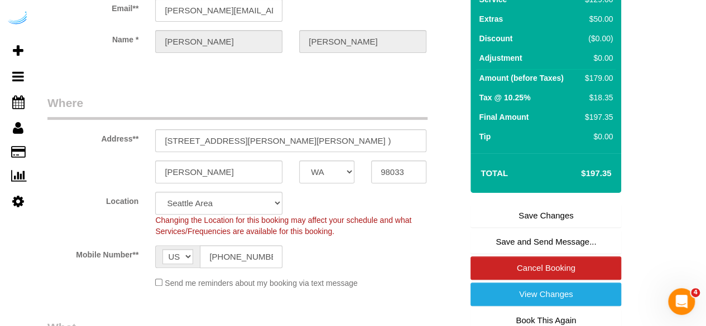
scroll to position [102, 0]
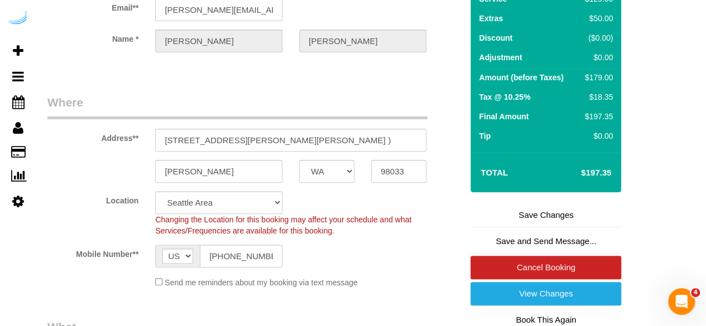
click at [543, 223] on link "Save Changes" at bounding box center [545, 215] width 151 height 23
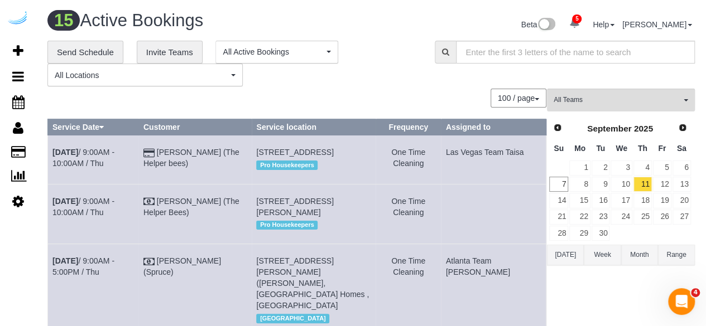
scroll to position [1069, 0]
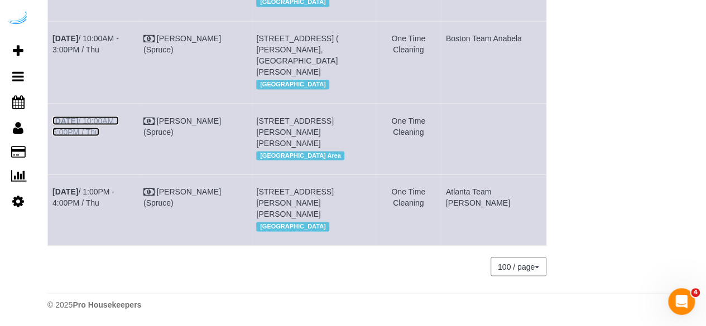
click at [115, 136] on link "Sep 11th / 10:00AM - 5:00PM / Thu" at bounding box center [85, 126] width 66 height 20
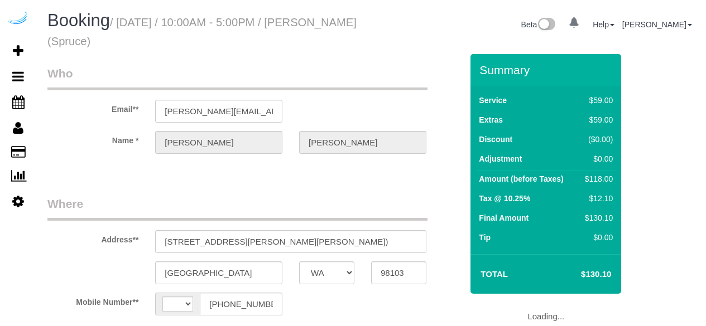
select select "WA"
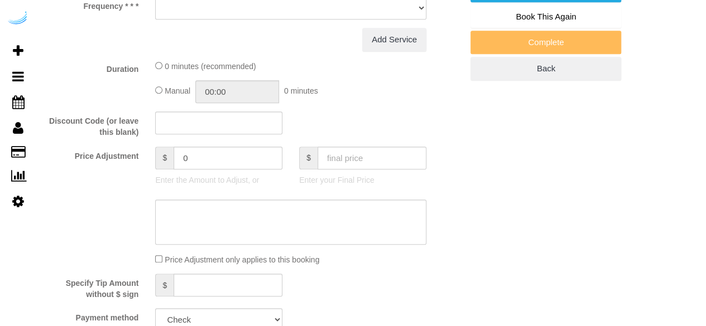
select select "string:[GEOGRAPHIC_DATA]"
select select "object:642"
select select "282"
select select "number:9"
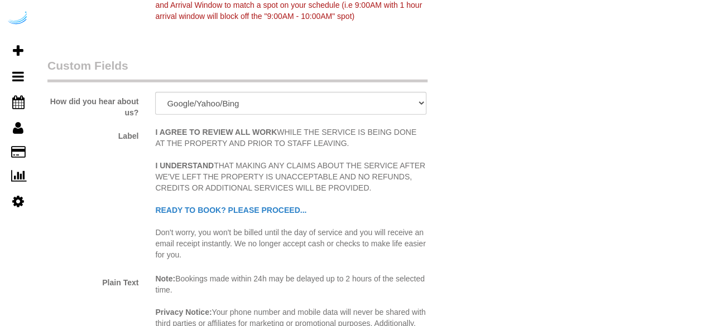
select select "object:808"
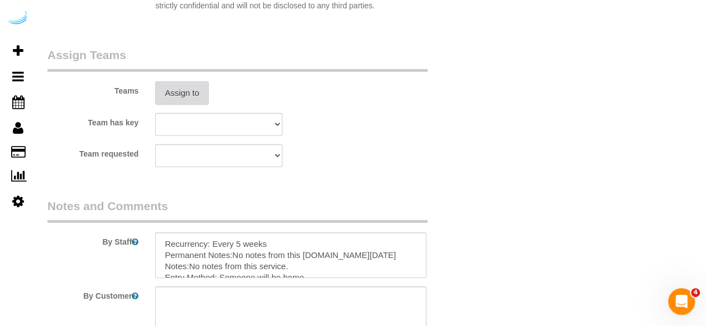
click at [163, 93] on button "Assign to" at bounding box center [182, 92] width 54 height 23
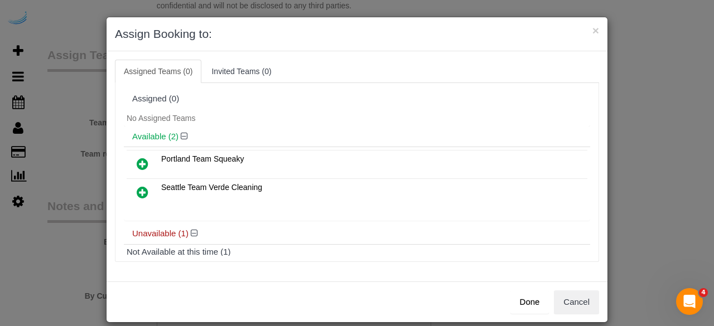
scroll to position [50, 0]
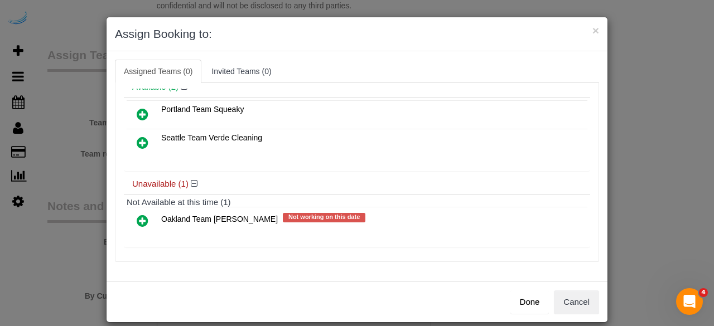
click at [137, 214] on icon at bounding box center [143, 220] width 12 height 13
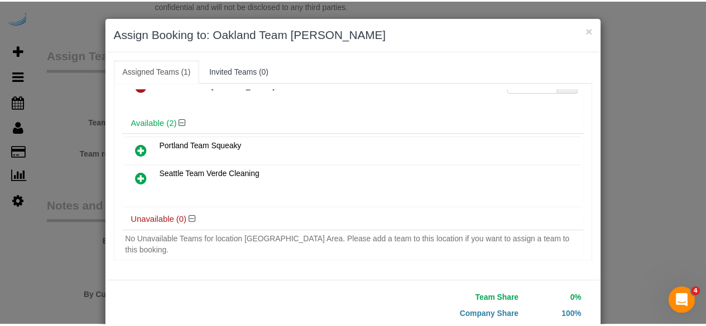
scroll to position [71, 0]
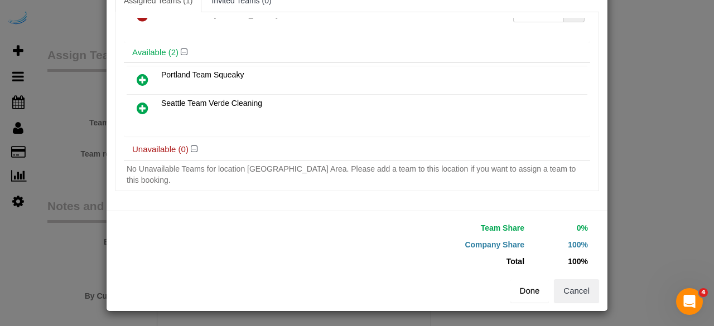
click at [525, 291] on button "Done" at bounding box center [530, 291] width 39 height 23
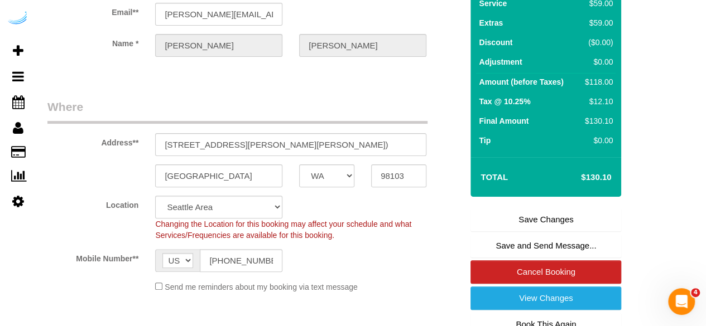
scroll to position [98, 0]
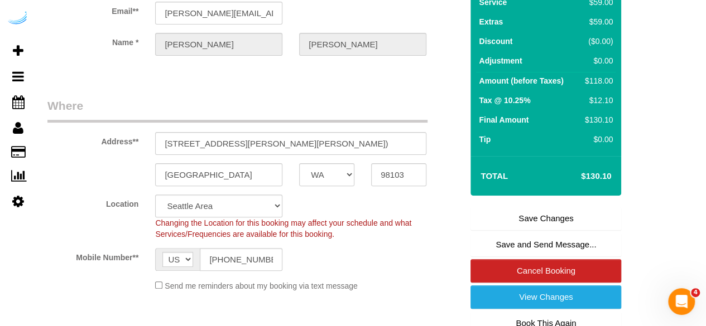
click at [530, 223] on link "Save Changes" at bounding box center [545, 218] width 151 height 23
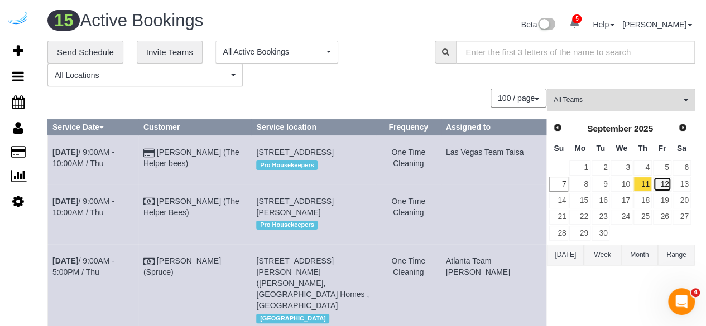
click at [665, 182] on link "12" at bounding box center [662, 184] width 18 height 15
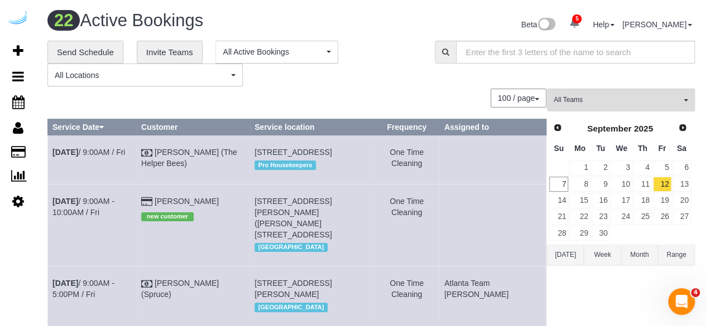
scroll to position [1107, 0]
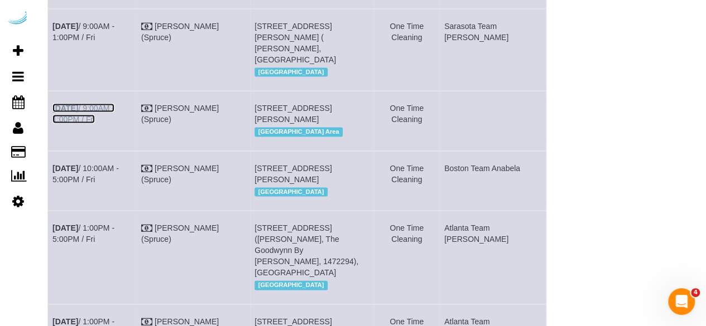
click at [99, 124] on link "Sep 12th / 9:00AM - 1:00PM / Fri" at bounding box center [83, 114] width 62 height 20
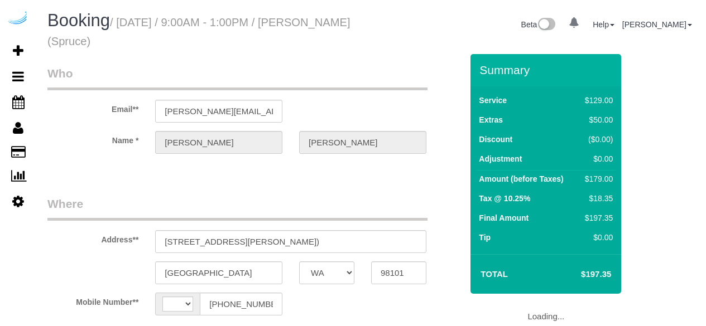
select select "WA"
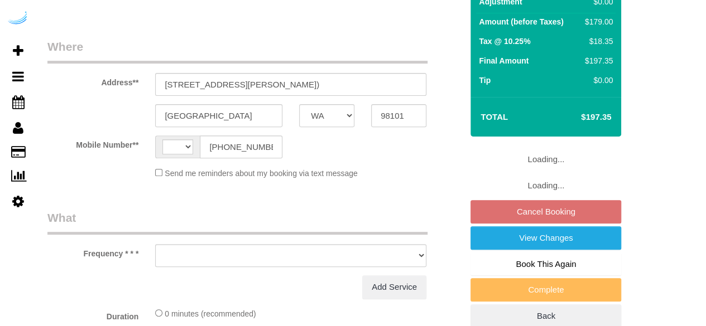
select select "string:[GEOGRAPHIC_DATA]"
select select "object:642"
select select "282"
select select "number:9"
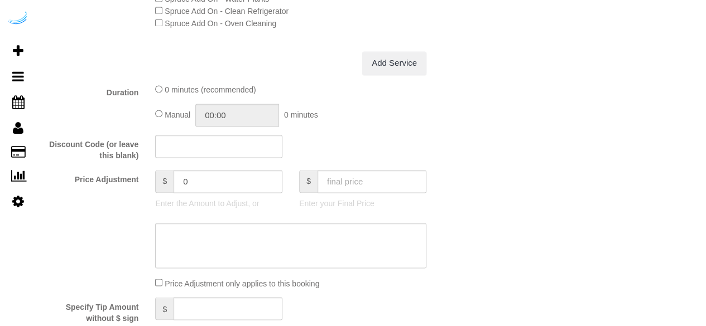
select select "object:809"
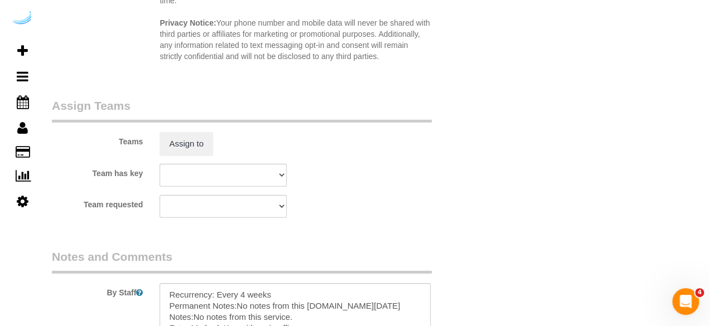
scroll to position [1615, 0]
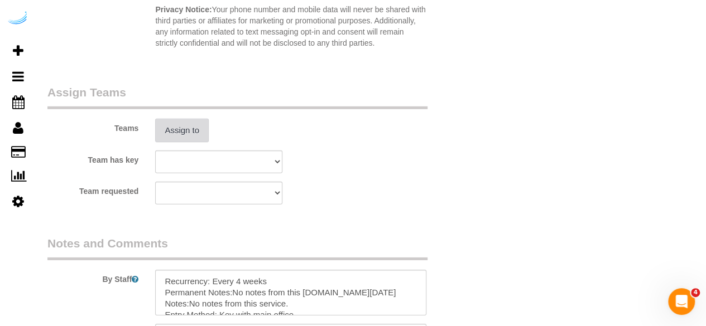
click at [174, 139] on button "Assign to" at bounding box center [182, 130] width 54 height 23
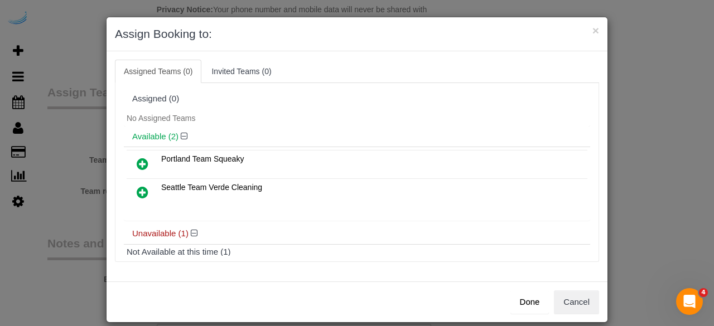
scroll to position [50, 0]
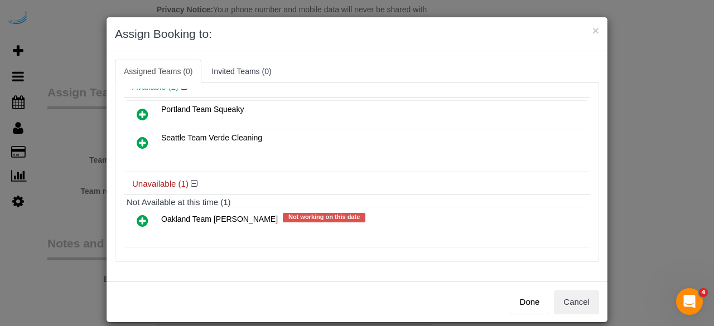
click at [137, 220] on icon at bounding box center [143, 220] width 12 height 13
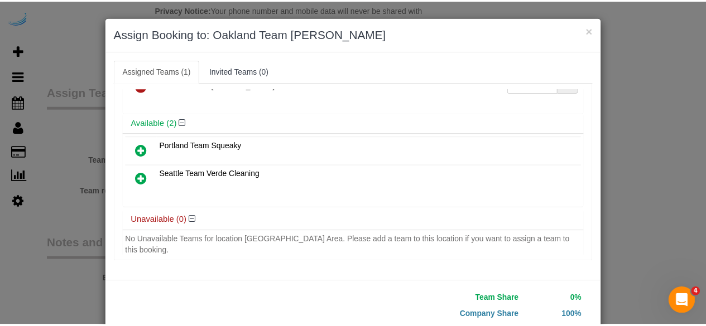
scroll to position [71, 0]
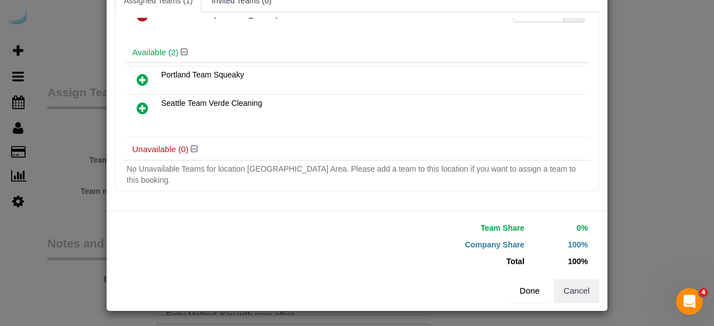
click at [516, 286] on button "Done" at bounding box center [530, 291] width 39 height 23
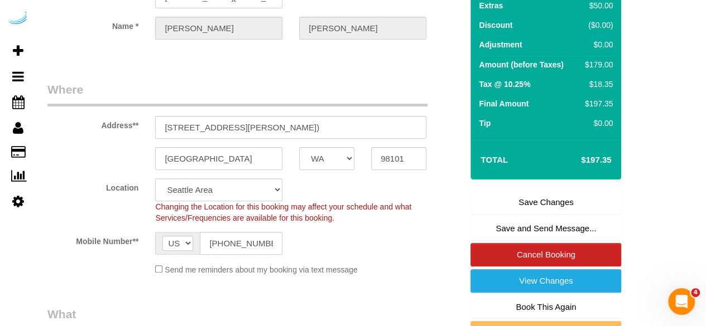
scroll to position [115, 0]
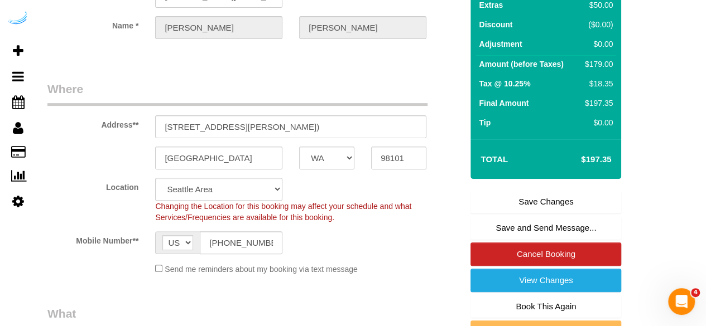
click at [518, 201] on link "Save Changes" at bounding box center [545, 201] width 151 height 23
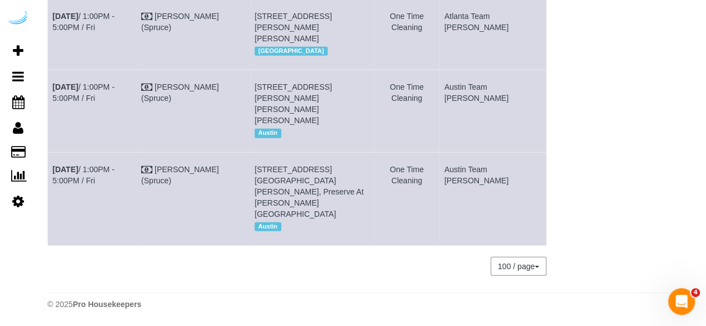
scroll to position [1643, 0]
click at [250, 184] on td "[PERSON_NAME] (Spruce)" at bounding box center [193, 198] width 113 height 93
click at [261, 275] on div "100 / page 10 / page 20 / page 30 / page 40 / page 50 / page 100 / page" at bounding box center [296, 266] width 499 height 19
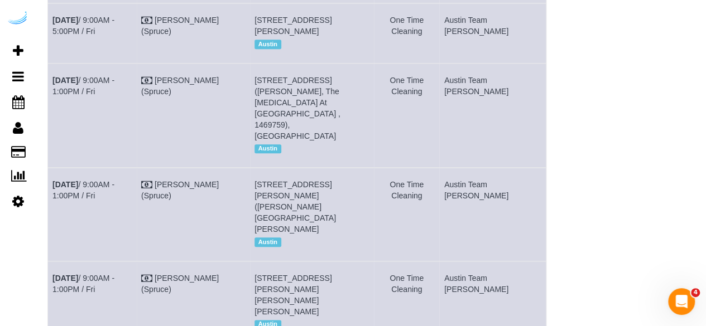
scroll to position [506, 0]
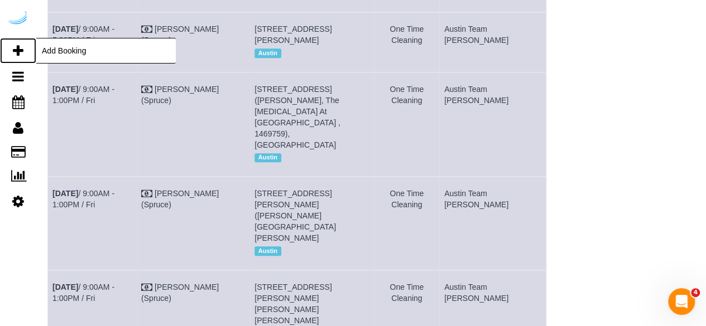
click at [15, 53] on icon at bounding box center [18, 50] width 11 height 13
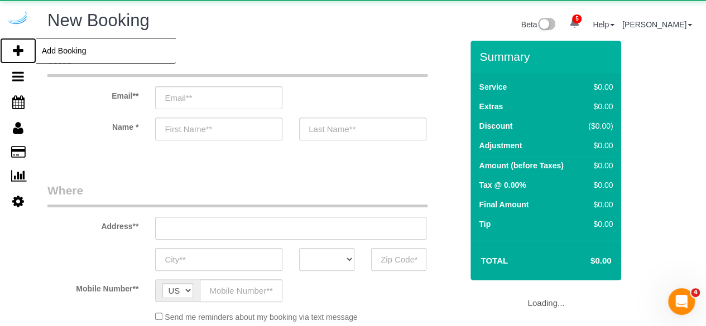
select select "number:9"
select select "4"
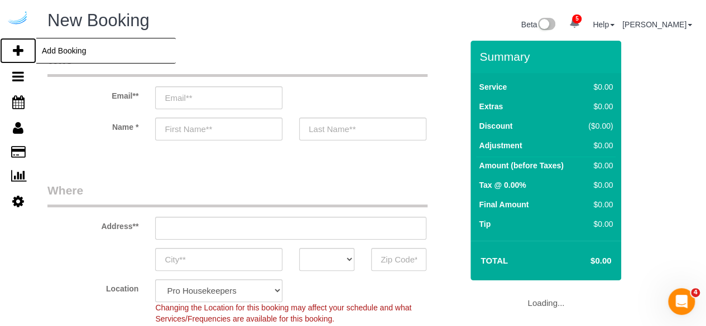
select select "object:2374"
